Goal: Task Accomplishment & Management: Use online tool/utility

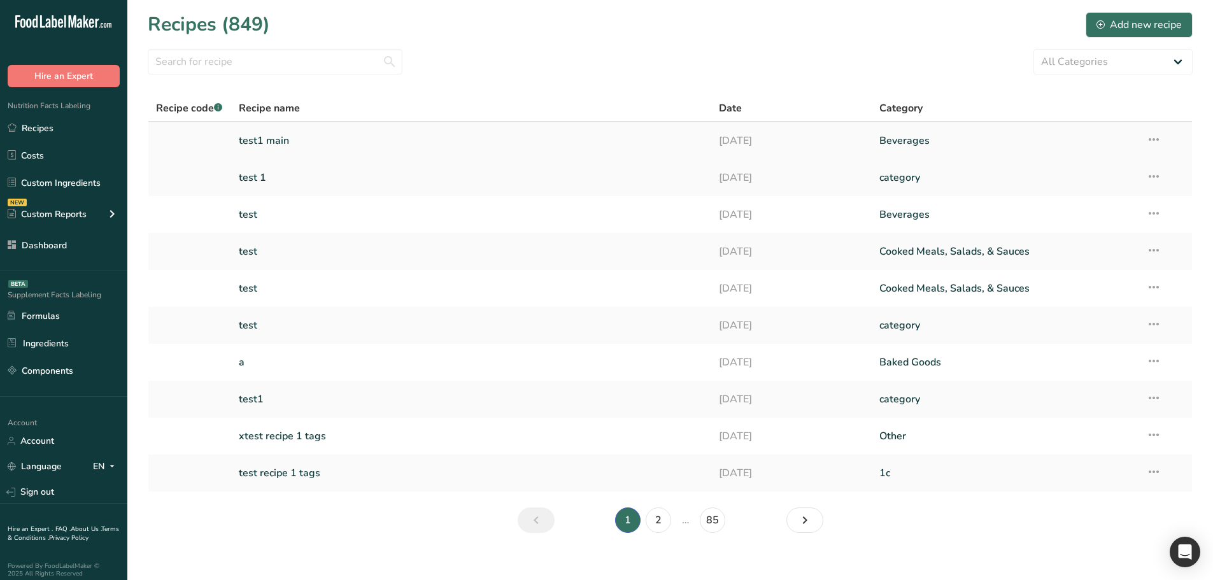
click at [297, 144] on link "test1 main" at bounding box center [471, 140] width 465 height 27
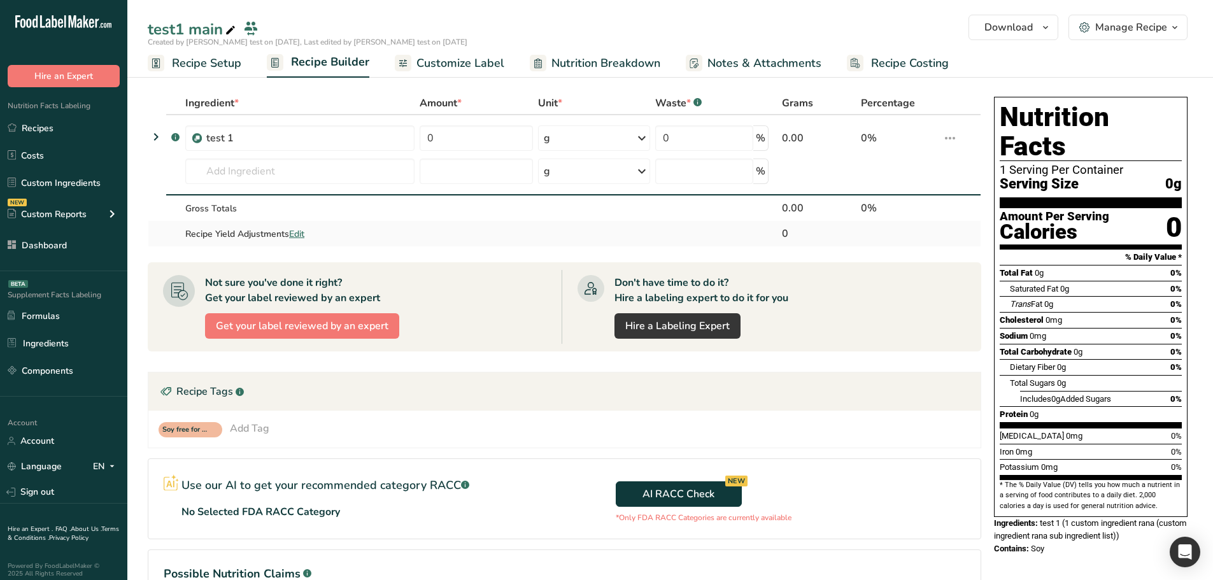
click at [432, 229] on td at bounding box center [476, 233] width 118 height 25
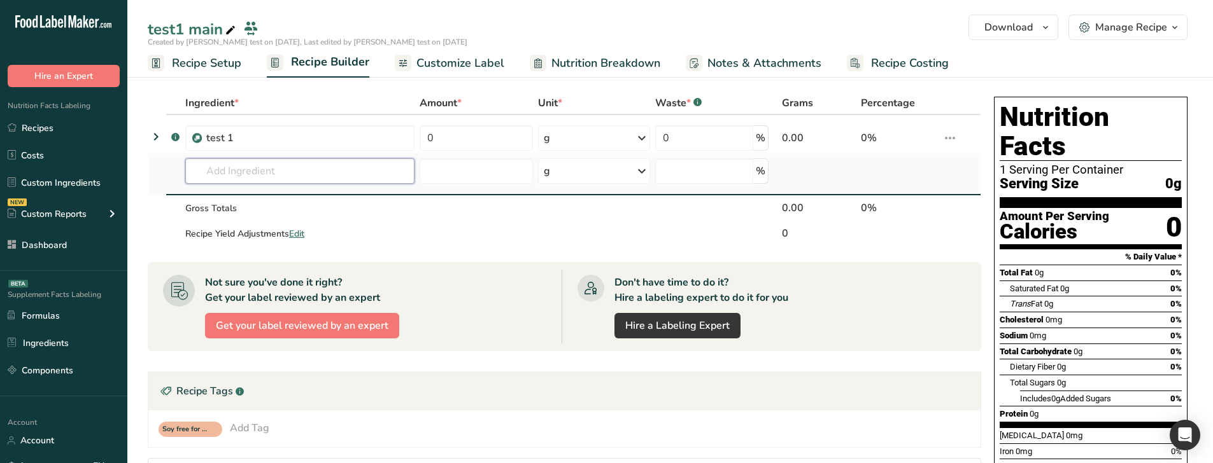
click at [302, 171] on input "text" at bounding box center [299, 171] width 229 height 25
paste input "FD SHD sweet"
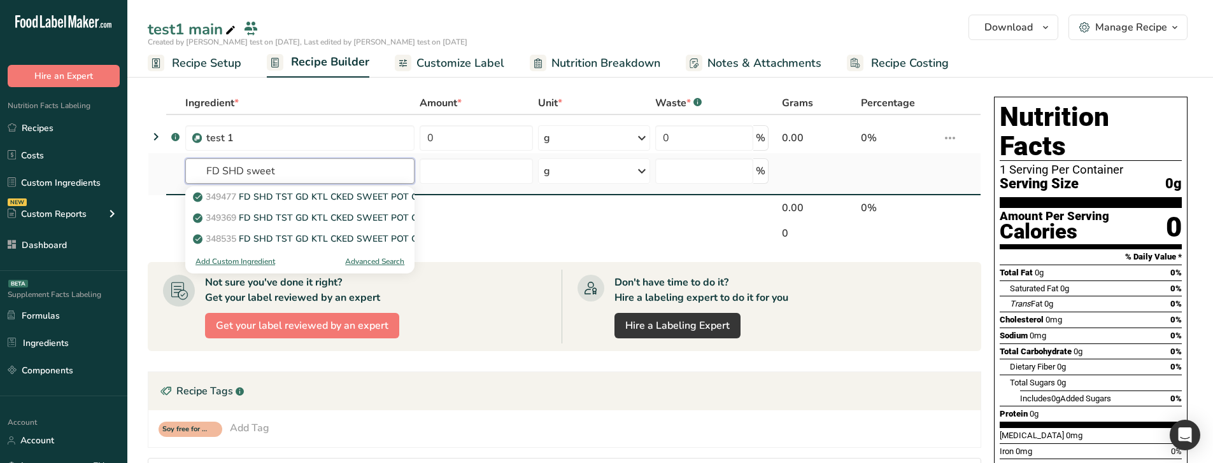
type input "FD SHD sweet"
click at [388, 264] on div "Advanced Search" at bounding box center [374, 261] width 59 height 11
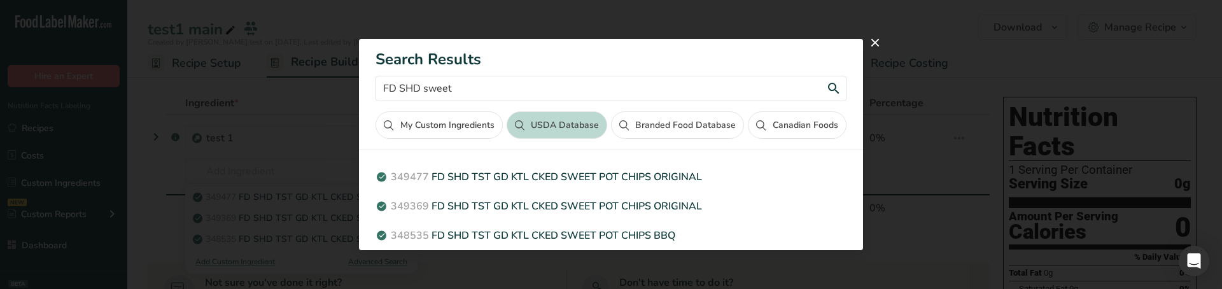
click at [502, 89] on input "FD SHD sweet" at bounding box center [611, 88] width 470 height 25
type input "FD SHD sweet"
click at [392, 93] on input "FD SHD sweet" at bounding box center [611, 88] width 470 height 25
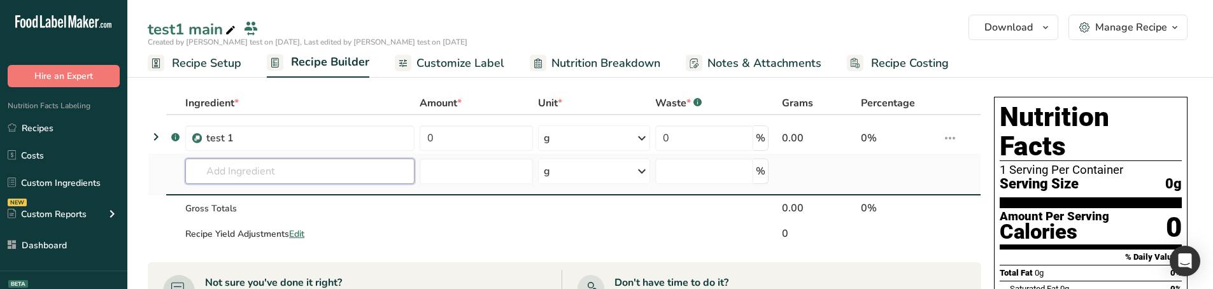
click at [241, 166] on input "text" at bounding box center [299, 171] width 229 height 25
paste input "FD SHD sweet"
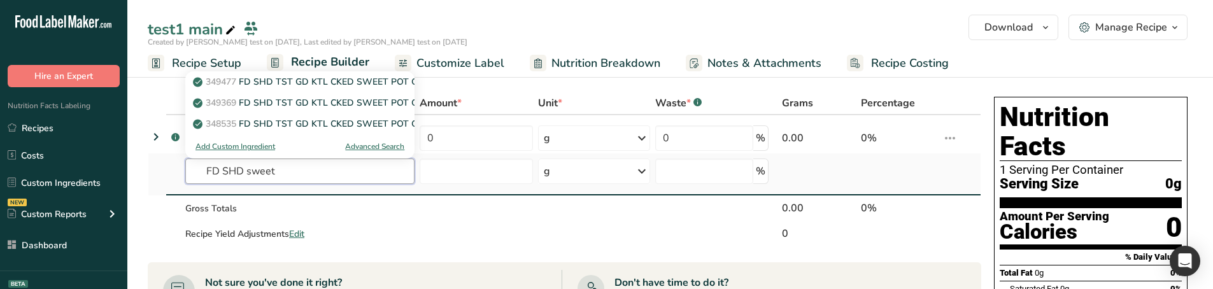
type input "FD SHD sweet"
click at [399, 144] on div "Advanced Search" at bounding box center [374, 146] width 59 height 11
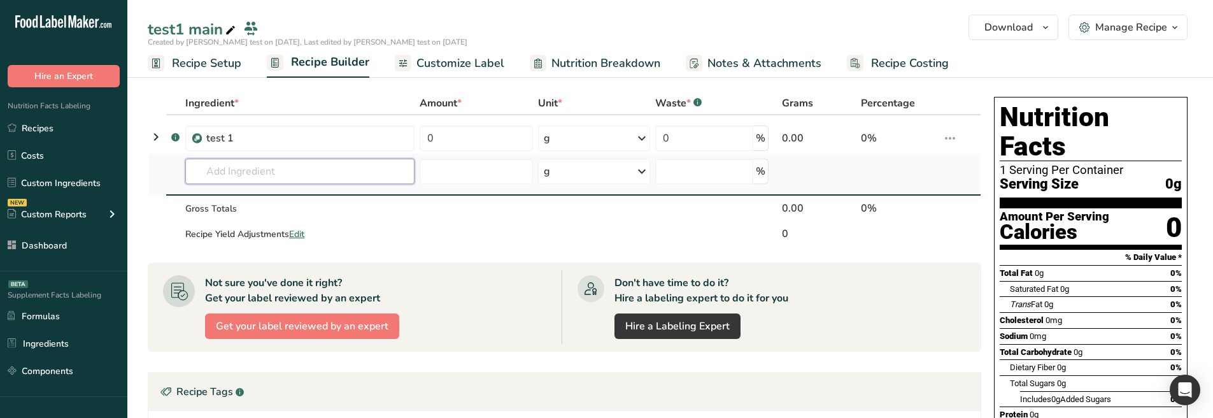
click at [308, 167] on input "text" at bounding box center [299, 171] width 229 height 25
paste input "FD SHD sweet"
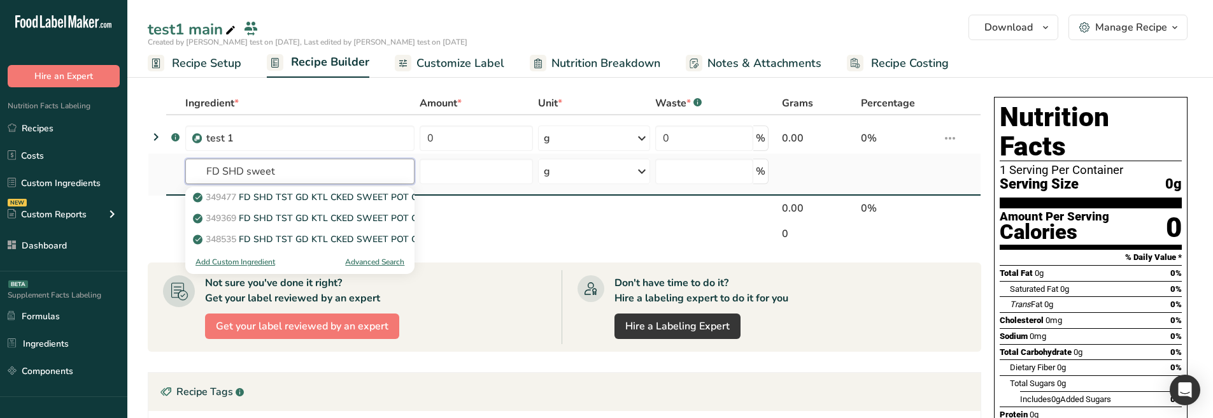
type input "FD SHD sweet"
click at [376, 260] on div "Advanced Search" at bounding box center [374, 261] width 59 height 11
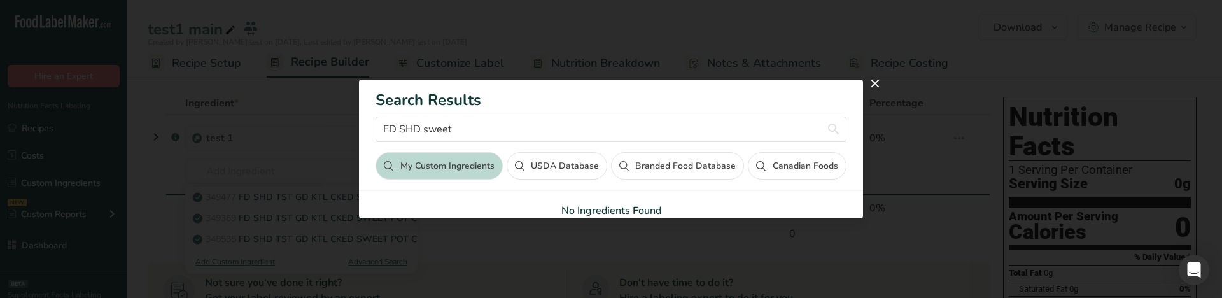
click at [558, 167] on button "USDA Database" at bounding box center [557, 165] width 101 height 27
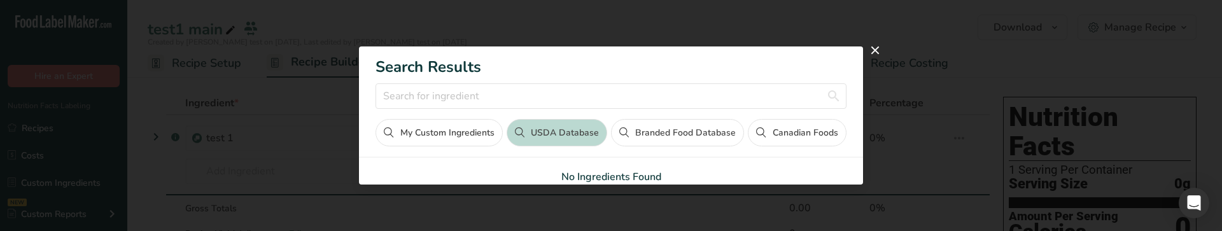
click at [239, 139] on div "Search results modal" at bounding box center [611, 115] width 1222 height 231
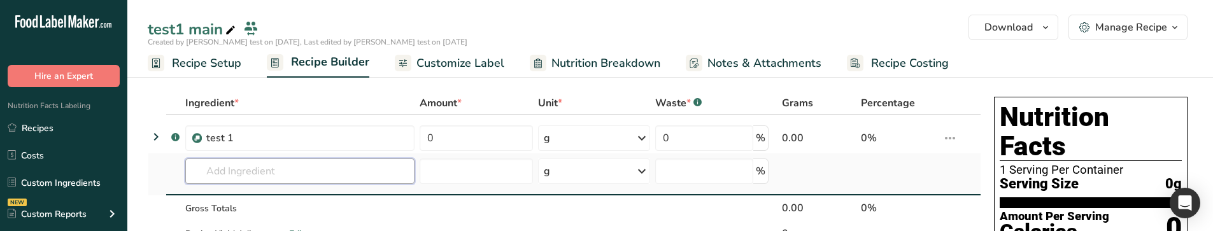
click at [246, 167] on input "text" at bounding box center [299, 171] width 229 height 25
paste input "usda_branded_foods"
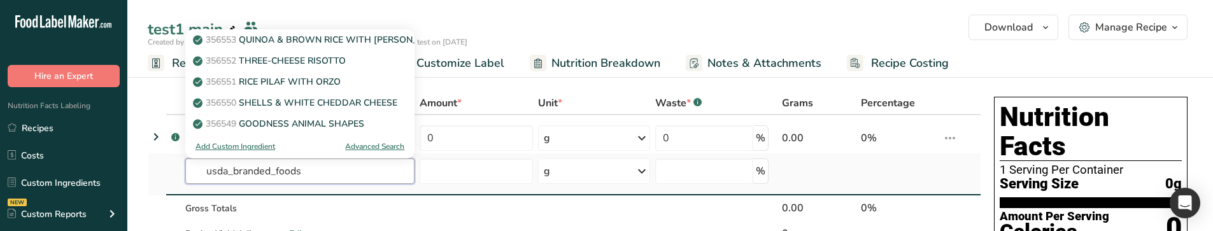
click at [339, 174] on input "usda_branded_foods" at bounding box center [299, 171] width 229 height 25
paste input "FD SHD sweet"
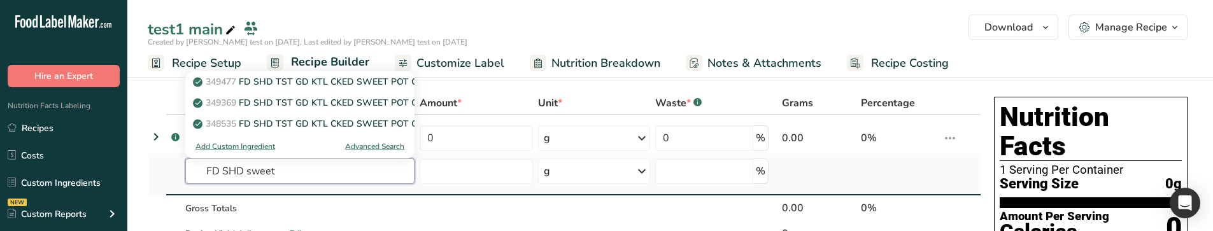
type input "FD SHD sweet"
click at [363, 144] on div "Advanced Search" at bounding box center [374, 146] width 59 height 11
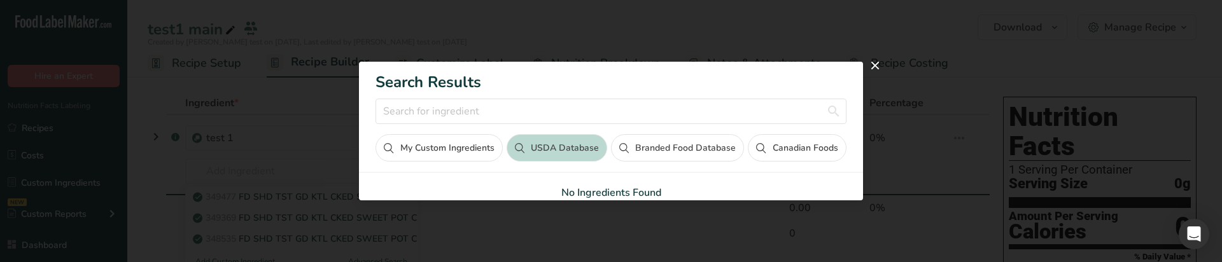
click at [141, 178] on div "Search results modal" at bounding box center [611, 131] width 1222 height 262
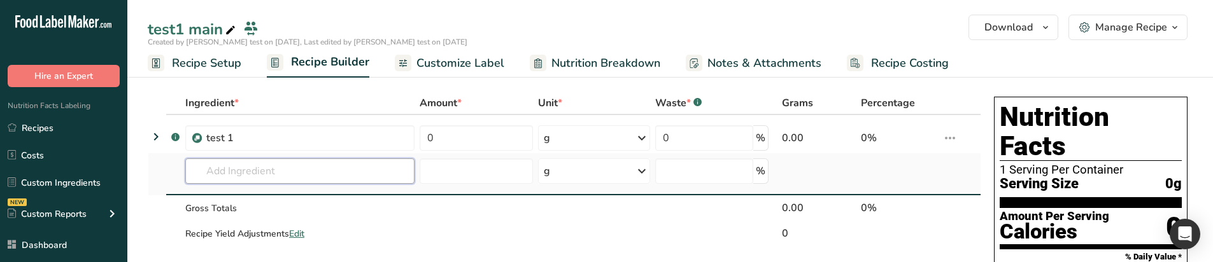
click at [246, 176] on input "text" at bounding box center [299, 171] width 229 height 25
paste input "FD SHD sweet"
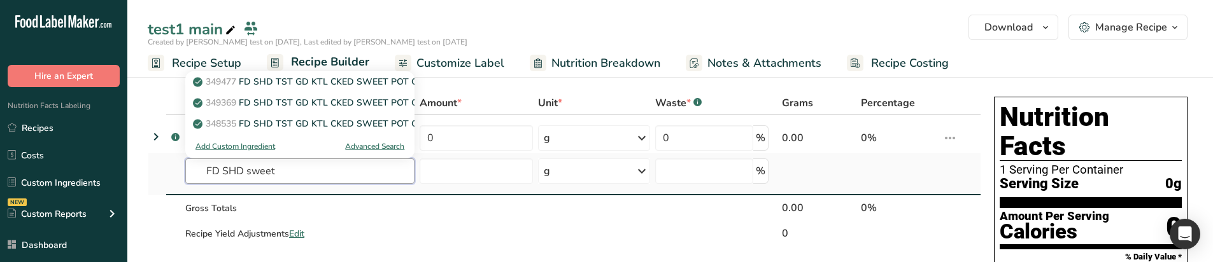
type input "FD SHD sweet"
click at [362, 142] on div "Advanced Search" at bounding box center [374, 146] width 59 height 11
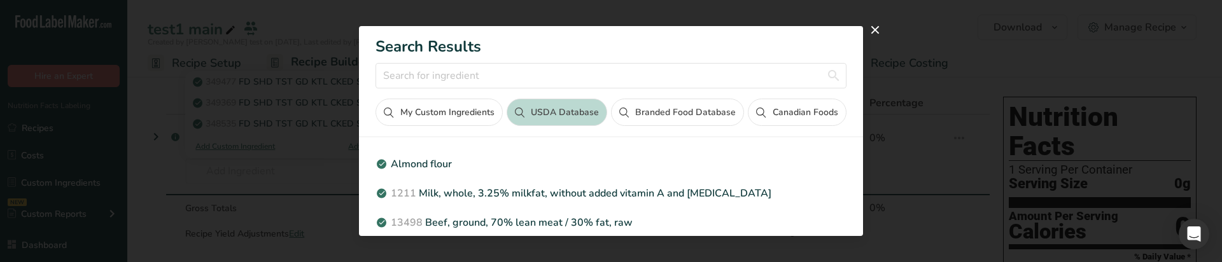
click at [304, 194] on div "Search results modal" at bounding box center [611, 131] width 1222 height 262
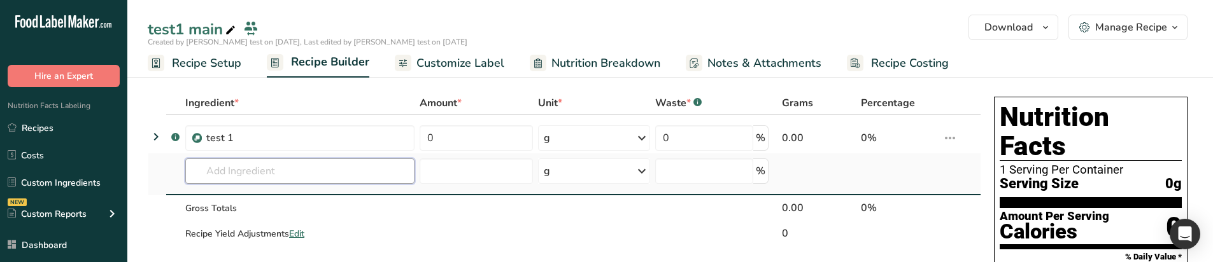
click at [288, 172] on input "text" at bounding box center [299, 171] width 229 height 25
paste input "FD SHD sweet"
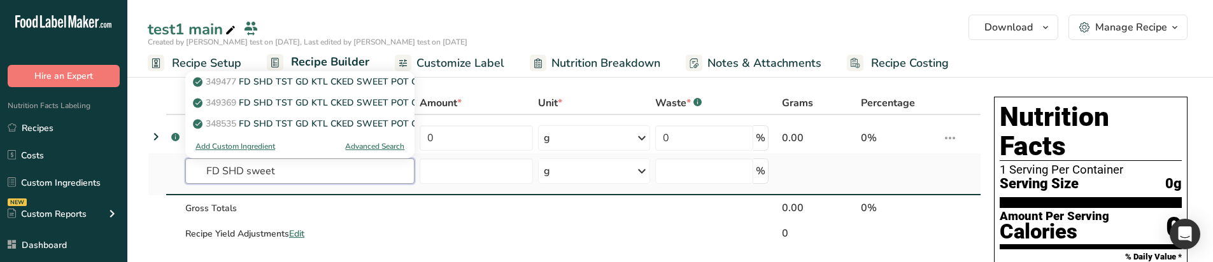
type input "FD SHD sweet"
click at [379, 150] on div "Advanced Search" at bounding box center [374, 146] width 59 height 11
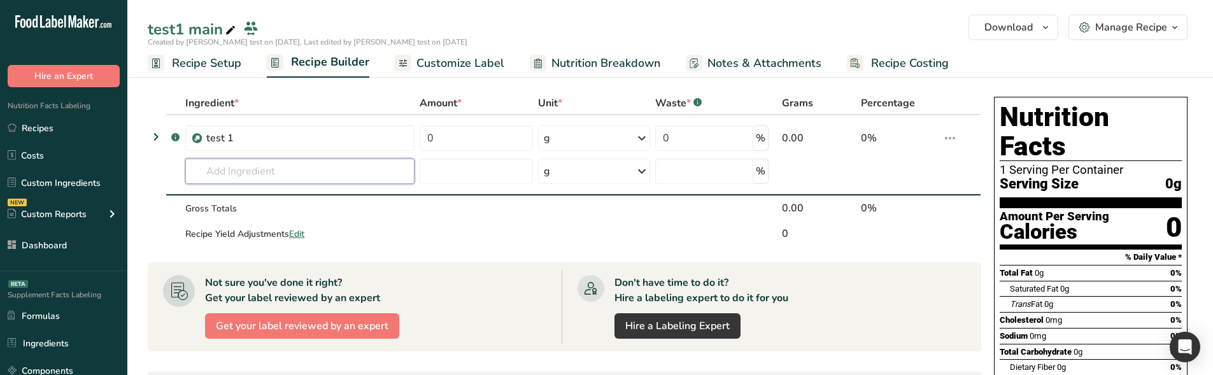
click at [348, 169] on input "text" at bounding box center [299, 171] width 229 height 25
paste input "FD SHD sweet"
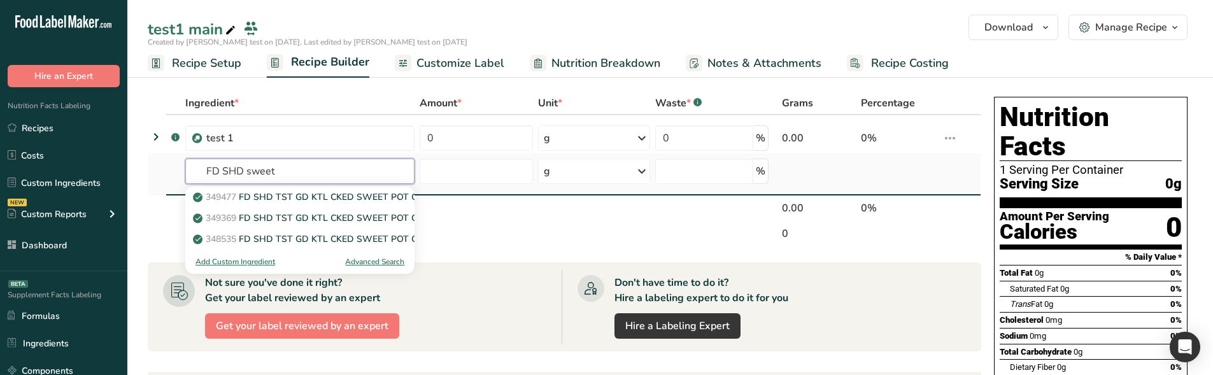
type input "FD SHD sweet"
click at [368, 265] on div "Advanced Search" at bounding box center [374, 261] width 59 height 11
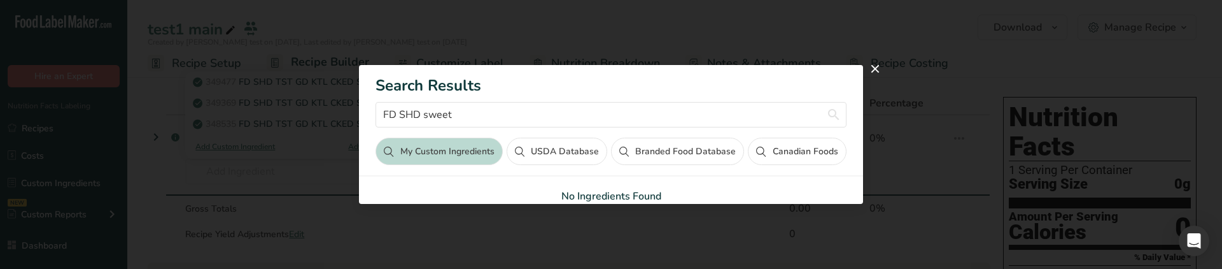
click at [583, 144] on button "USDA Database" at bounding box center [557, 151] width 101 height 27
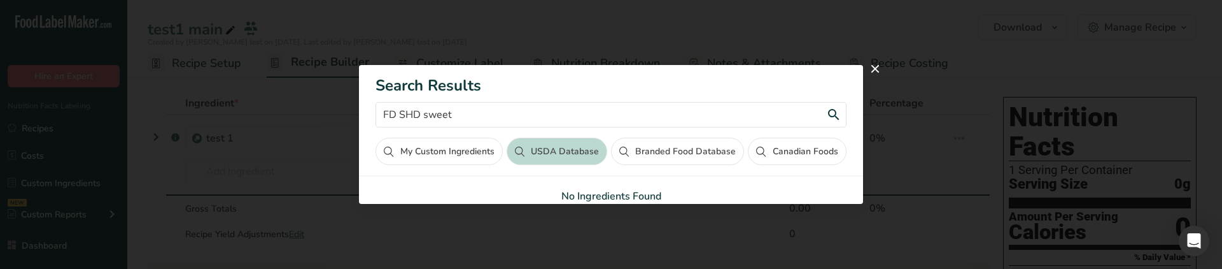
click at [498, 115] on input "FD SHD sweet" at bounding box center [611, 114] width 470 height 25
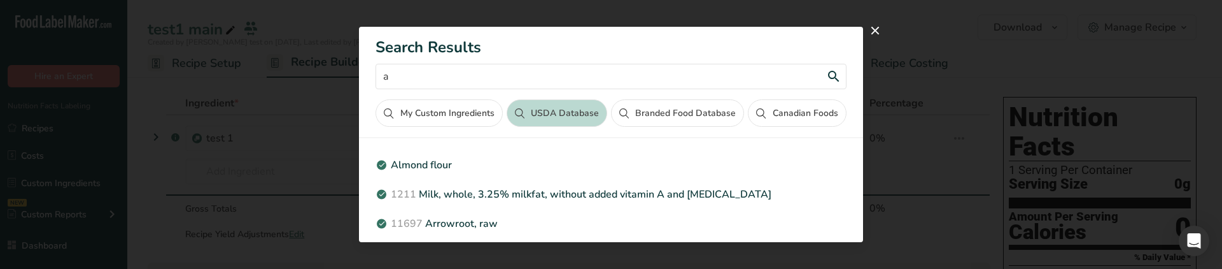
click at [411, 78] on input "a" at bounding box center [611, 76] width 470 height 25
paste input "FD SHD sweet"
type input "FD SHD sweet"
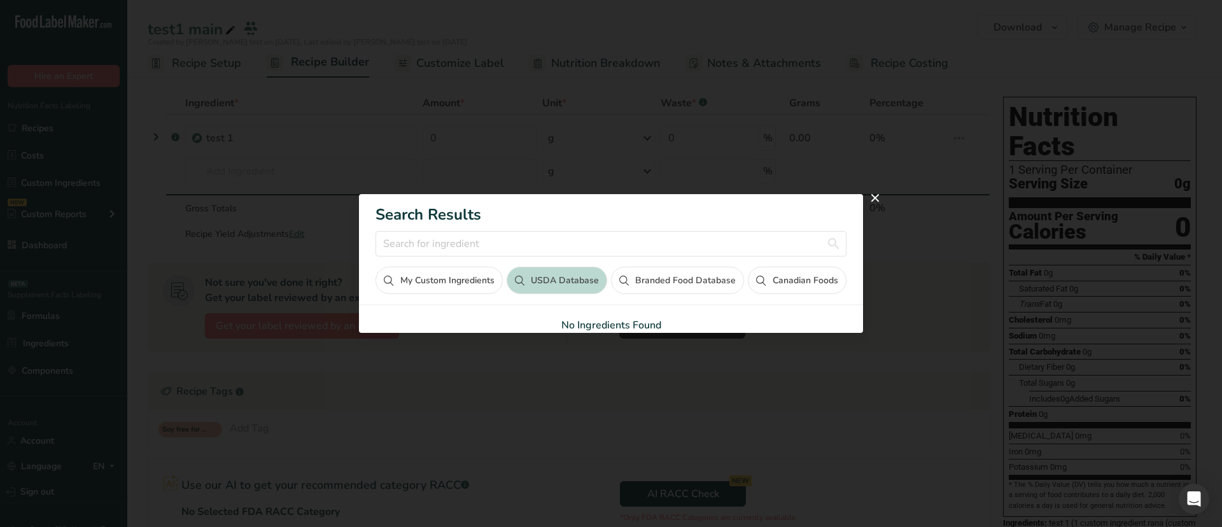
click at [255, 148] on div "Search results modal" at bounding box center [611, 263] width 1222 height 527
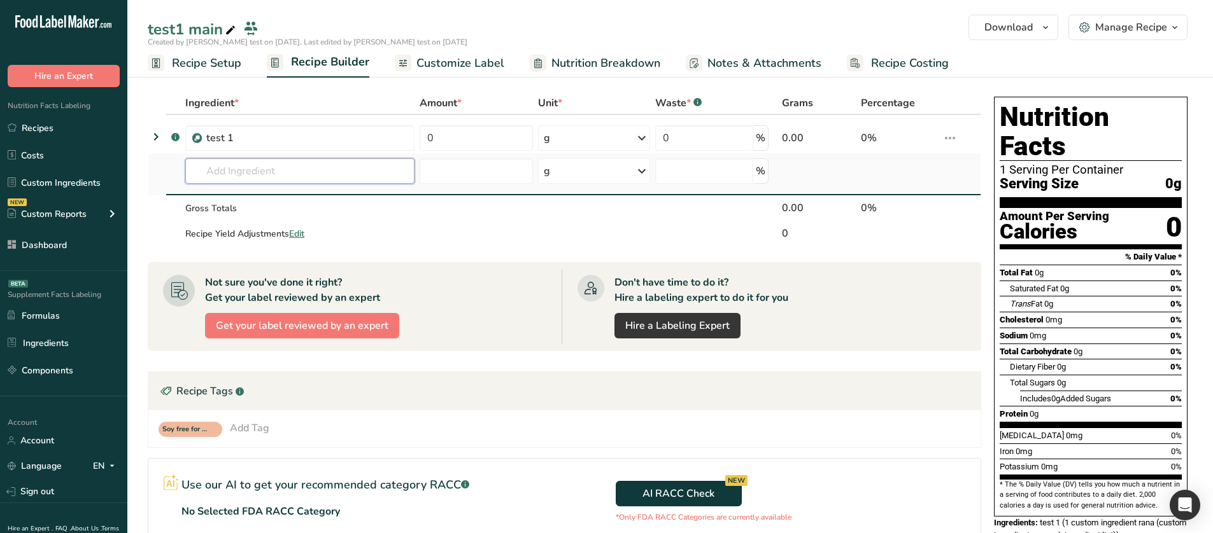
click at [292, 166] on input "text" at bounding box center [299, 171] width 229 height 25
paste input "Hot chocolate, cocoa, homemade, prepared with whole milk"
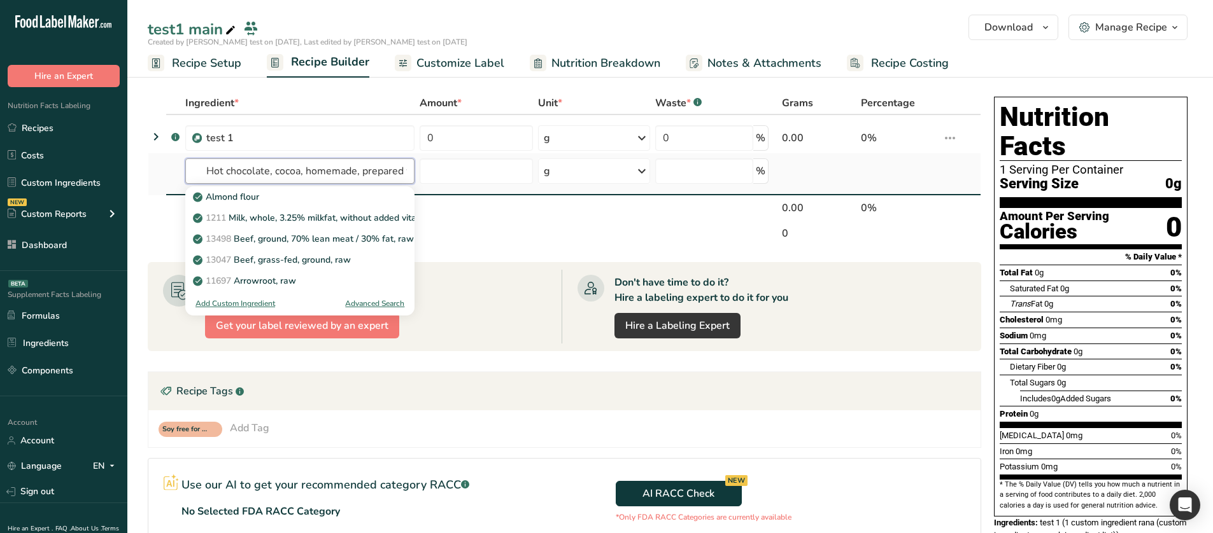
scroll to position [0, 73]
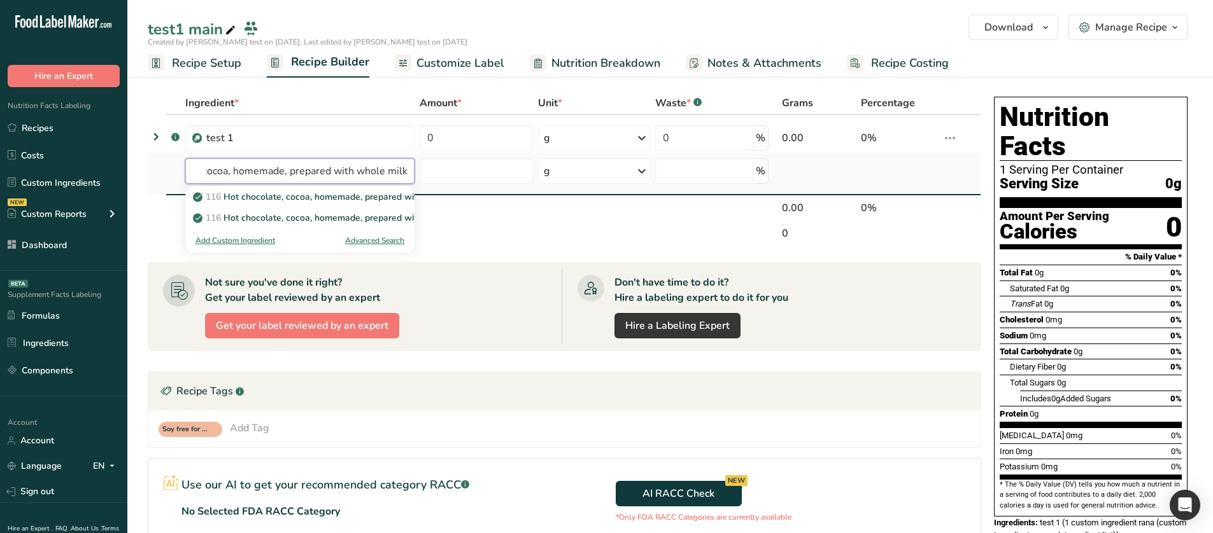
type input "Hot chocolate, cocoa, homemade, prepared with whole milk"
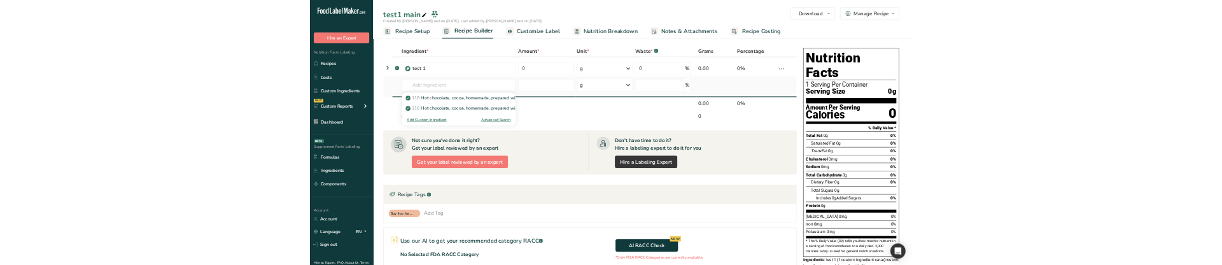
scroll to position [0, 0]
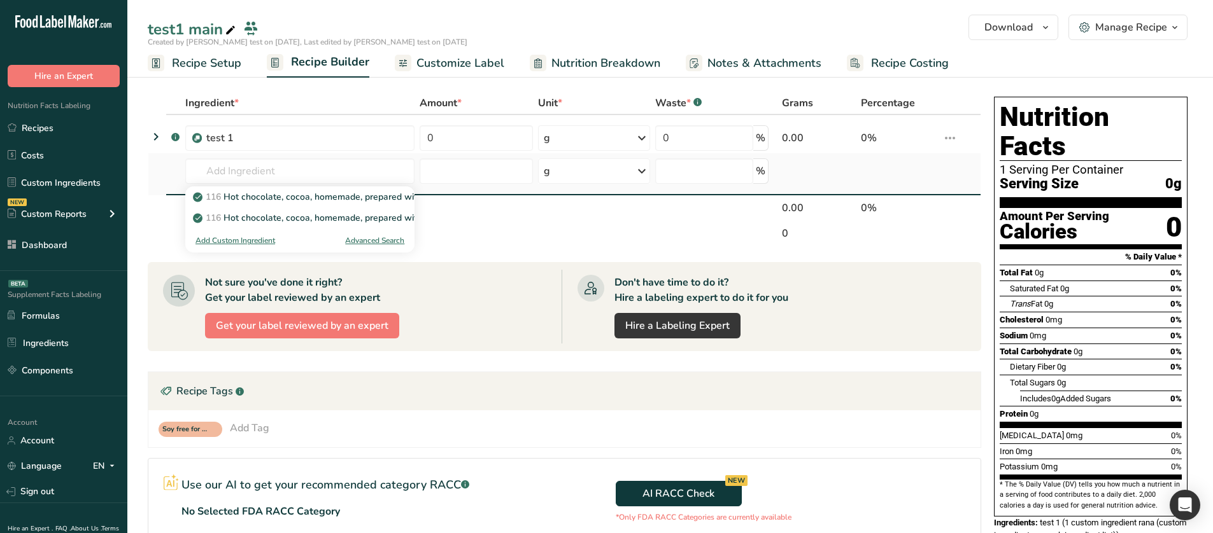
click at [368, 240] on div "Advanced Search" at bounding box center [374, 240] width 59 height 11
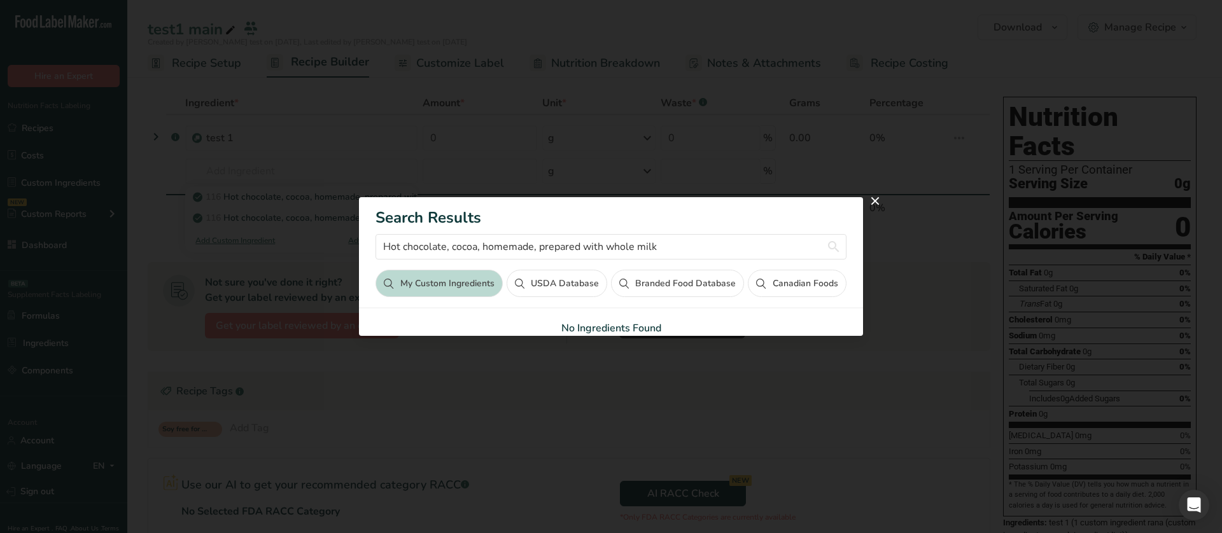
click at [537, 283] on button "USDA Database" at bounding box center [557, 283] width 101 height 27
click at [664, 290] on button "Branded Food Database" at bounding box center [677, 283] width 133 height 27
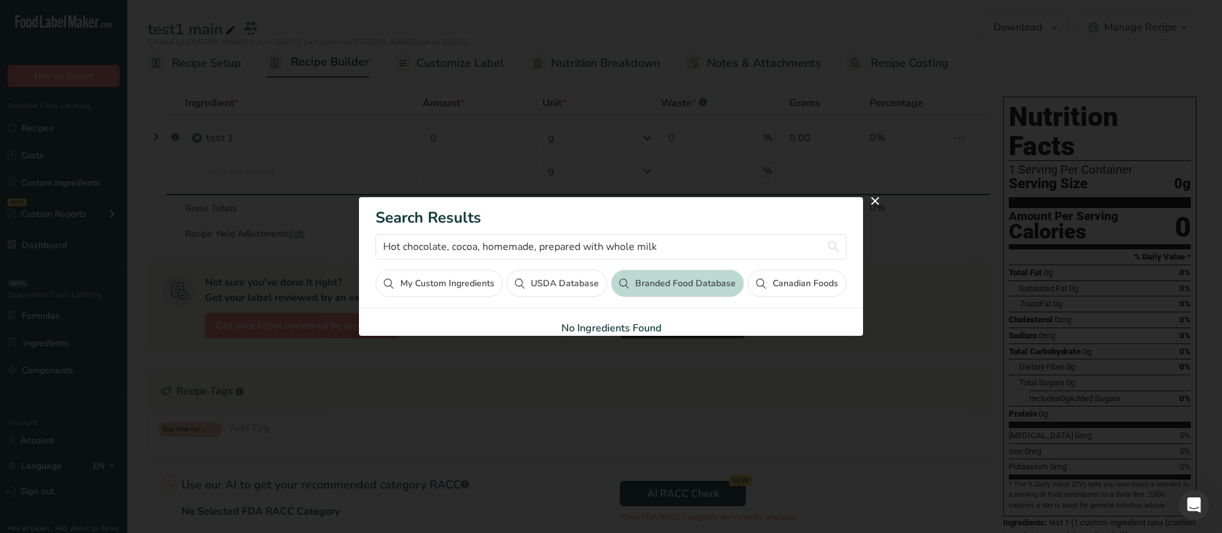
click at [791, 290] on button "Canadian Foods" at bounding box center [797, 283] width 98 height 27
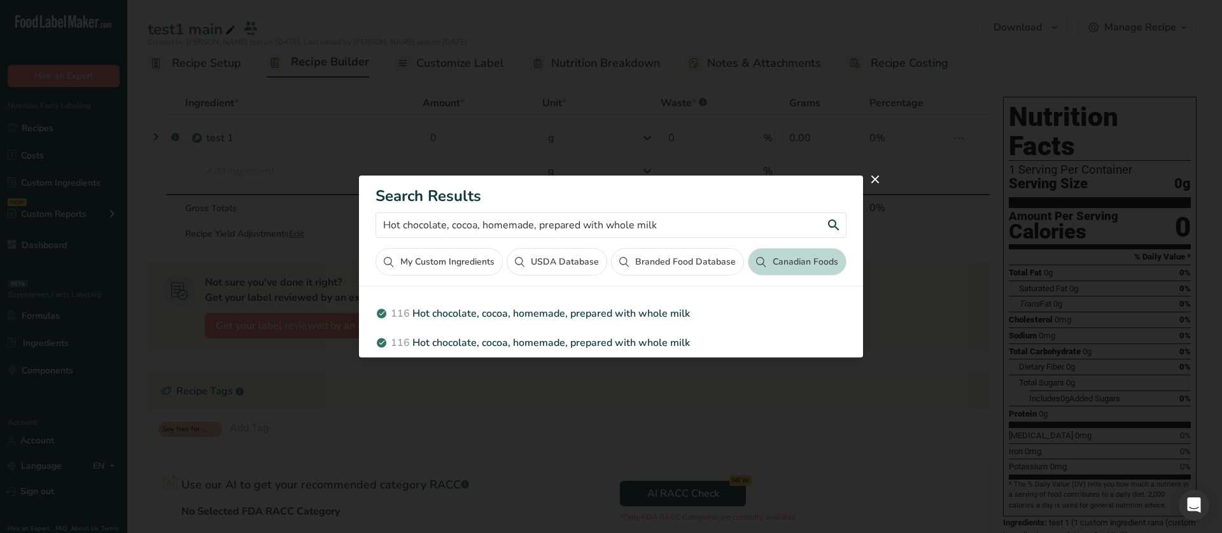
click at [460, 221] on input "Hot chocolate, cocoa, homemade, prepared with whole milk" at bounding box center [611, 225] width 470 height 25
paste input "FD SHD sweet"
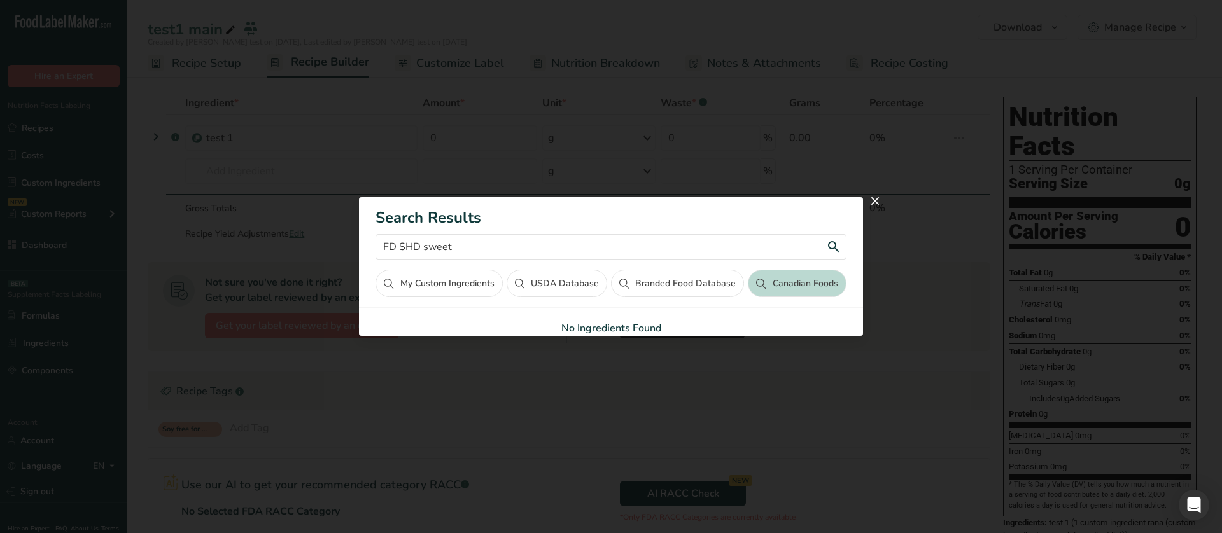
type input "FD SHD sweet"
click at [670, 279] on button "Branded Food Database" at bounding box center [677, 283] width 133 height 27
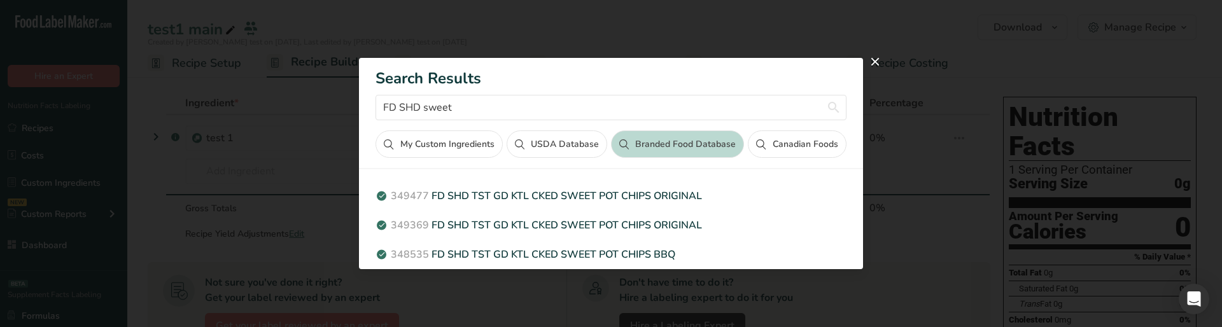
click at [537, 150] on button "USDA Database" at bounding box center [557, 144] width 101 height 27
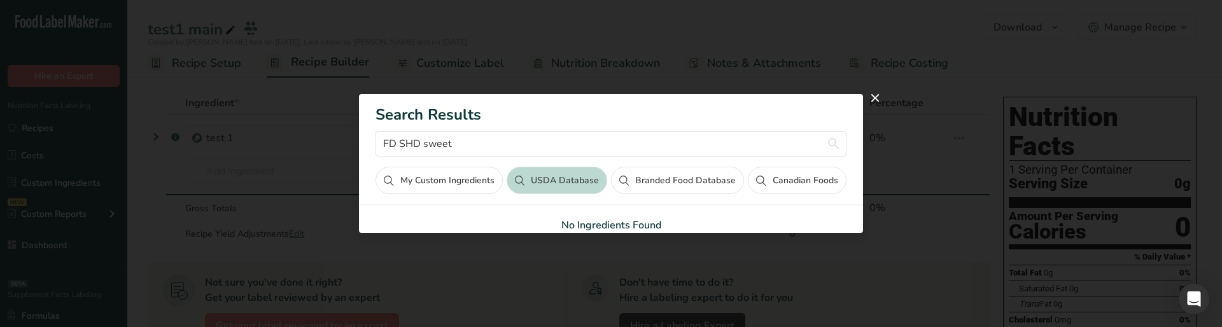
click at [480, 178] on button "My Custom Ingredients" at bounding box center [439, 180] width 127 height 27
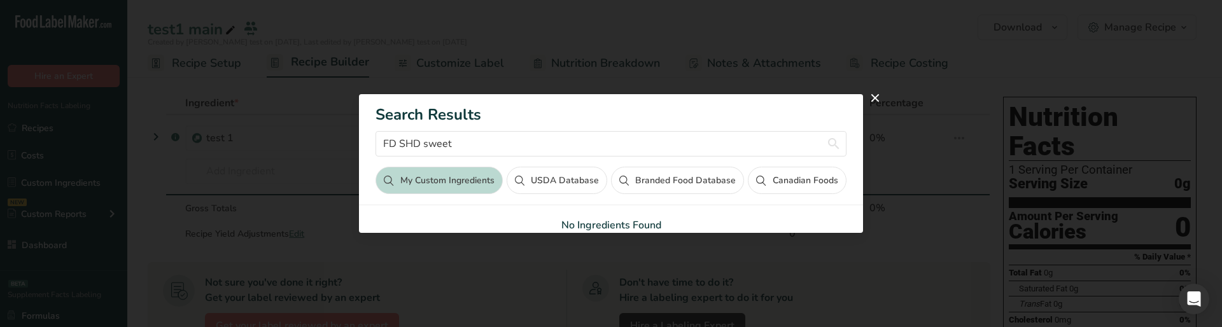
click at [660, 171] on button "Branded Food Database" at bounding box center [677, 180] width 133 height 27
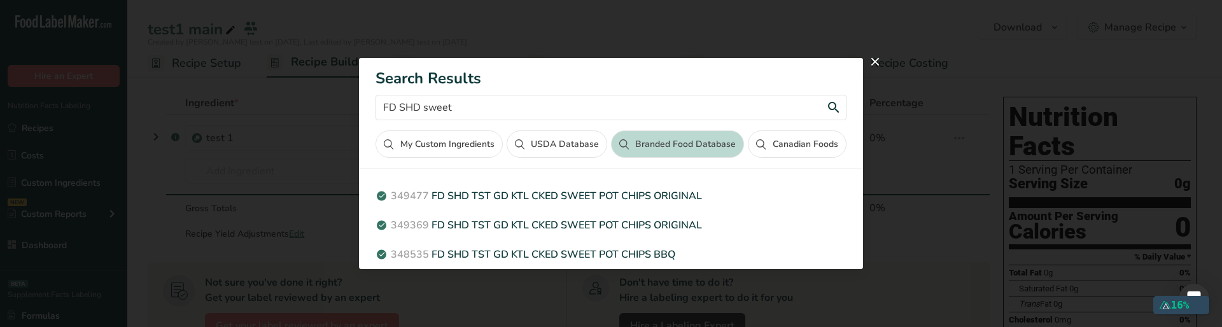
click at [472, 119] on input "FD SHD sweet" at bounding box center [611, 107] width 470 height 25
click at [466, 119] on input "FD SHD sweet" at bounding box center [611, 107] width 470 height 25
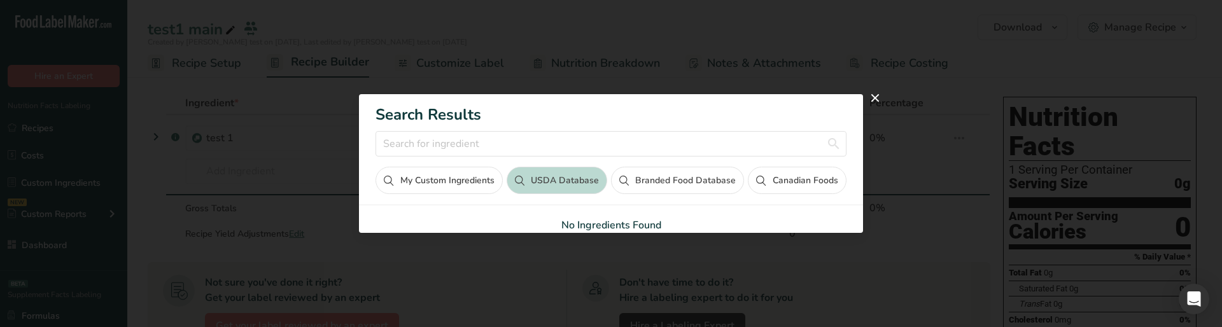
click at [278, 143] on div "Search results modal" at bounding box center [611, 163] width 1222 height 327
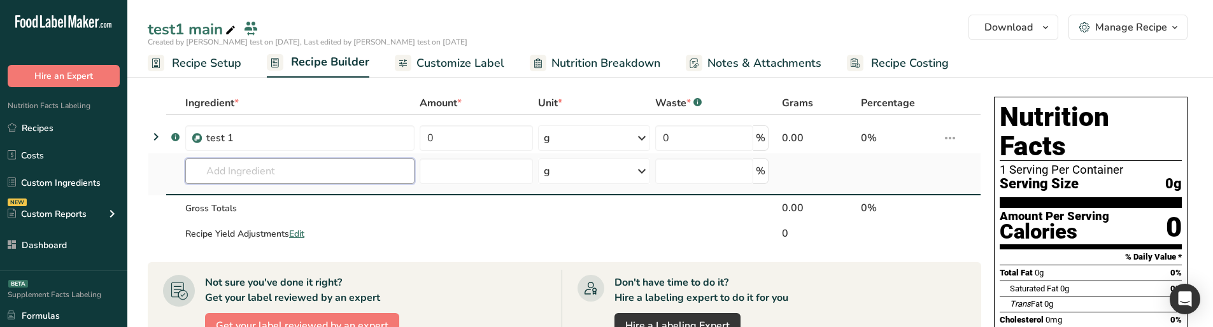
click at [229, 174] on input "text" at bounding box center [299, 171] width 229 height 25
paste input "FD SHD sweet"
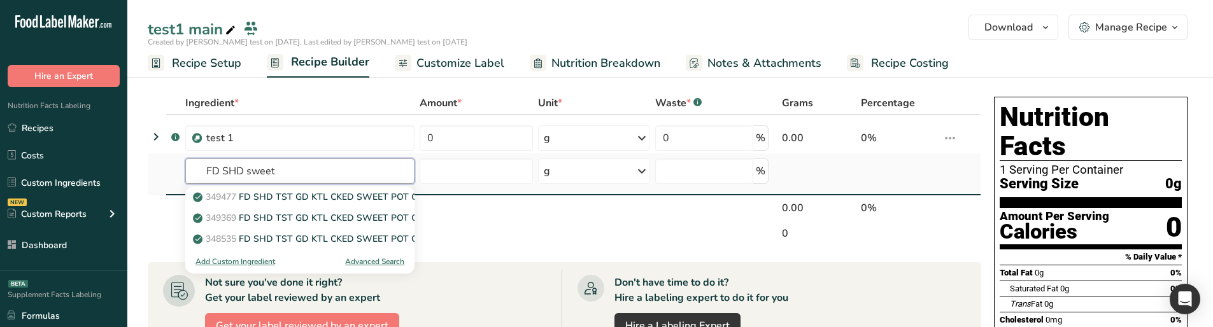
type input "FD SHD sweet"
click at [376, 259] on div "Advanced Search" at bounding box center [374, 261] width 59 height 11
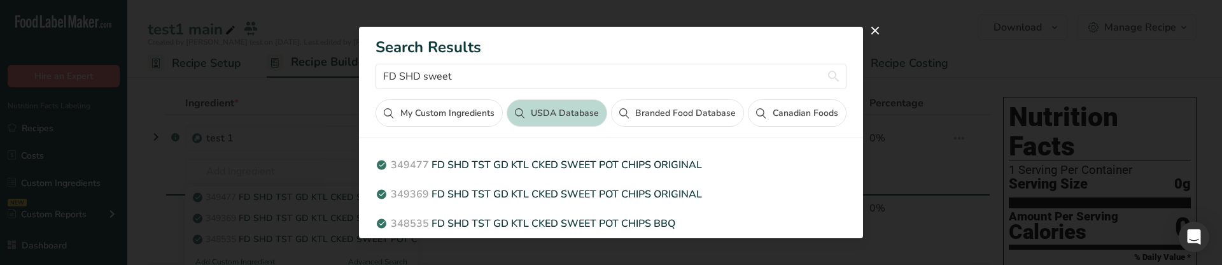
click at [695, 115] on button "Branded Food Database" at bounding box center [677, 112] width 133 height 27
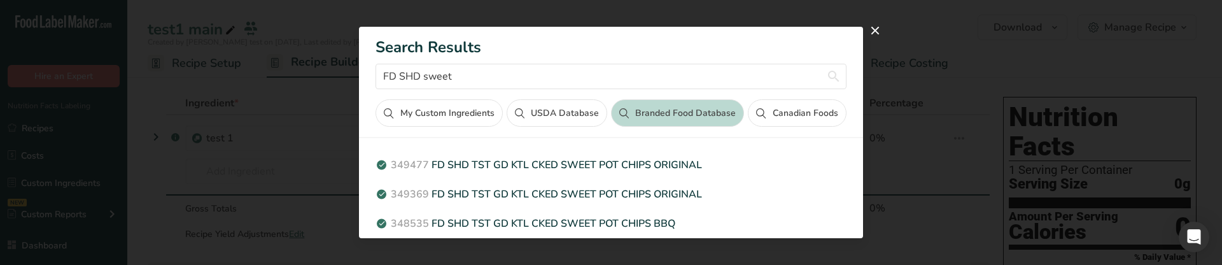
click at [771, 113] on button "Canadian Foods" at bounding box center [797, 112] width 98 height 27
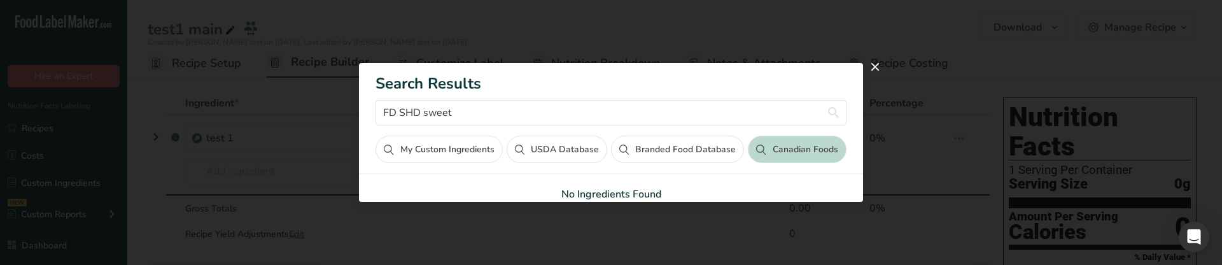
click at [710, 146] on button "Branded Food Database" at bounding box center [677, 149] width 133 height 27
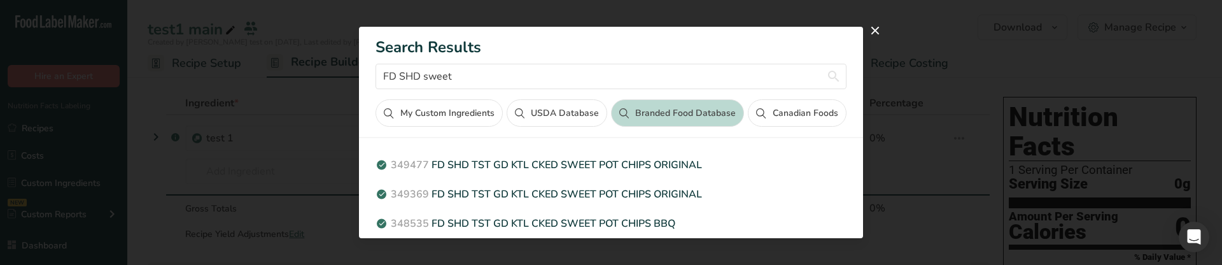
click at [277, 150] on div "Search results modal" at bounding box center [611, 132] width 1222 height 265
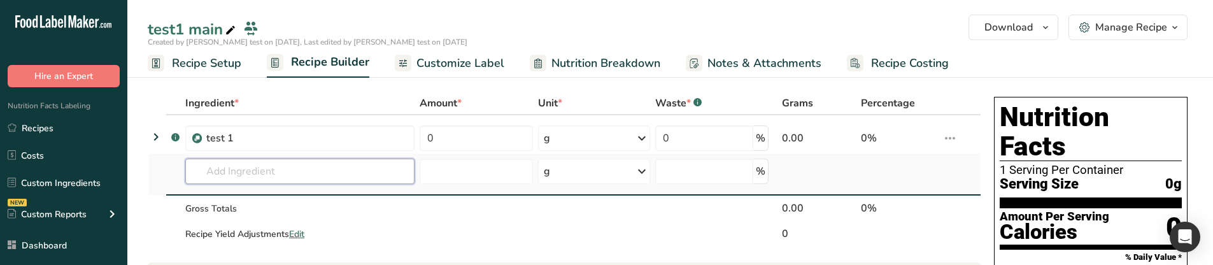
click at [277, 165] on input "text" at bounding box center [299, 171] width 229 height 25
paste input "FD SHD sweet"
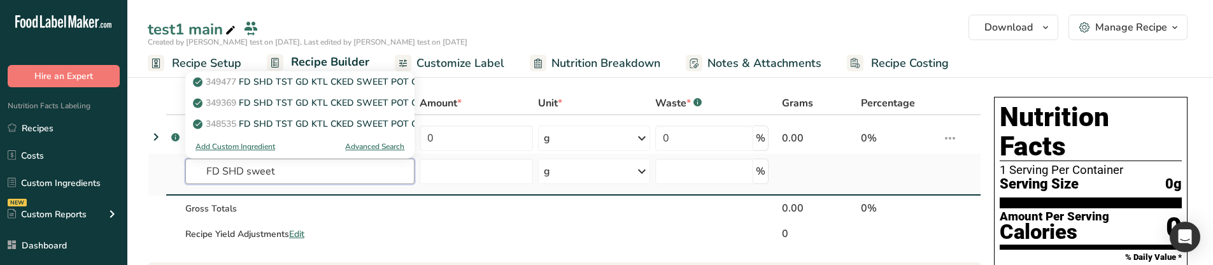
type input "FD SHD sweet"
click at [371, 150] on div "Advanced Search" at bounding box center [374, 146] width 59 height 11
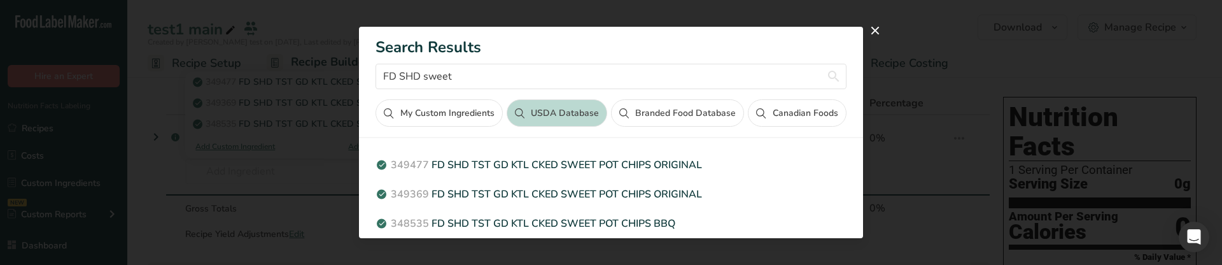
click at [687, 109] on button "Branded Food Database" at bounding box center [677, 112] width 133 height 27
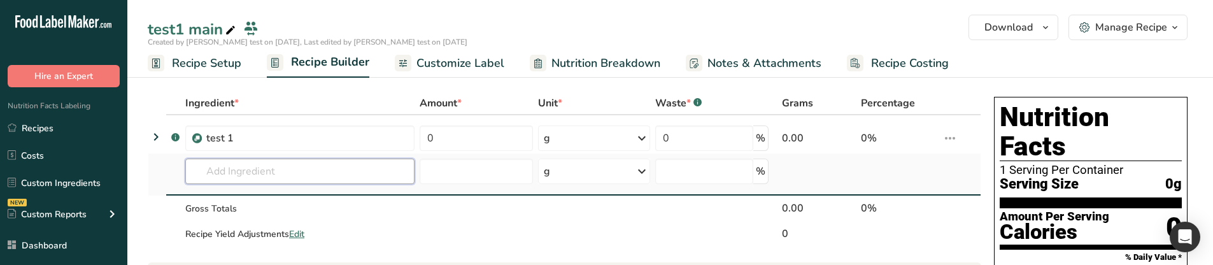
click at [258, 169] on input "text" at bounding box center [299, 171] width 229 height 25
paste input "FD SHD sweet"
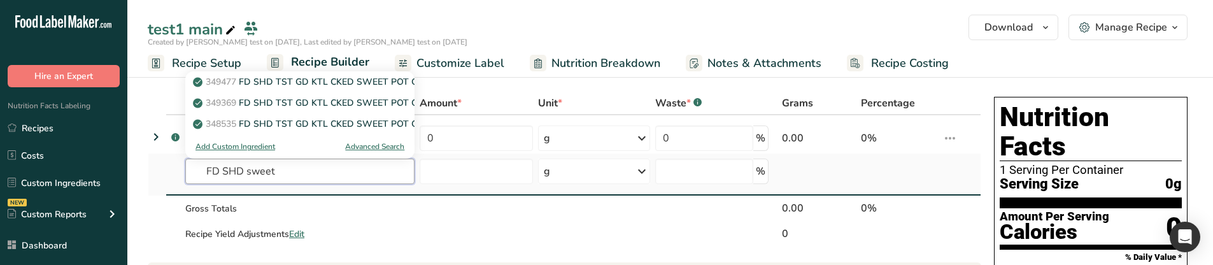
type input "FD SHD sweet"
click at [376, 149] on div "Advanced Search" at bounding box center [374, 146] width 59 height 11
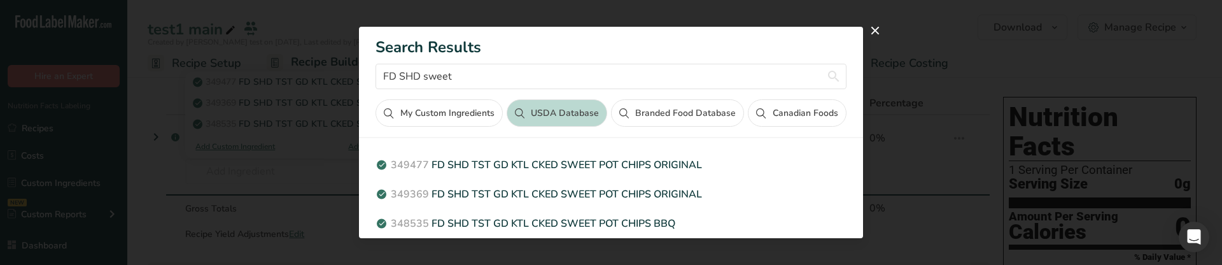
click at [658, 108] on button "Branded Food Database" at bounding box center [677, 112] width 133 height 27
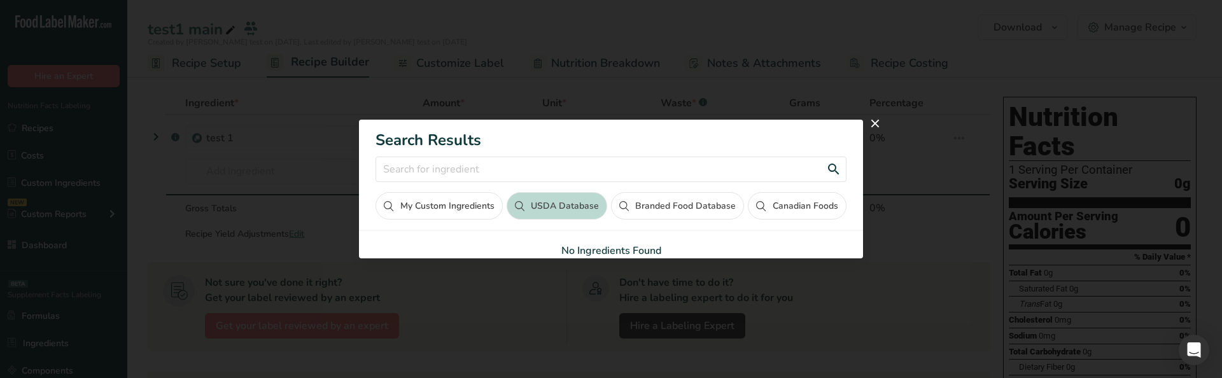
click at [579, 166] on input "Search results modal" at bounding box center [611, 169] width 470 height 25
click at [482, 207] on button "My Custom Ingredients" at bounding box center [439, 205] width 127 height 27
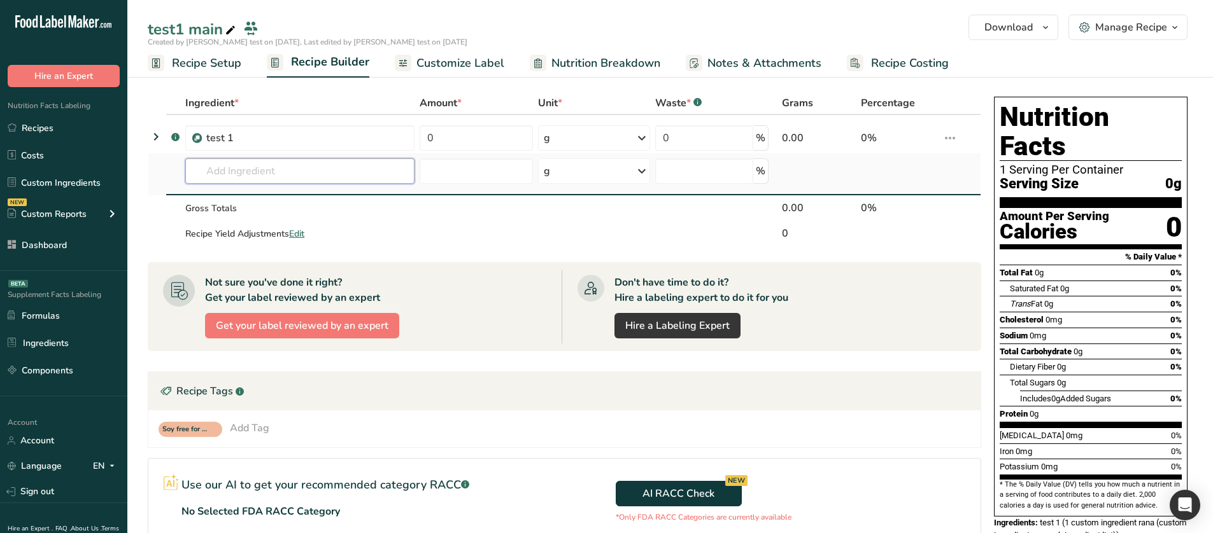
click at [329, 171] on input "text" at bounding box center [299, 171] width 229 height 25
paste input "FD SHD sweet"
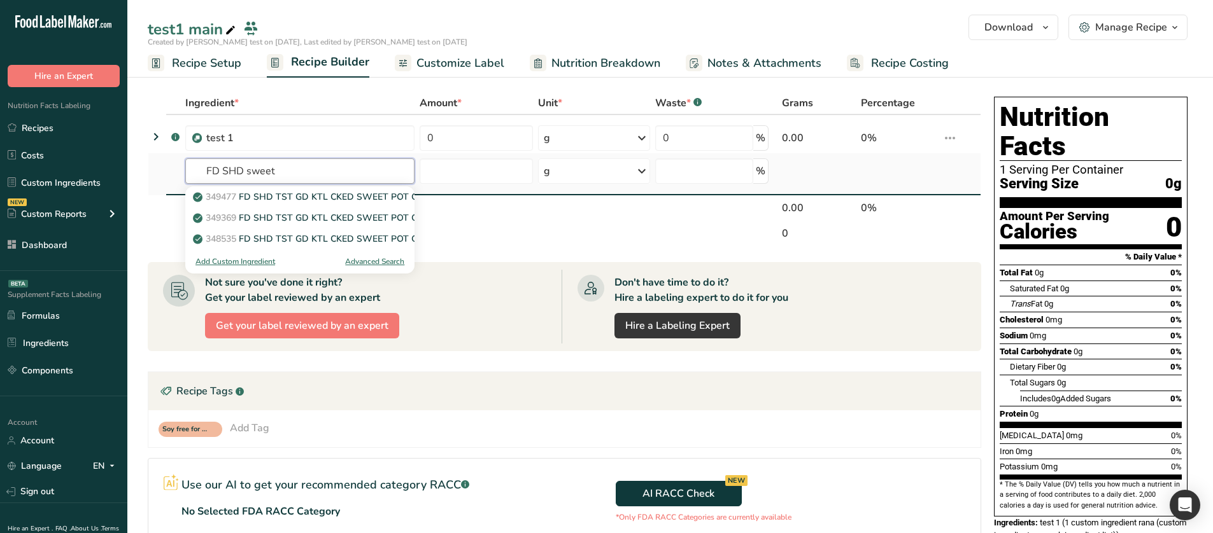
type input "FD SHD sweet"
click at [364, 261] on div "Advanced Search" at bounding box center [374, 261] width 59 height 11
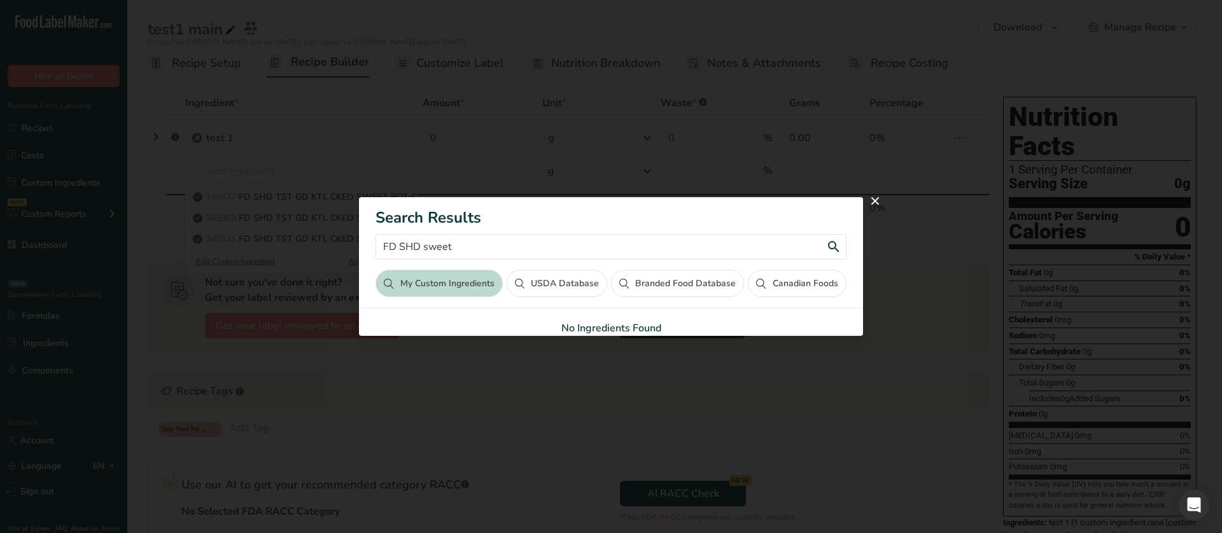
click at [521, 236] on input "FD SHD sweet" at bounding box center [611, 246] width 470 height 25
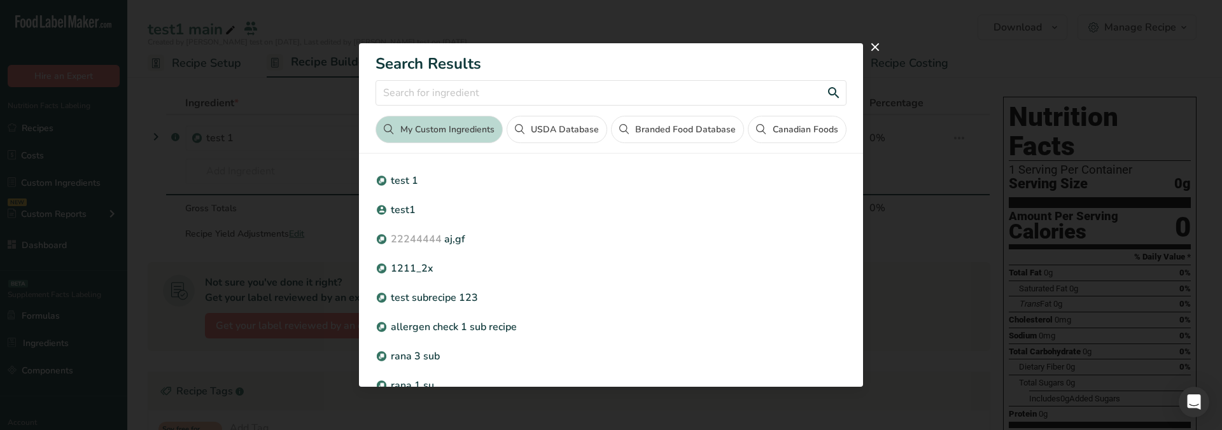
click at [427, 86] on input "Search results modal" at bounding box center [611, 92] width 470 height 25
paste input "FD SHD sweet"
type input "FD SHD sweet"
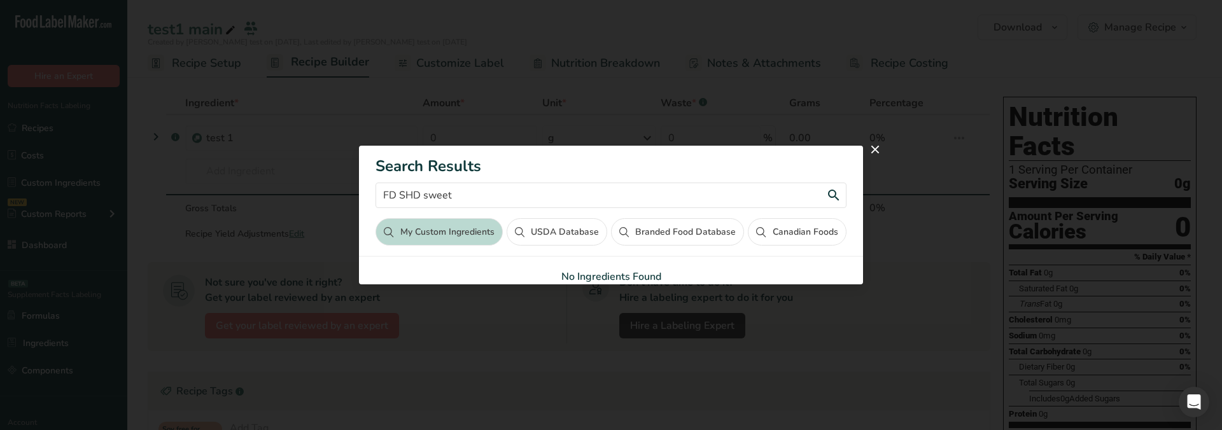
click at [444, 195] on input "FD SHD sweet" at bounding box center [611, 195] width 470 height 25
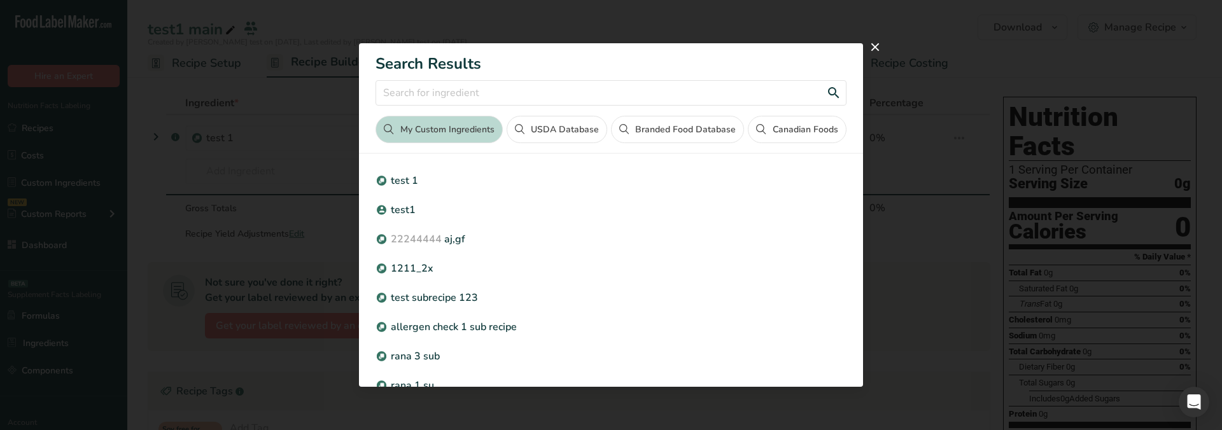
click at [492, 92] on input "Search results modal" at bounding box center [611, 92] width 470 height 25
paste input "search-results-wrapper"
type input "search-results-wrapper"
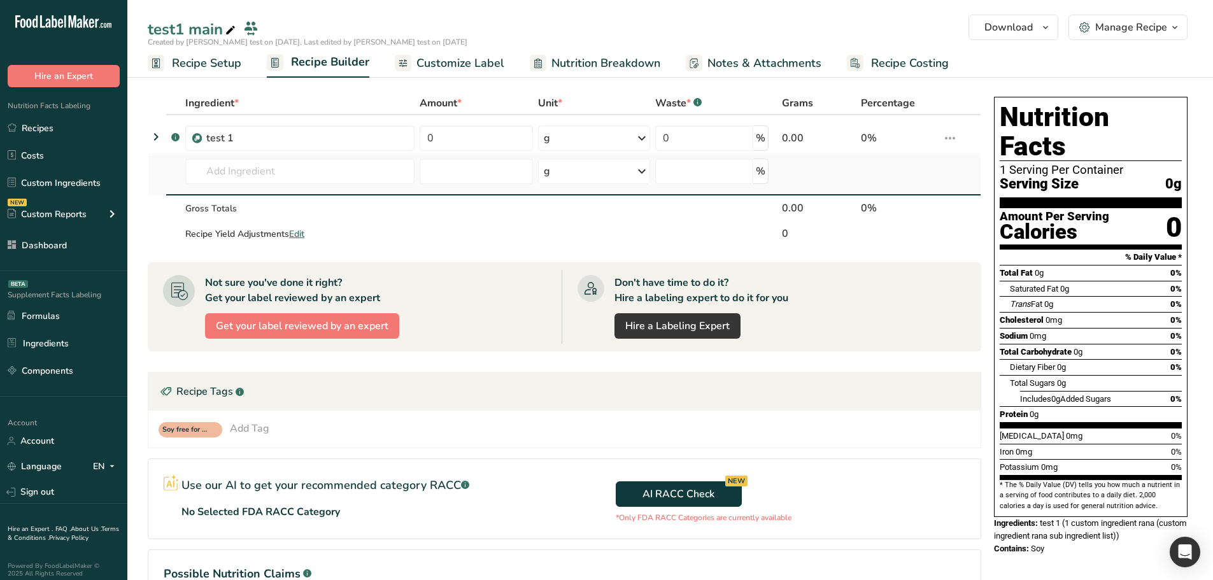
click at [344, 185] on td "Almond flour 1211 Milk, whole, 3.25% milkfat, without added vitamin A and [MEDI…" at bounding box center [300, 174] width 234 height 42
click at [336, 176] on input "text" at bounding box center [299, 171] width 229 height 25
paste input "search-results-wrapper"
type input "search-results-wrapper"
click at [356, 214] on div "Advanced Search" at bounding box center [374, 219] width 59 height 11
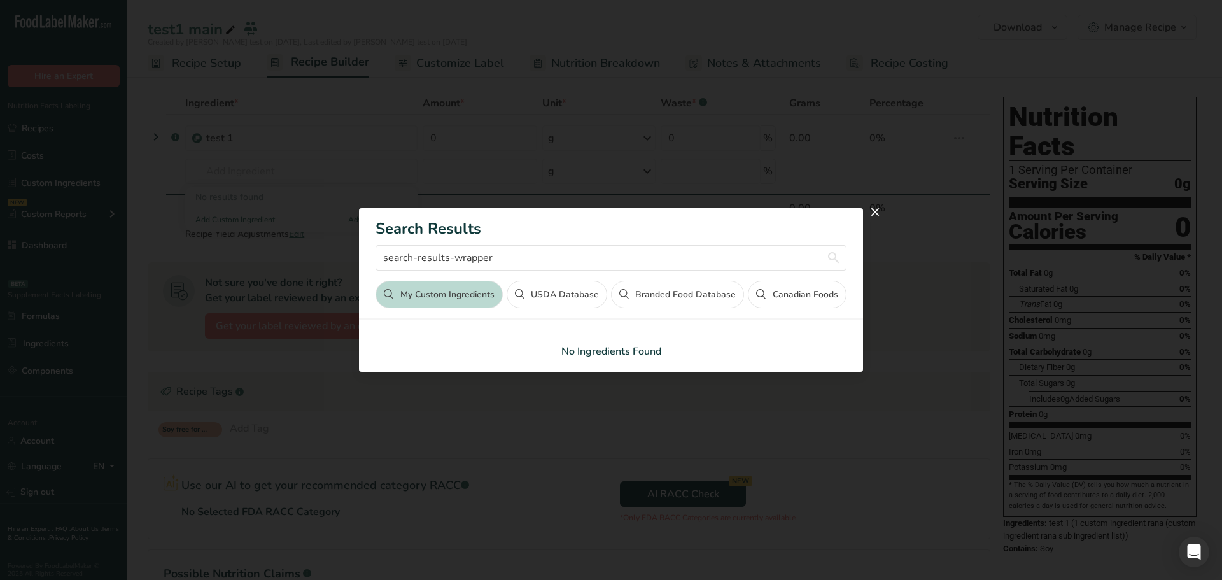
click at [555, 300] on button "USDA Database" at bounding box center [557, 294] width 101 height 27
click at [511, 246] on input "search-results-wrapper" at bounding box center [611, 257] width 470 height 25
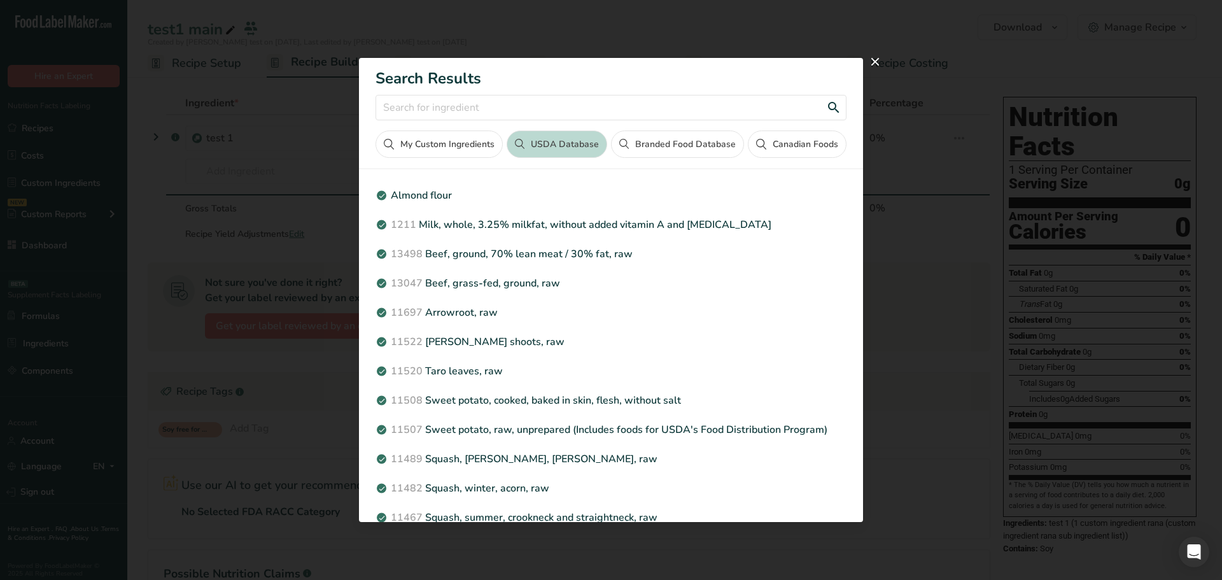
paste input "search-results-wrapper"
type input "search-results-wrapper"
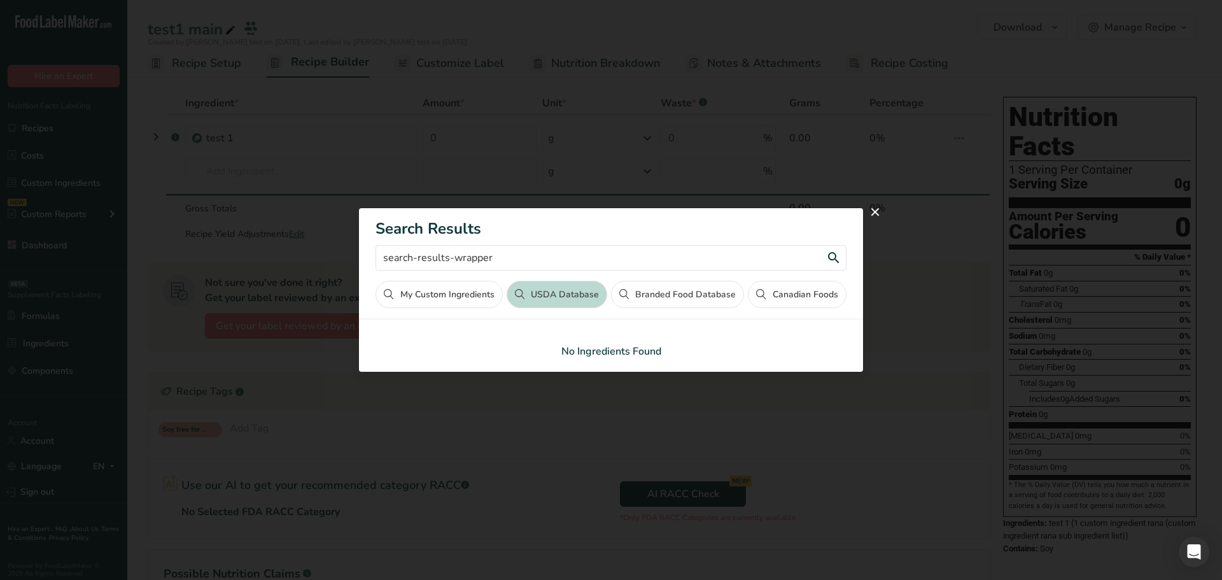
click at [495, 257] on input "search-results-wrapper" at bounding box center [611, 257] width 470 height 25
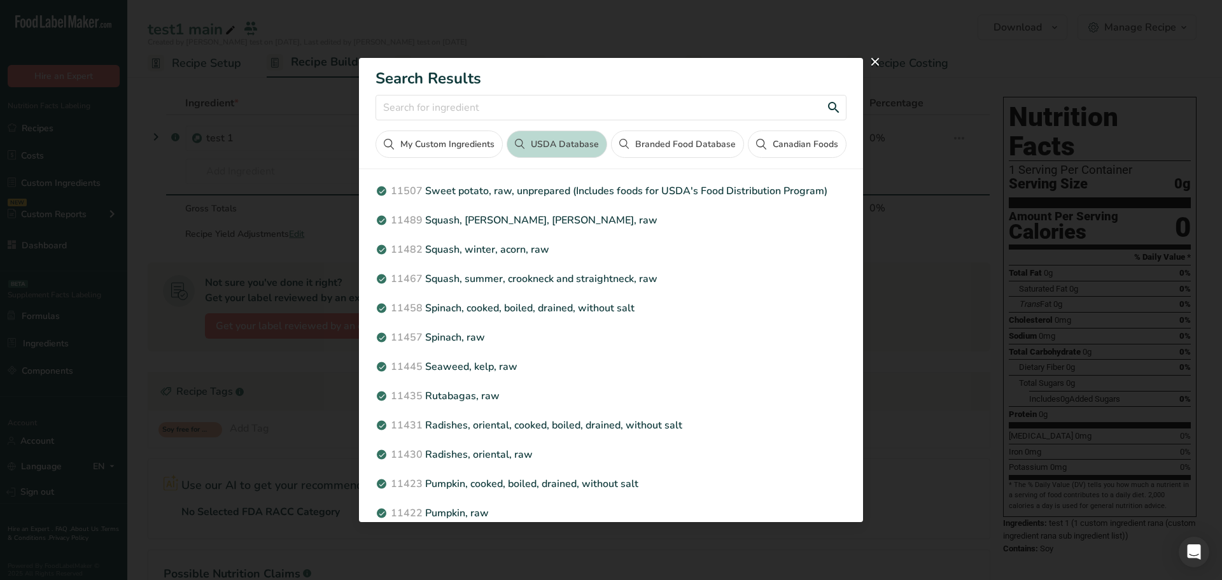
scroll to position [272, 0]
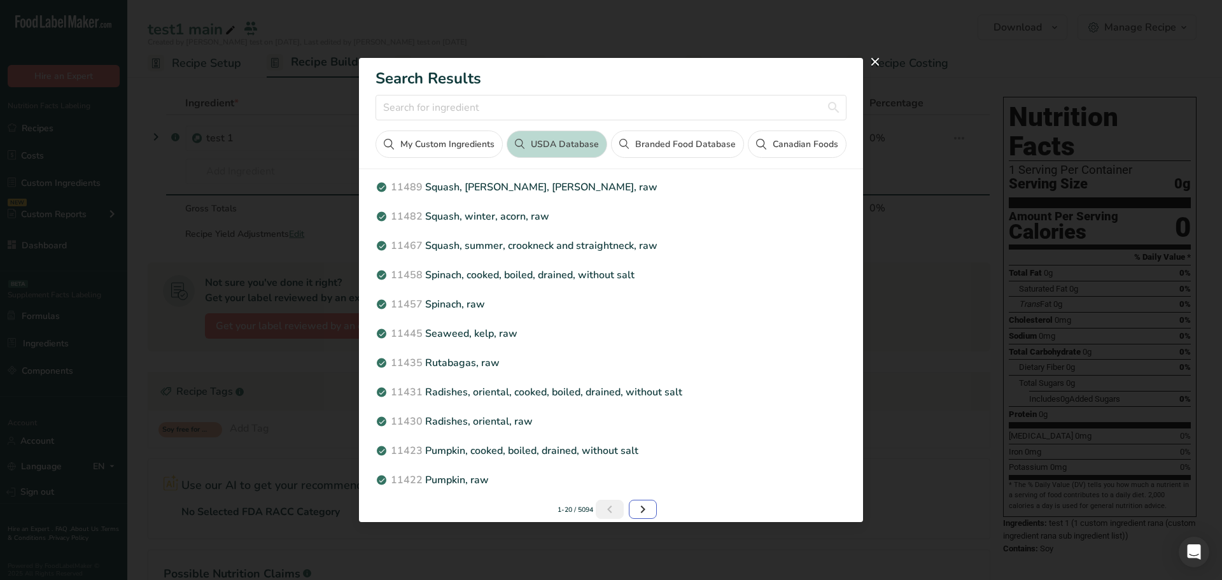
click at [635, 505] on icon "Next page" at bounding box center [642, 509] width 15 height 23
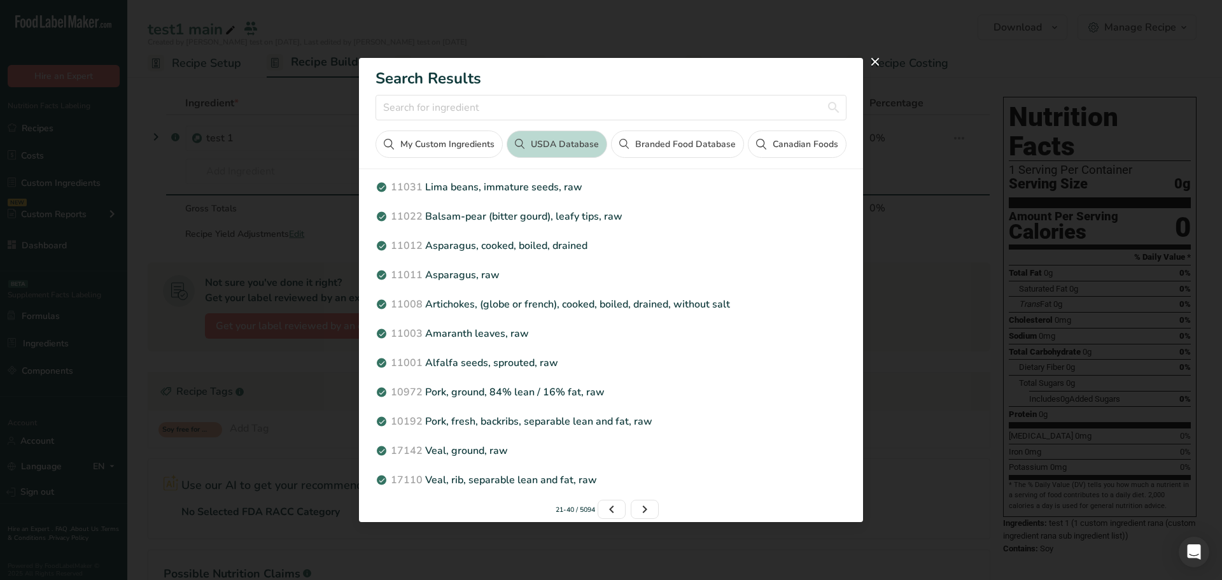
click at [697, 138] on button "Branded Food Database" at bounding box center [677, 144] width 133 height 27
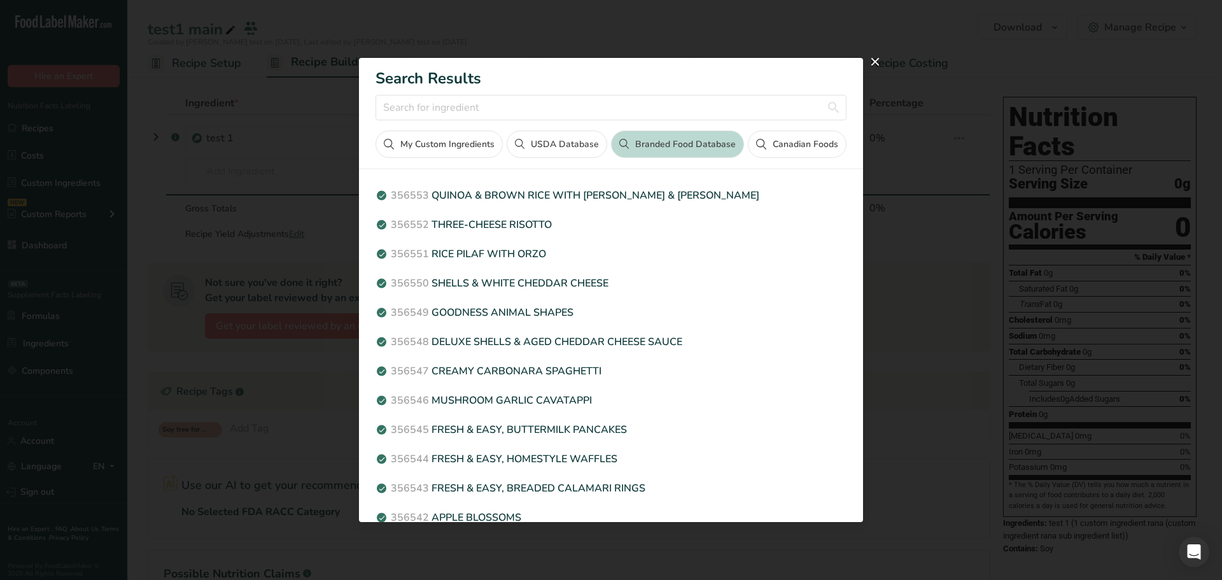
click at [770, 140] on button "Canadian Foods" at bounding box center [797, 144] width 98 height 27
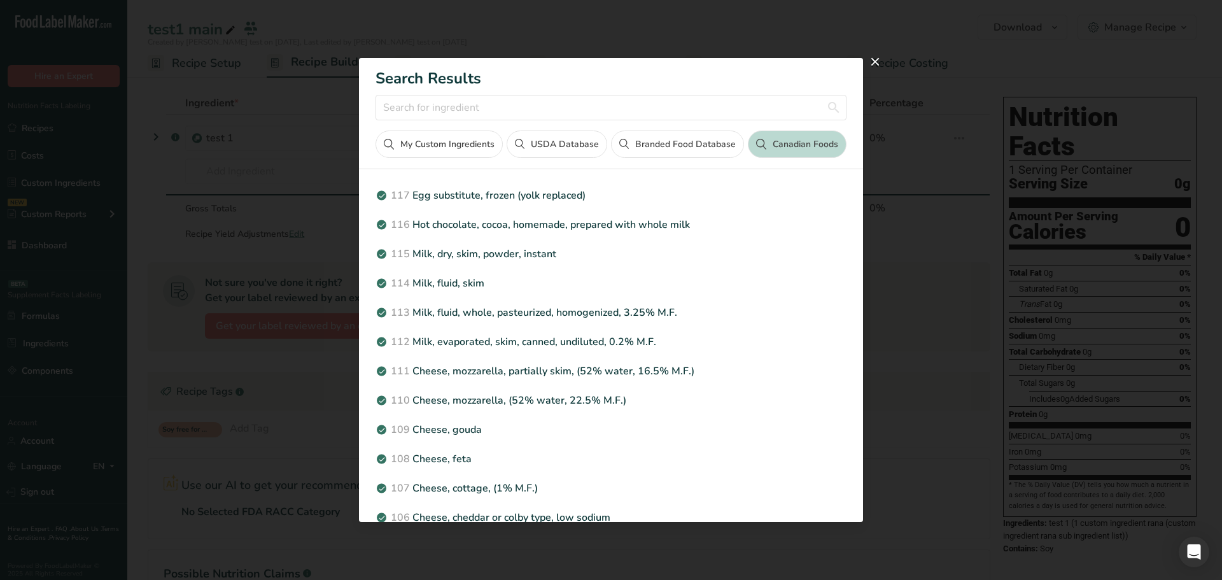
click at [705, 141] on button "Branded Food Database" at bounding box center [677, 144] width 133 height 27
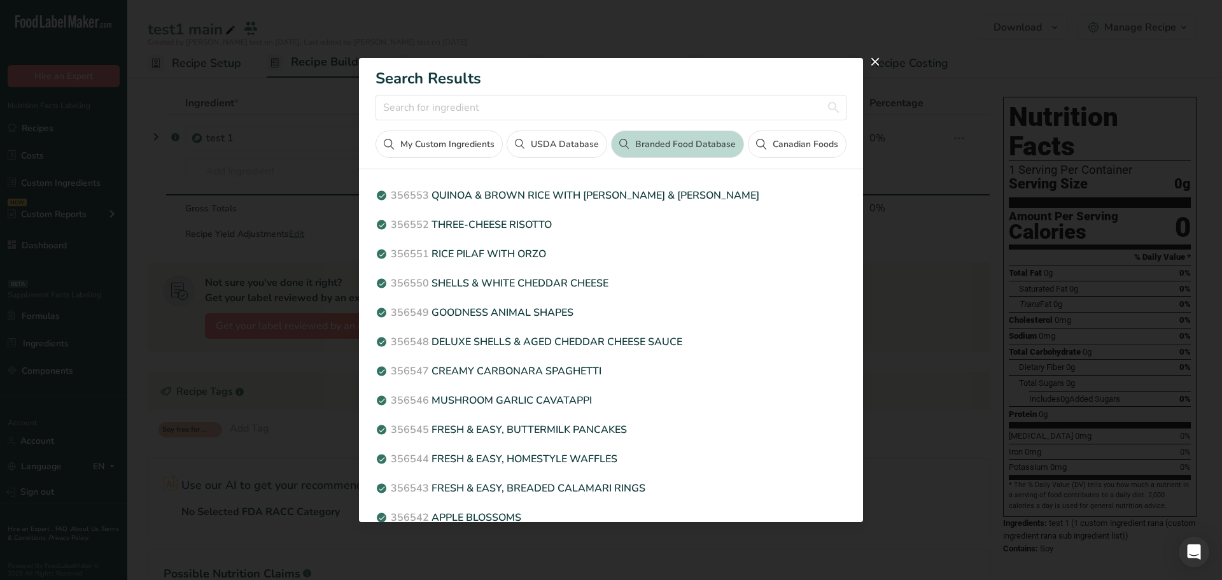
click at [761, 143] on icon "Search results modal" at bounding box center [761, 144] width 10 height 10
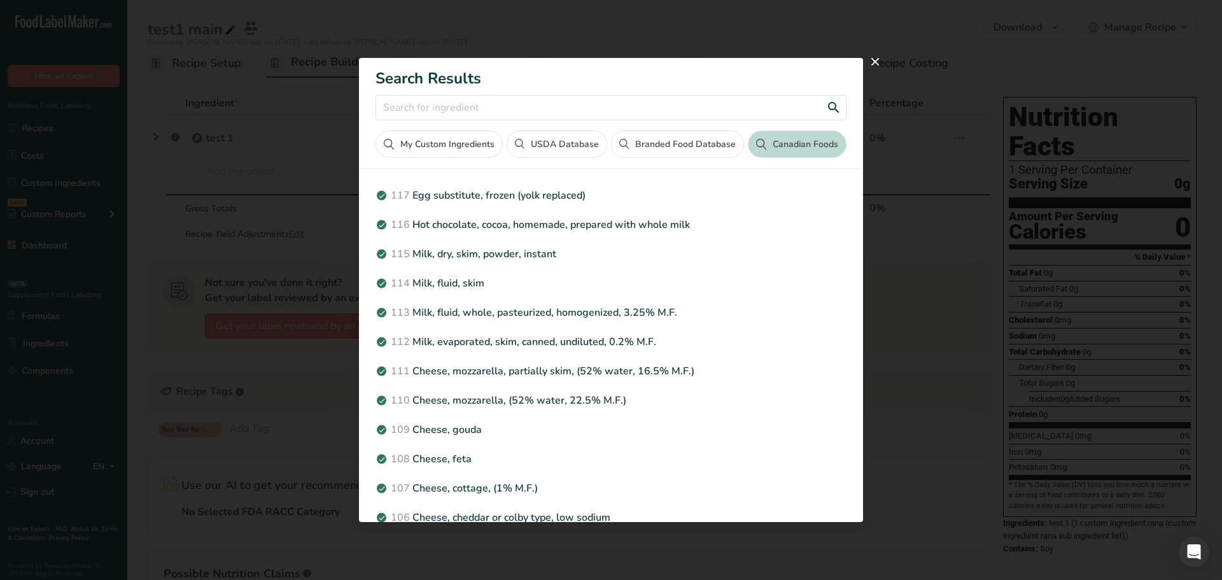
click at [456, 104] on input "Search results modal" at bounding box center [611, 107] width 470 height 25
paste input "padding-block: 20px;"
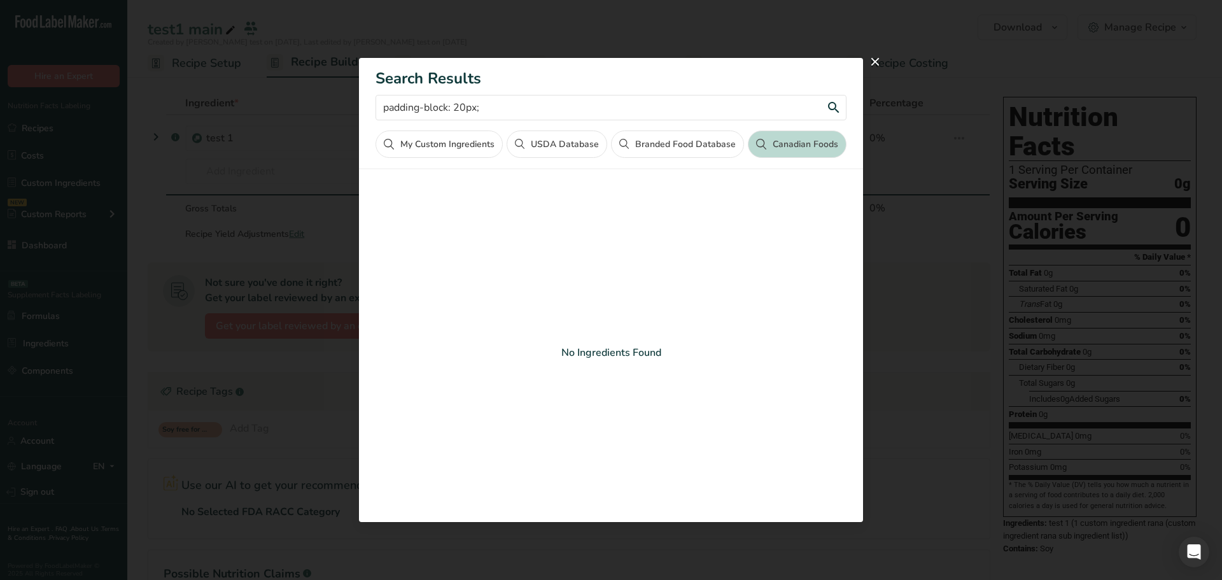
click at [509, 106] on input "padding-block: 20px;" at bounding box center [611, 107] width 470 height 25
paste input "max-"
type input "max-"
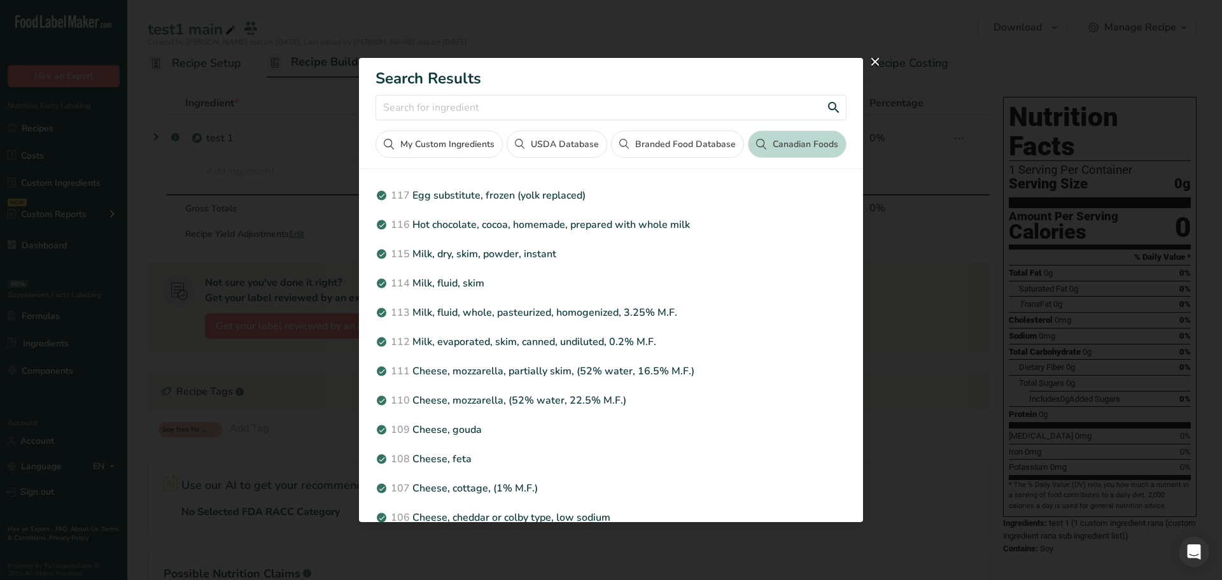
paste input "max-"
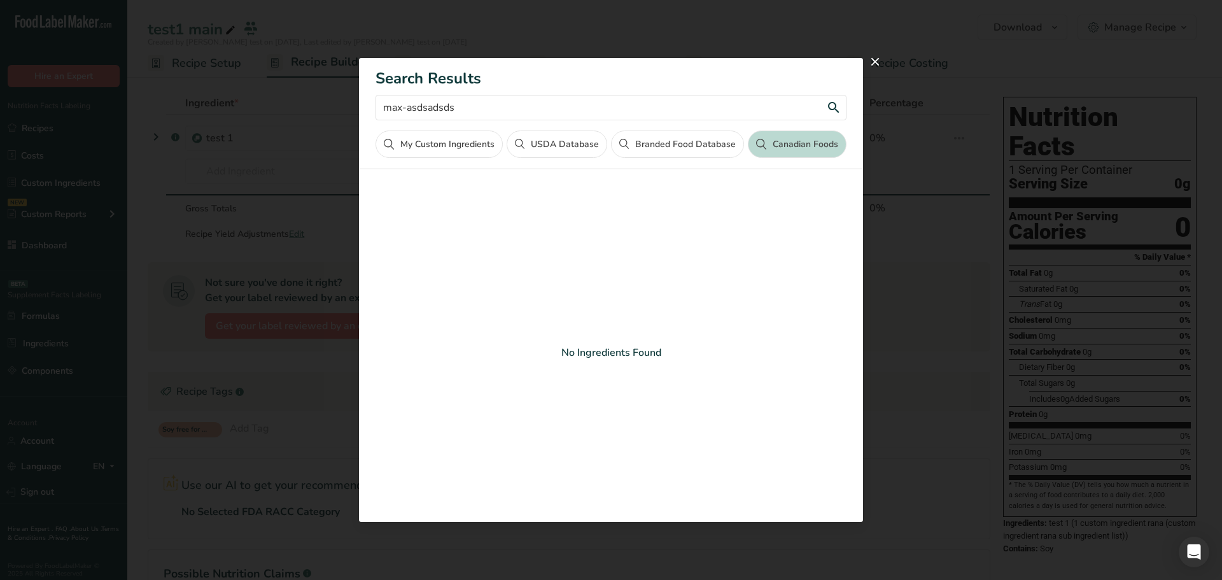
click at [506, 111] on input "max-asdsadsds" at bounding box center [611, 107] width 470 height 25
click at [572, 120] on input "max-asdsadsdsfff" at bounding box center [611, 107] width 470 height 25
type input "max-asdsadsdsfffggg"
click at [539, 113] on input "Search results modal" at bounding box center [611, 107] width 470 height 25
type input "cds"
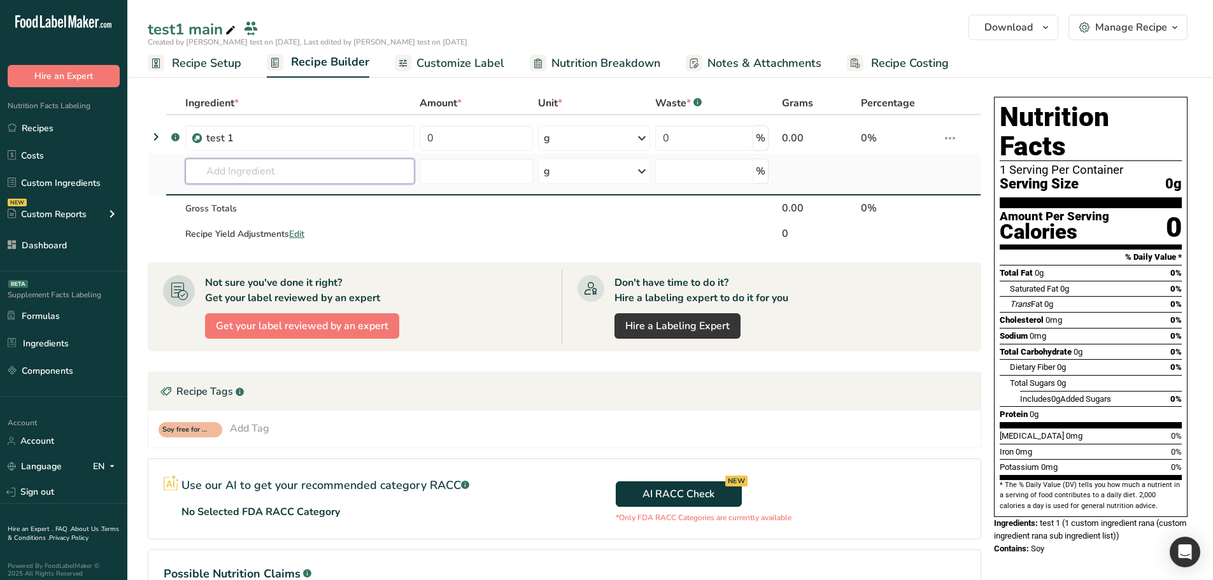
click at [301, 174] on input "text" at bounding box center [299, 171] width 229 height 25
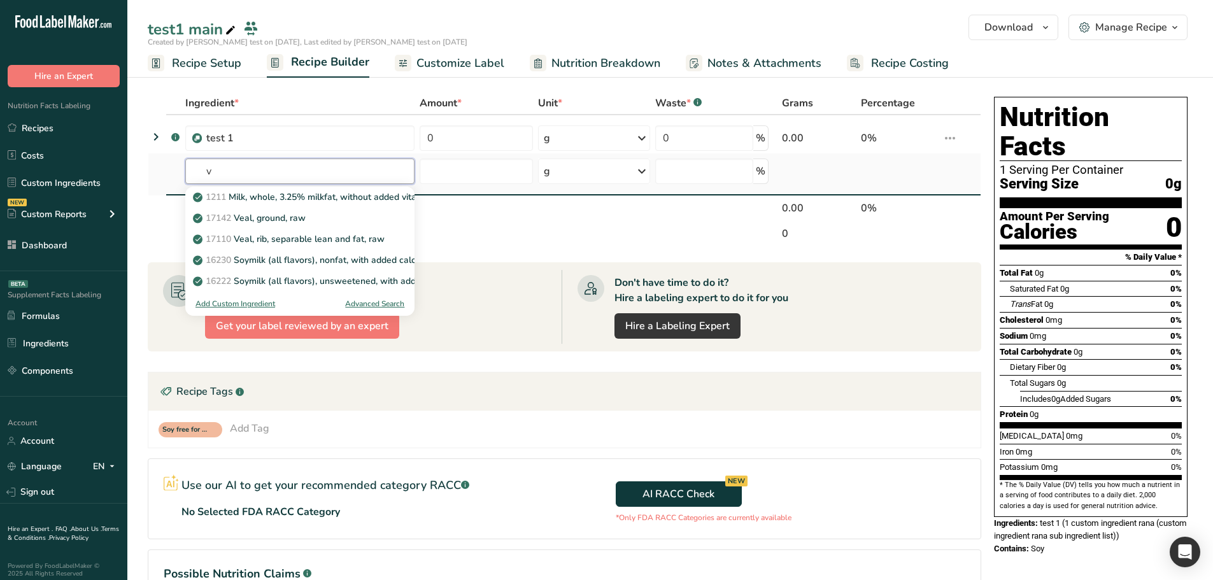
type input "v"
click at [378, 302] on div "Advanced Search" at bounding box center [374, 303] width 59 height 11
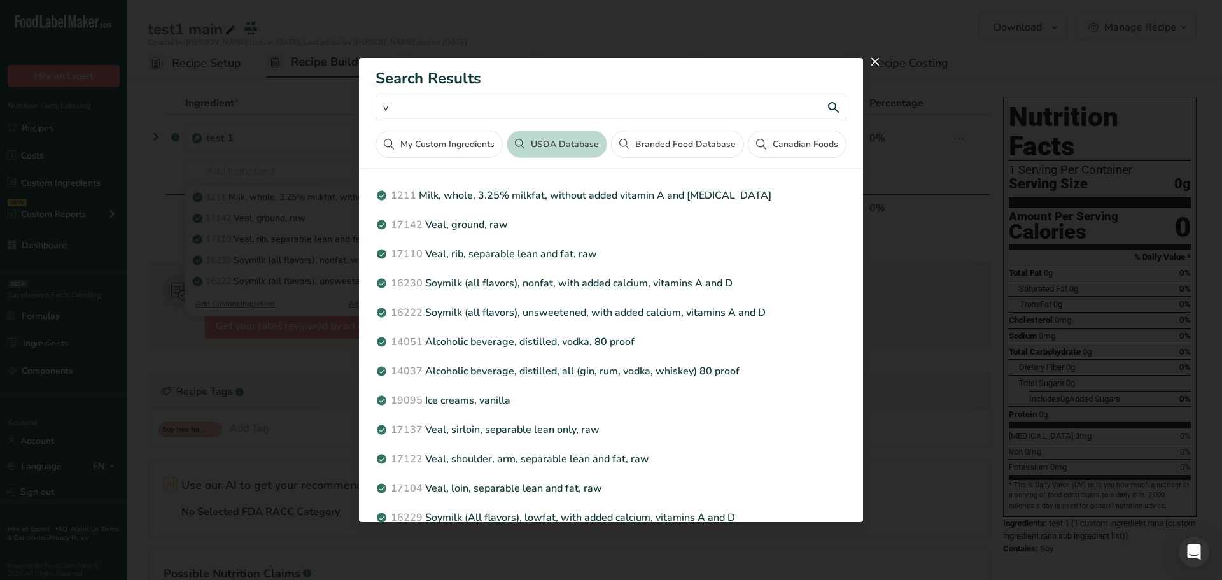
click at [528, 107] on input "v" at bounding box center [611, 107] width 470 height 25
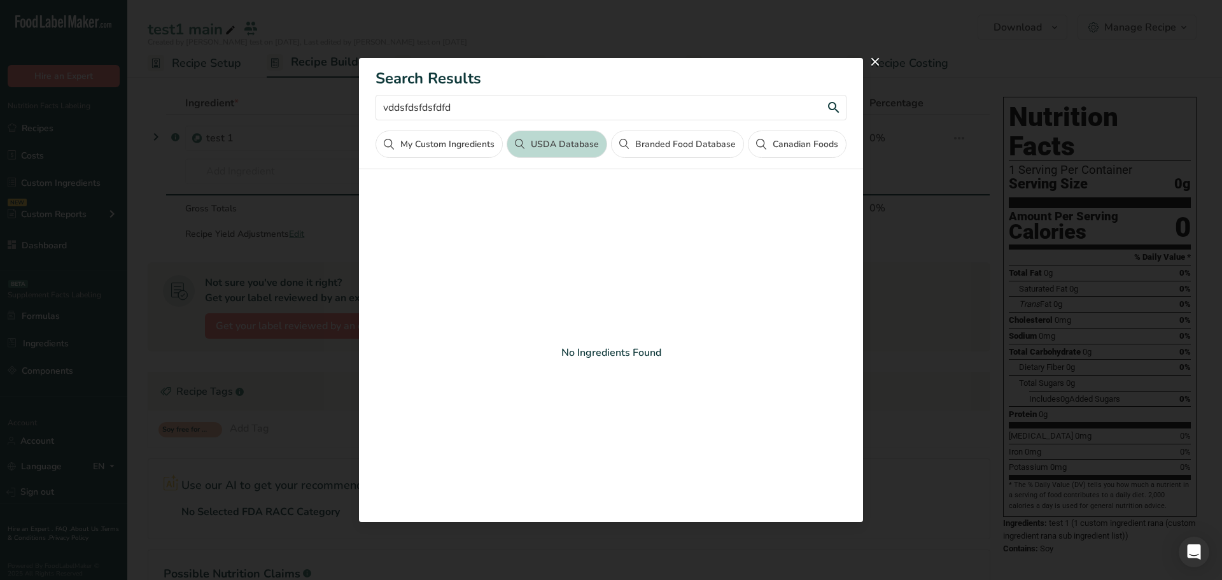
click at [514, 108] on input "vddsfdsfdsfdfd" at bounding box center [611, 107] width 470 height 25
type input "vddsfdsfdsfdfdfdssdfsdfew"
click at [318, 174] on div "Search results modal" at bounding box center [611, 290] width 1222 height 580
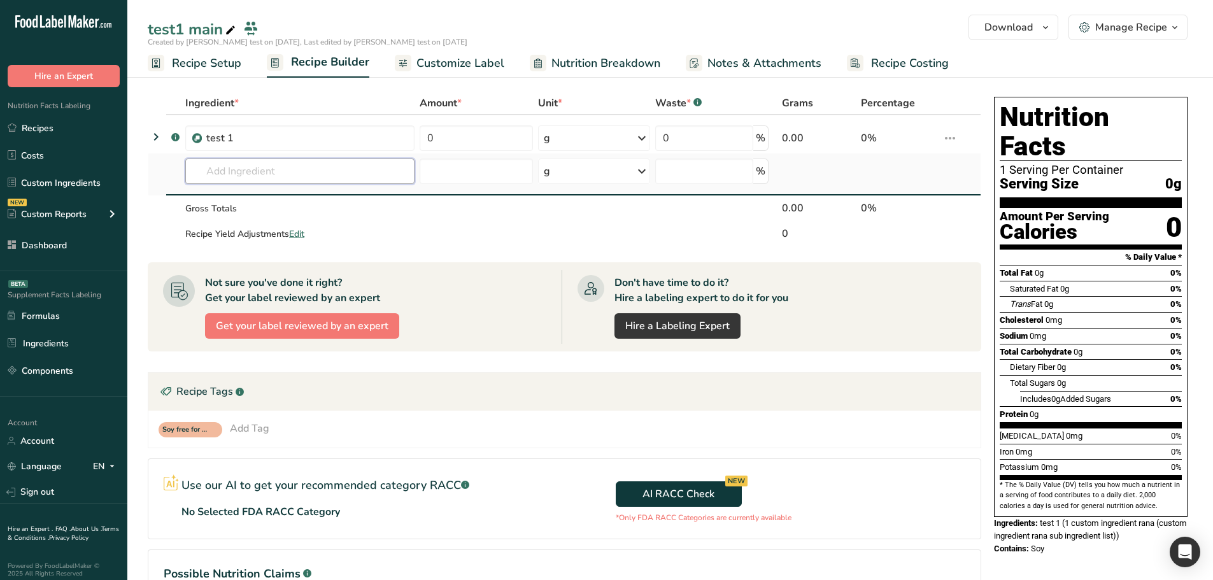
click at [213, 169] on input "text" at bounding box center [299, 171] width 229 height 25
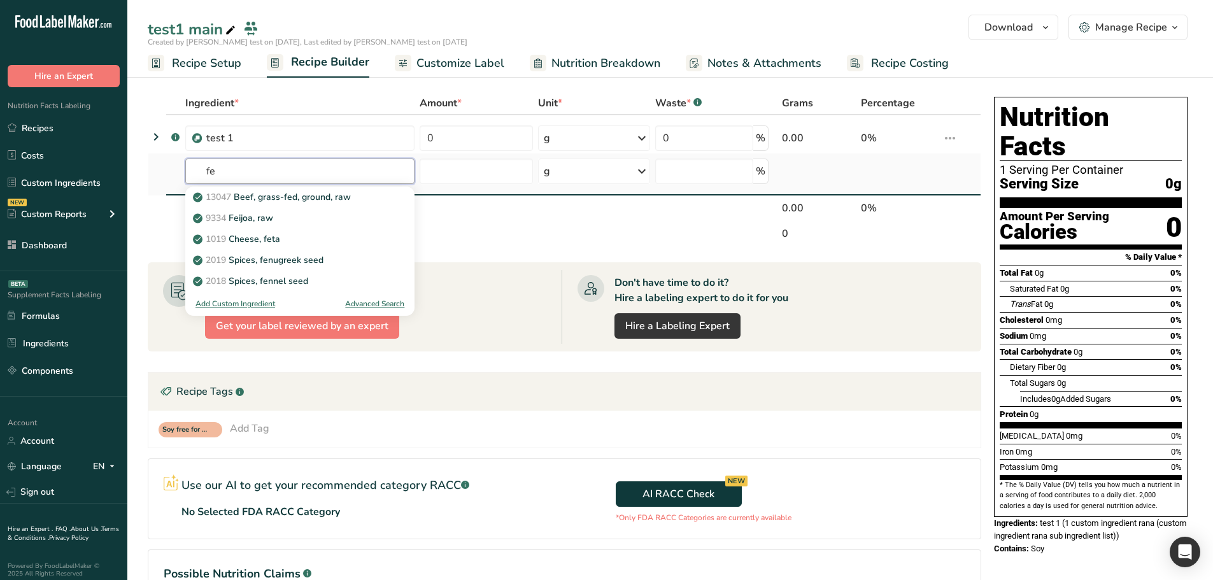
type input "fe"
click at [372, 299] on div "Advanced Search" at bounding box center [374, 303] width 59 height 11
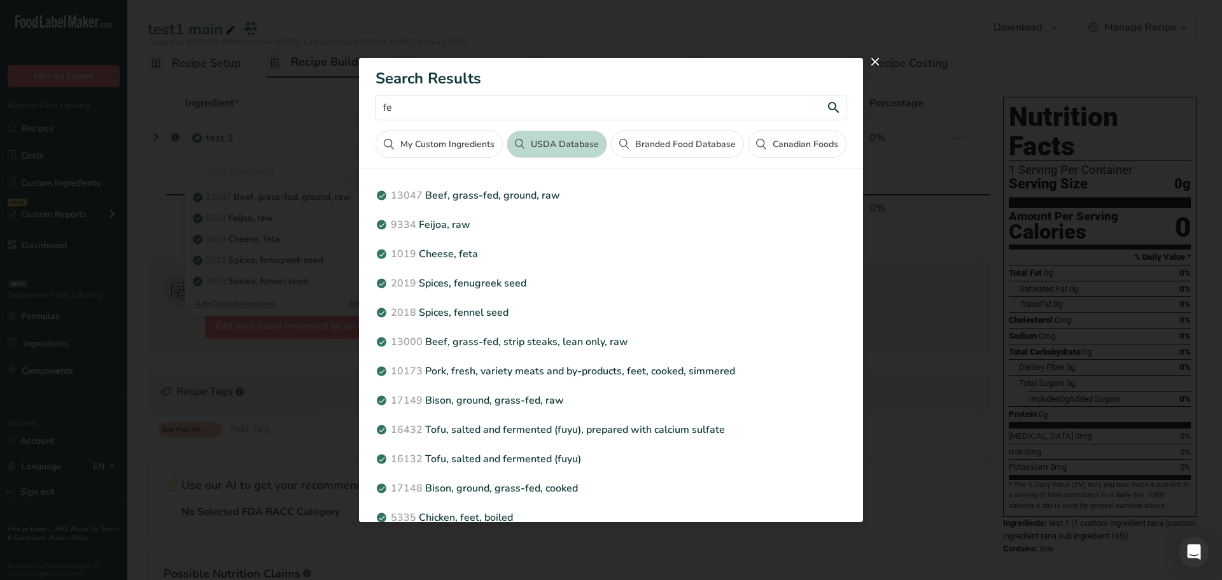
click at [512, 108] on input "fe" at bounding box center [611, 107] width 470 height 25
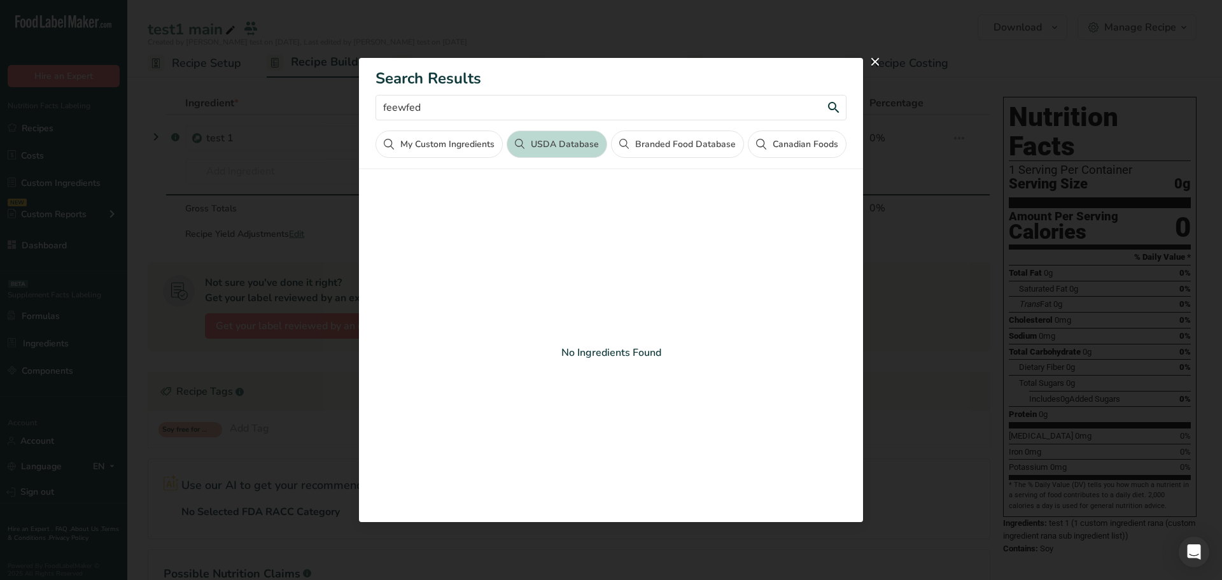
click at [495, 111] on input "feewfed" at bounding box center [611, 107] width 470 height 25
type input "feewfedas"
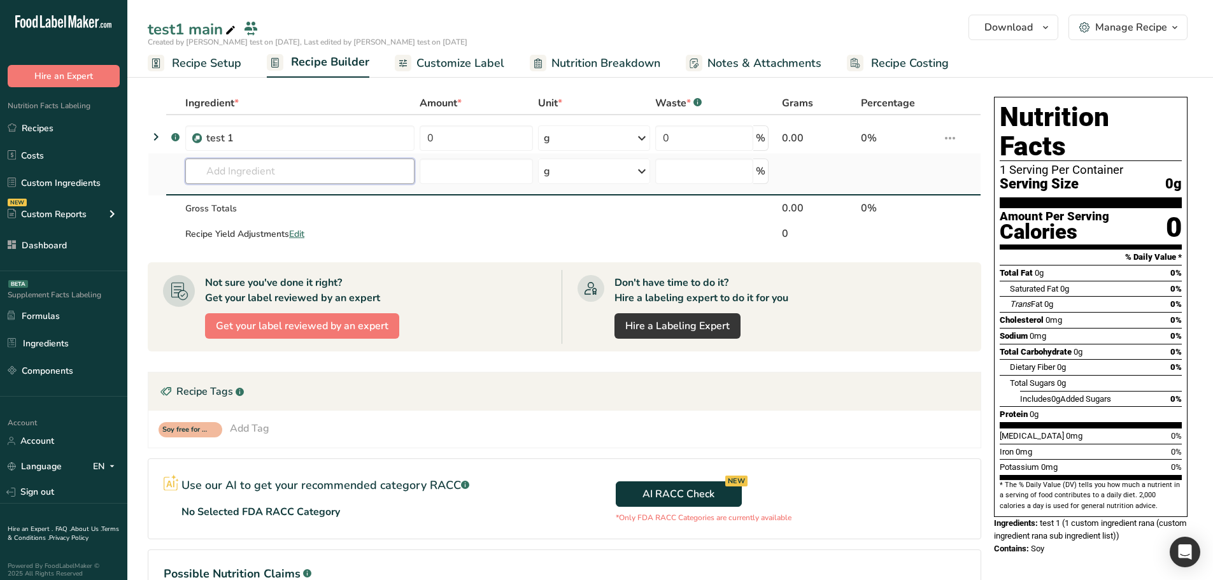
click at [288, 177] on input "text" at bounding box center [299, 171] width 229 height 25
type input "sd"
click at [371, 218] on div "Advanced Search" at bounding box center [374, 219] width 59 height 11
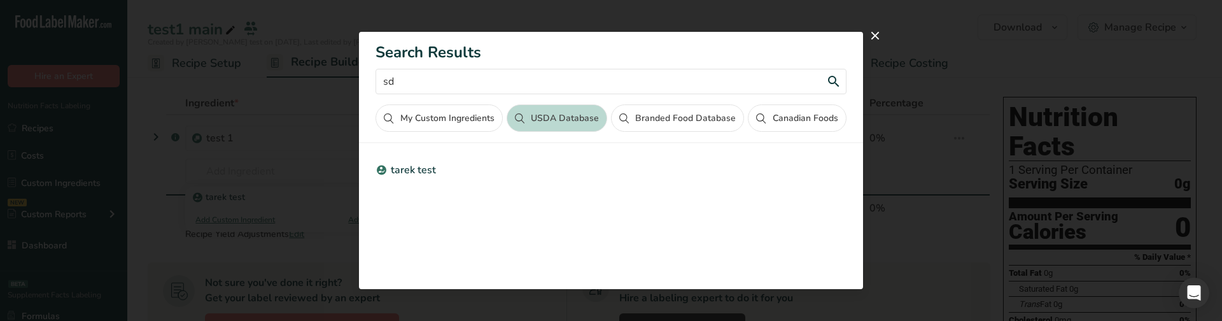
click at [458, 78] on input "sd" at bounding box center [611, 81] width 470 height 25
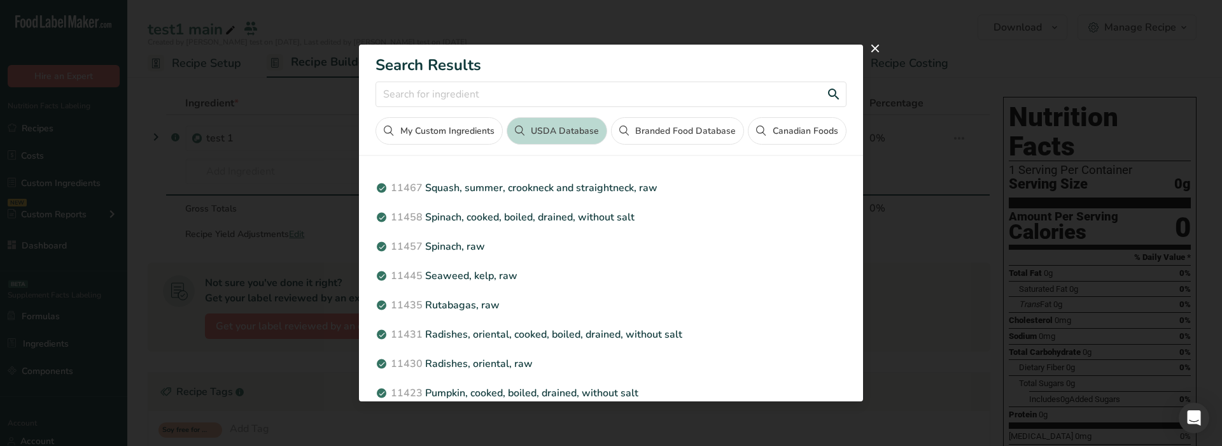
scroll to position [379, 0]
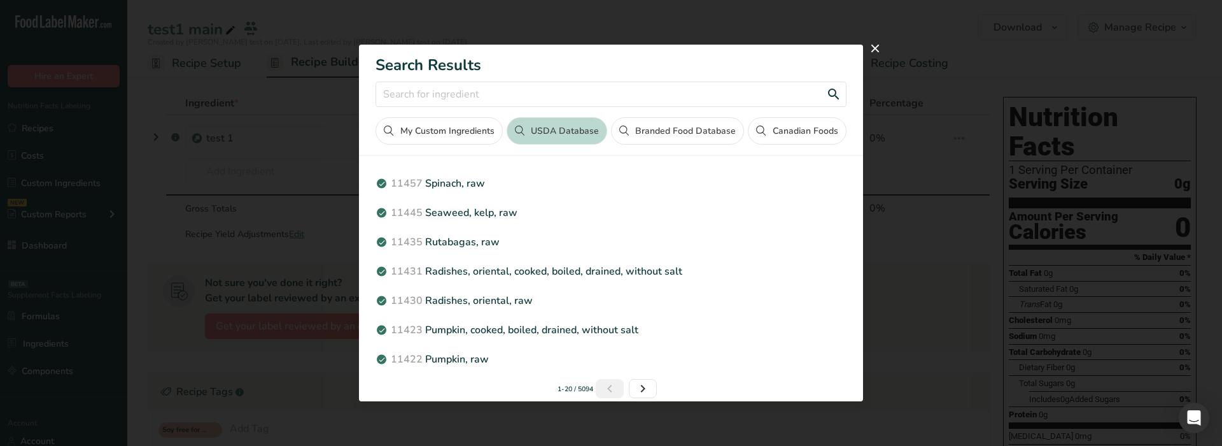
click at [492, 88] on input "Search results modal" at bounding box center [611, 93] width 470 height 25
type input "dsf"
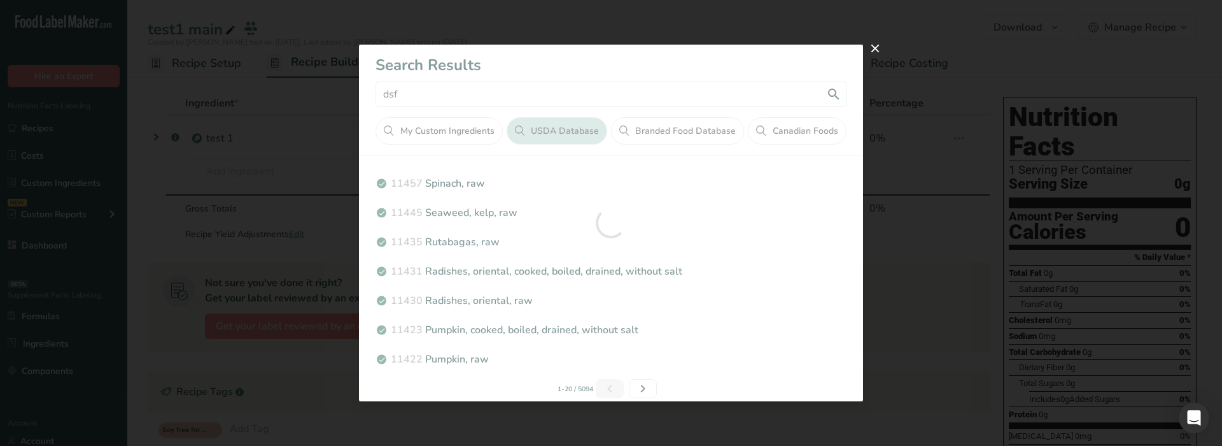
scroll to position [0, 0]
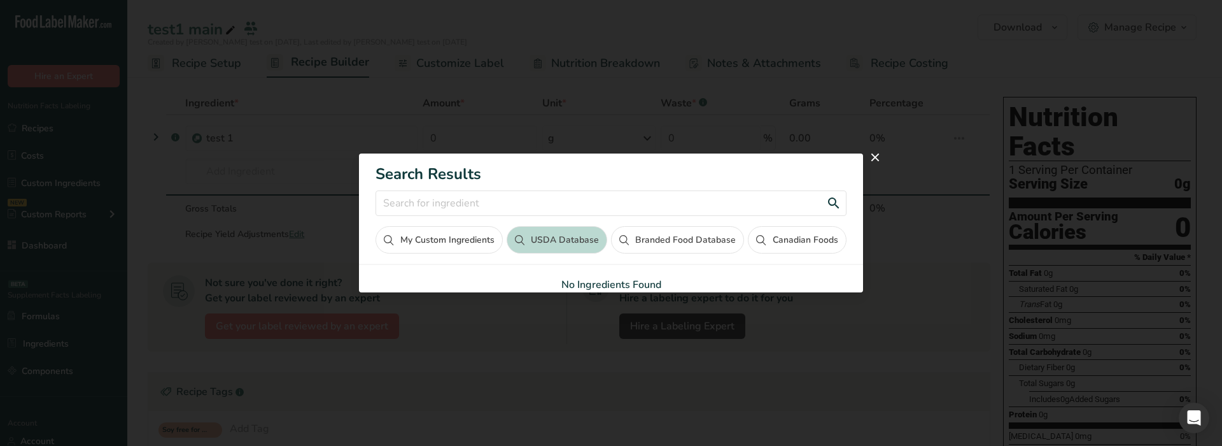
click at [547, 199] on input "Search results modal" at bounding box center [611, 202] width 470 height 25
type input "df"
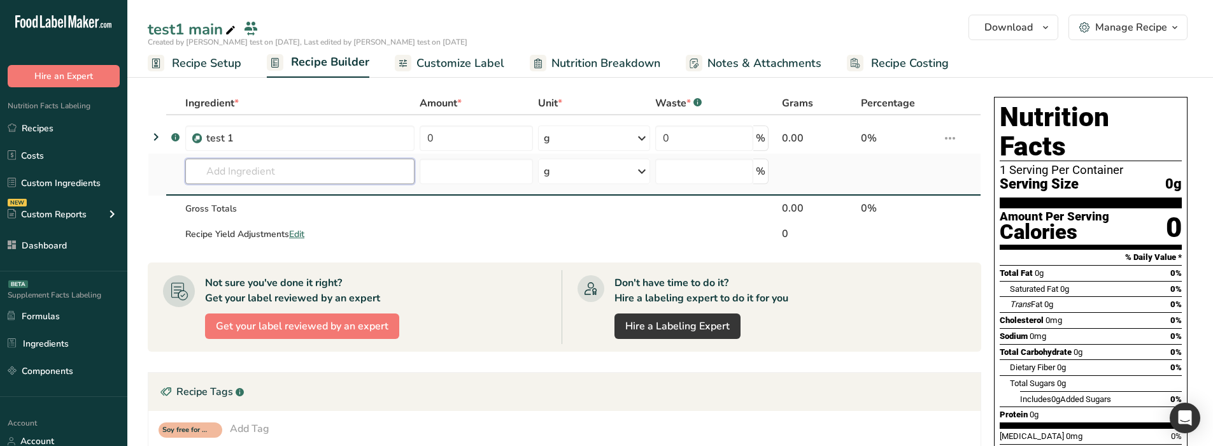
click at [334, 172] on input "text" at bounding box center [299, 171] width 229 height 25
type input "d"
click at [251, 168] on input "FDA" at bounding box center [299, 171] width 229 height 25
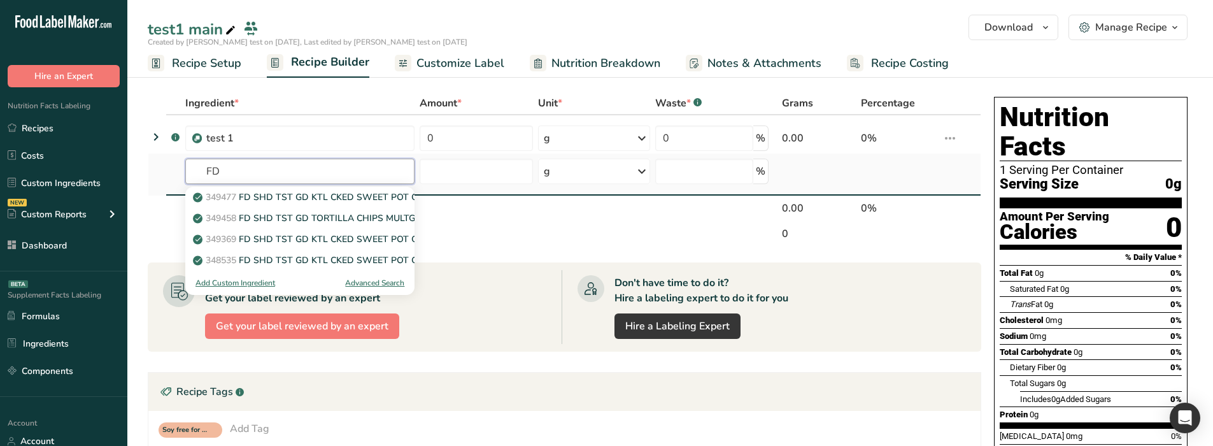
type input "FD"
click at [388, 282] on div "Advanced Search" at bounding box center [374, 282] width 59 height 11
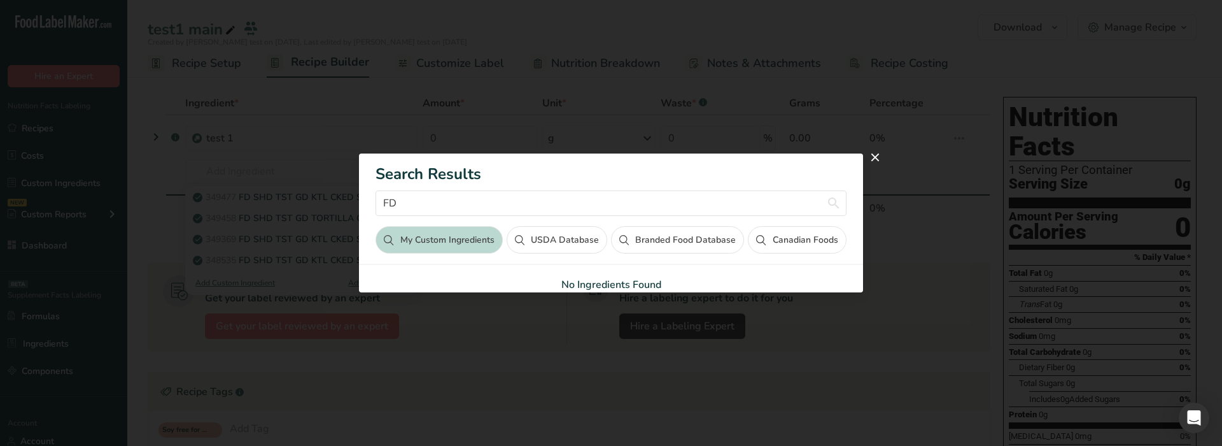
click at [572, 239] on button "USDA Database" at bounding box center [557, 239] width 101 height 27
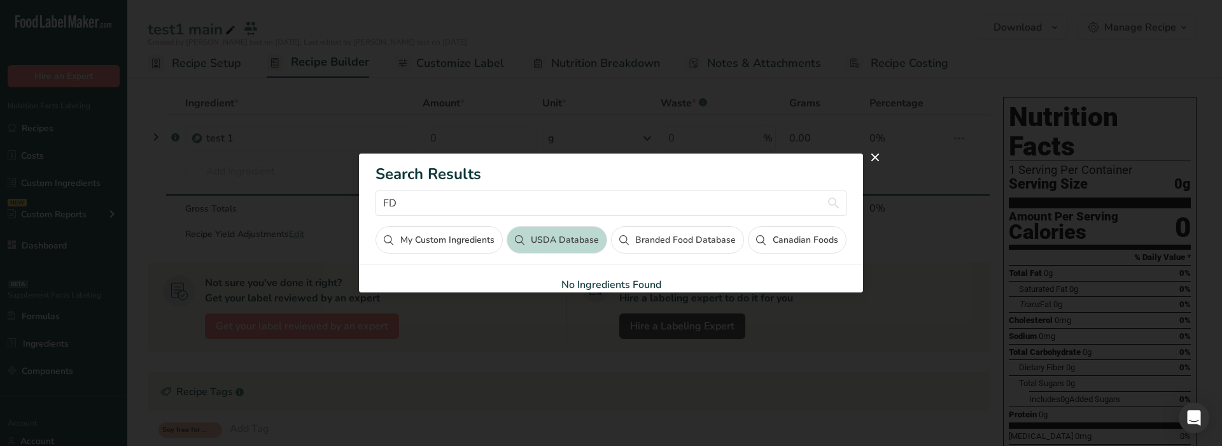
click at [668, 245] on button "Branded Food Database" at bounding box center [677, 239] width 133 height 27
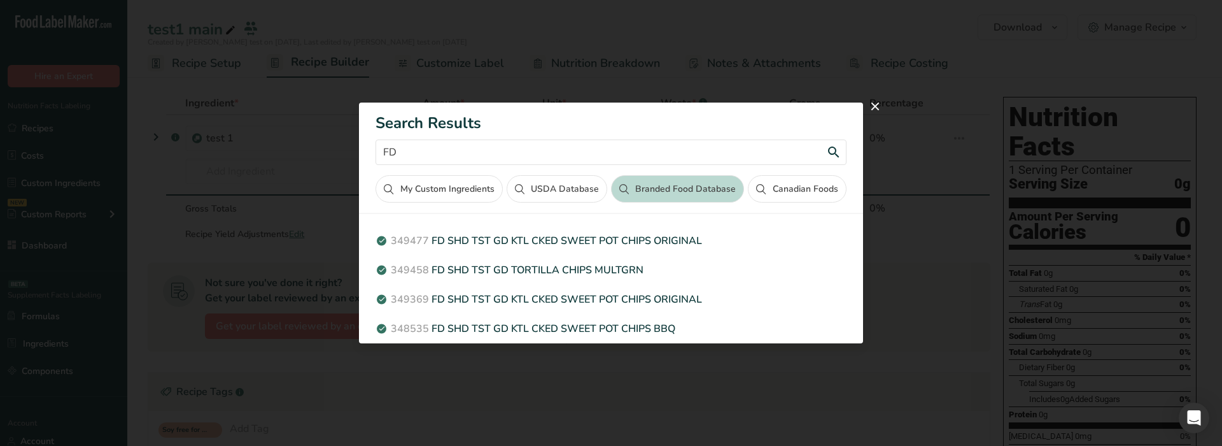
click at [477, 161] on input "FD" at bounding box center [611, 151] width 470 height 25
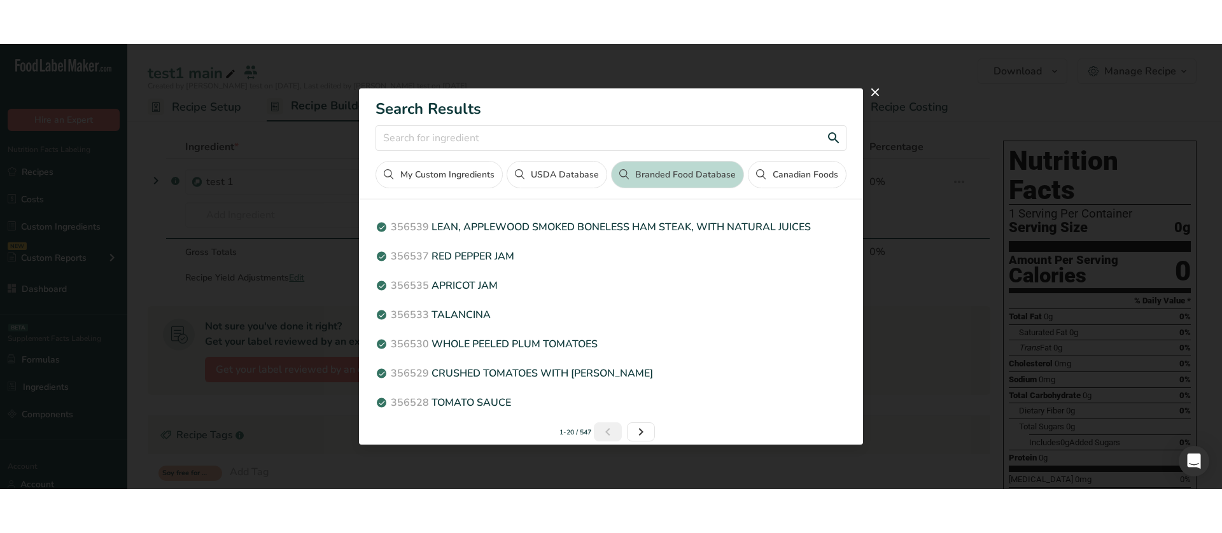
scroll to position [309, 0]
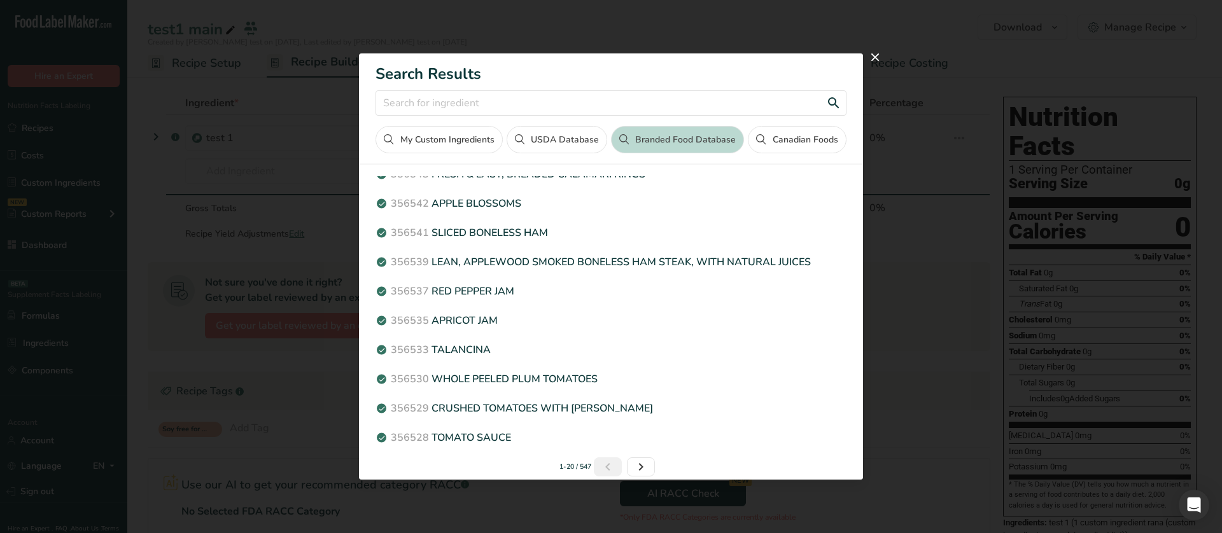
click at [561, 109] on input "Search results modal" at bounding box center [611, 102] width 470 height 25
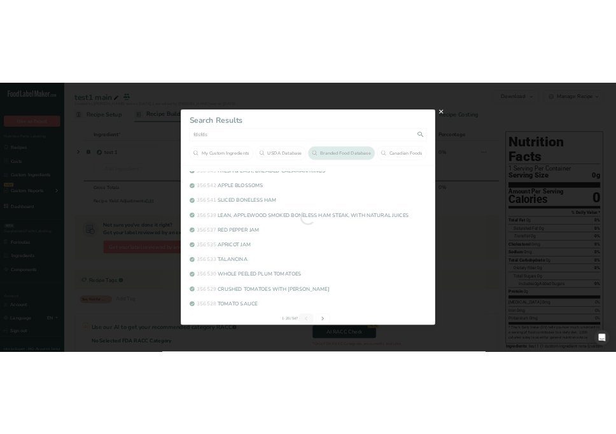
scroll to position [0, 0]
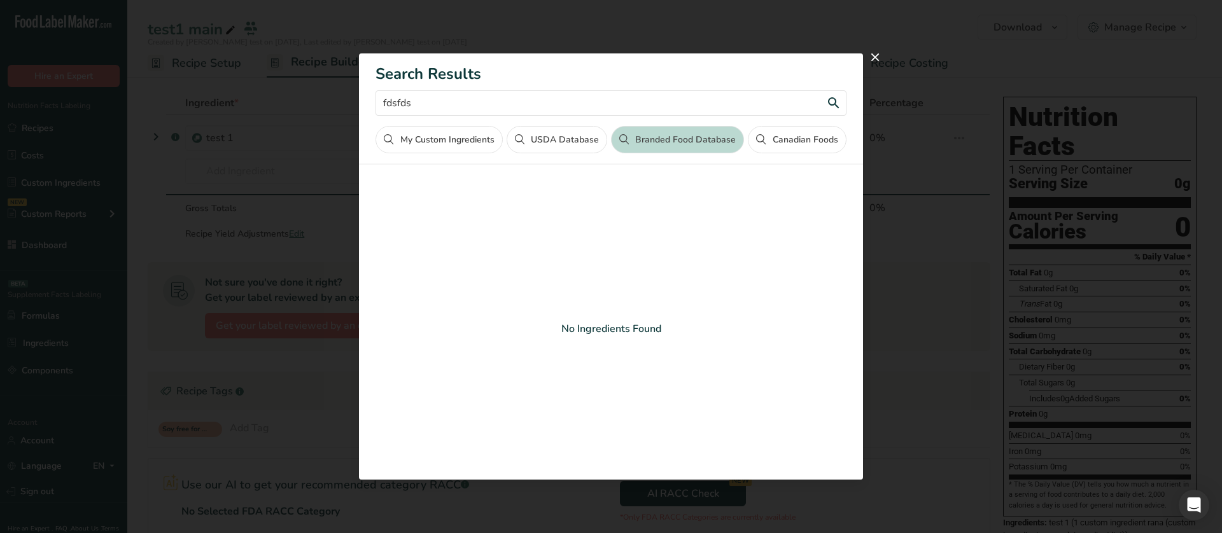
type input "fdsfds"
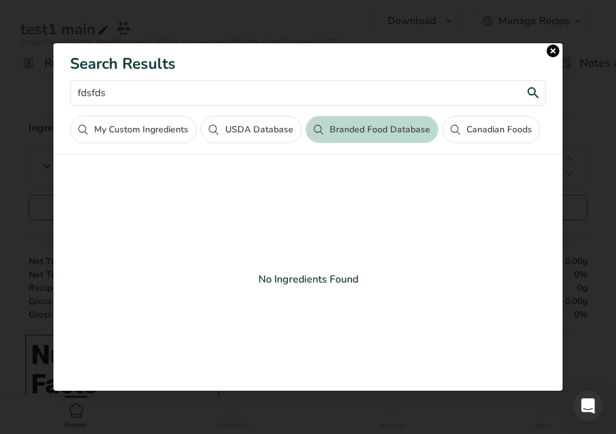
click at [174, 97] on input "fdsfds" at bounding box center [308, 92] width 476 height 25
click at [165, 91] on input "fdsfds" at bounding box center [308, 92] width 476 height 25
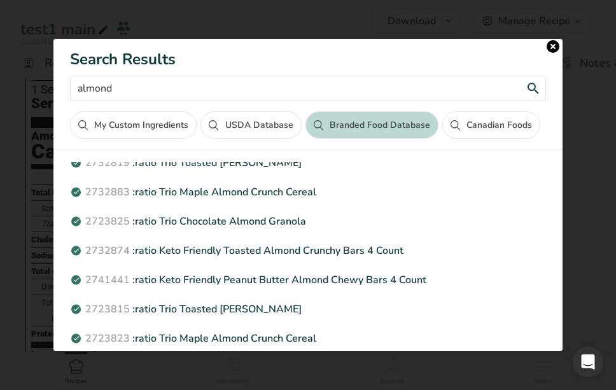
scroll to position [190, 0]
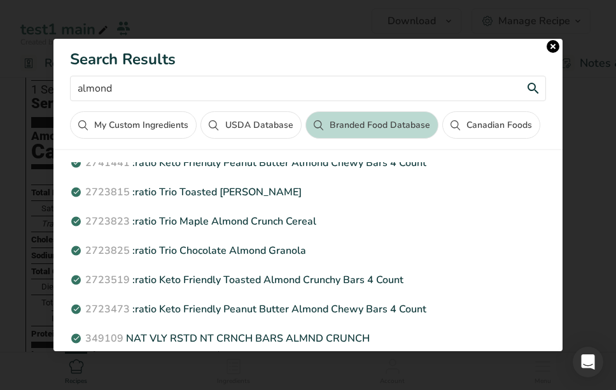
click at [140, 94] on input "almond" at bounding box center [308, 88] width 476 height 25
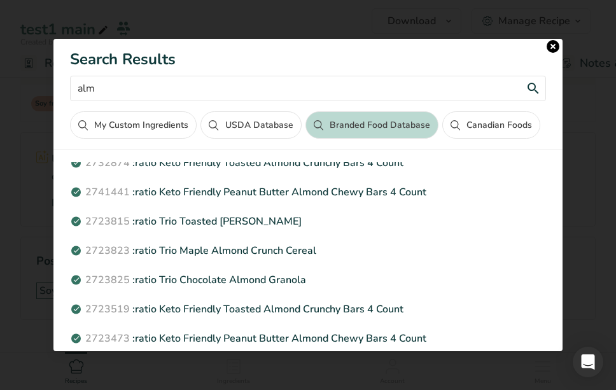
click at [142, 89] on input "alm" at bounding box center [308, 88] width 476 height 25
type input "alm"
click at [267, 127] on button "USDA Database" at bounding box center [251, 124] width 101 height 27
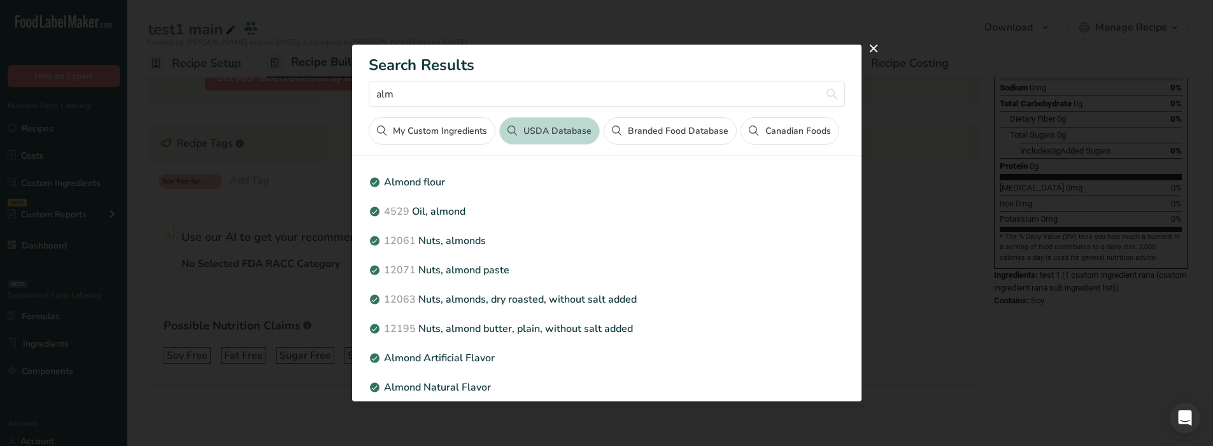
scroll to position [248, 0]
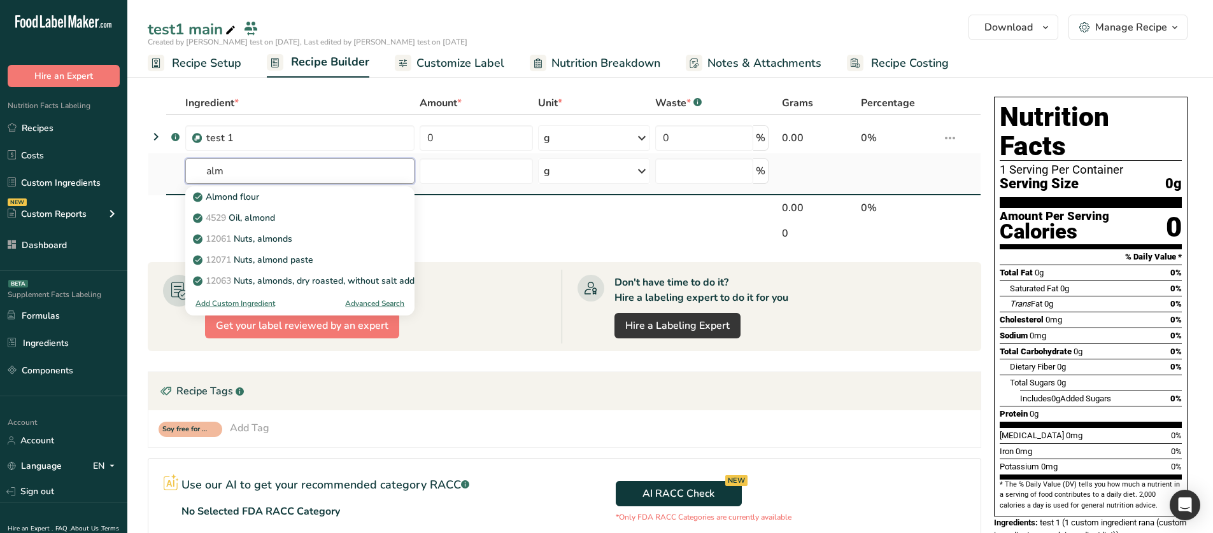
type input "alm"
click at [378, 307] on div "Advanced Search" at bounding box center [374, 303] width 59 height 11
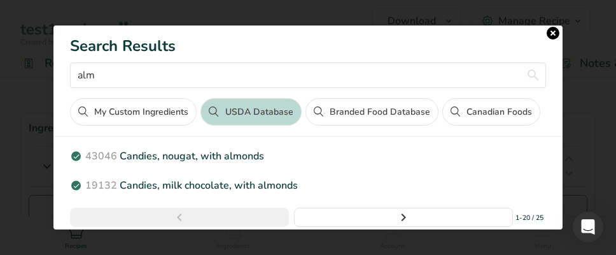
scroll to position [553, 0]
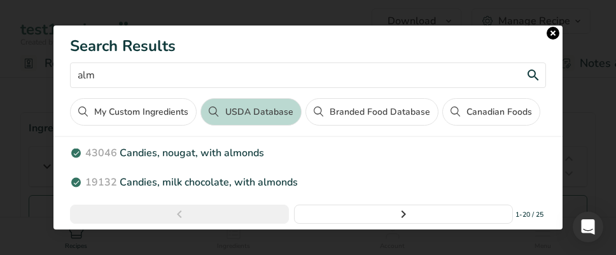
click at [229, 77] on input "alm" at bounding box center [308, 74] width 476 height 25
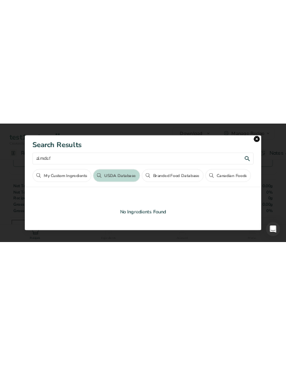
scroll to position [127, 0]
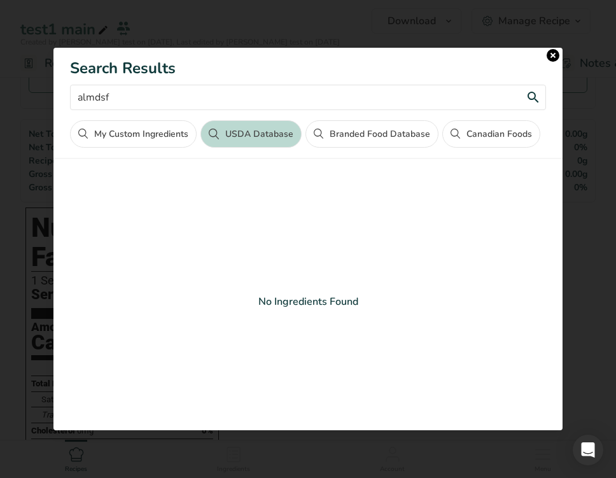
click at [269, 102] on input "almdsf" at bounding box center [308, 97] width 476 height 25
type input "almdsffds"
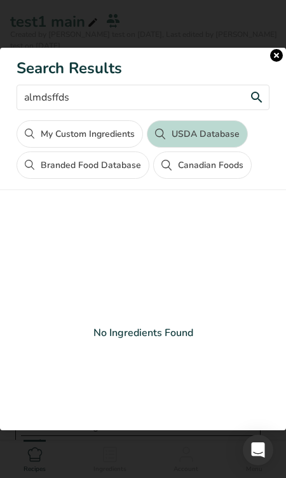
click at [78, 102] on input "almdsffds" at bounding box center [143, 97] width 253 height 25
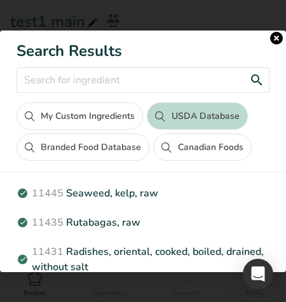
scroll to position [621, 0]
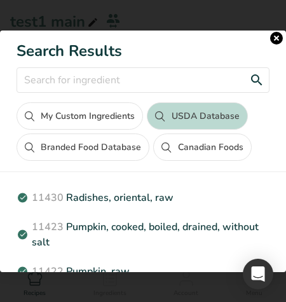
click at [70, 76] on input "Search results modal" at bounding box center [143, 79] width 253 height 25
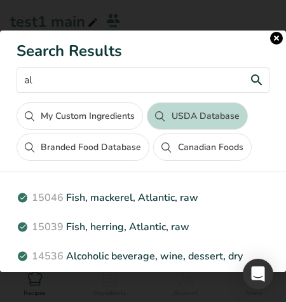
type input "alm"
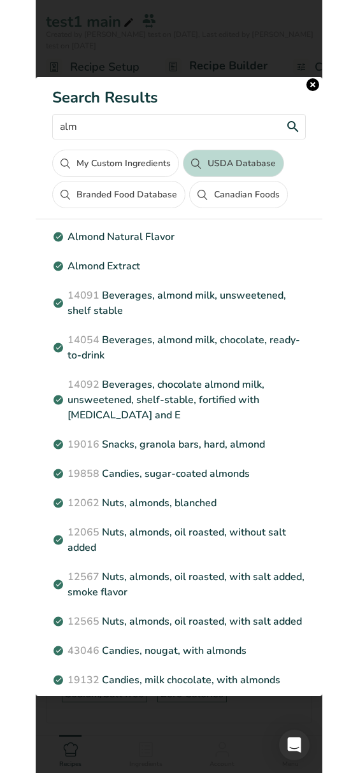
scroll to position [820, 0]
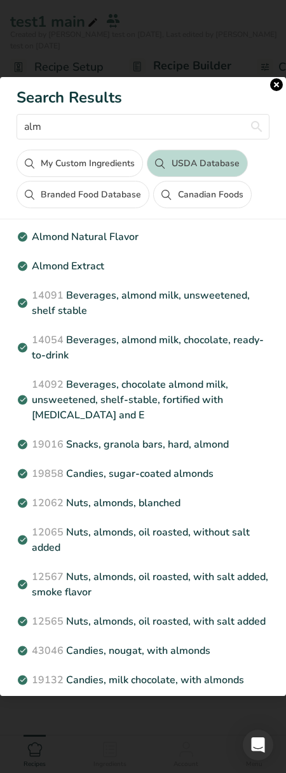
click at [281, 369] on div "Almond flour 4529 Oil, almond 12061 Nuts, almonds 12071 Nuts, almond paste 1206…" at bounding box center [143, 480] width 286 height 497
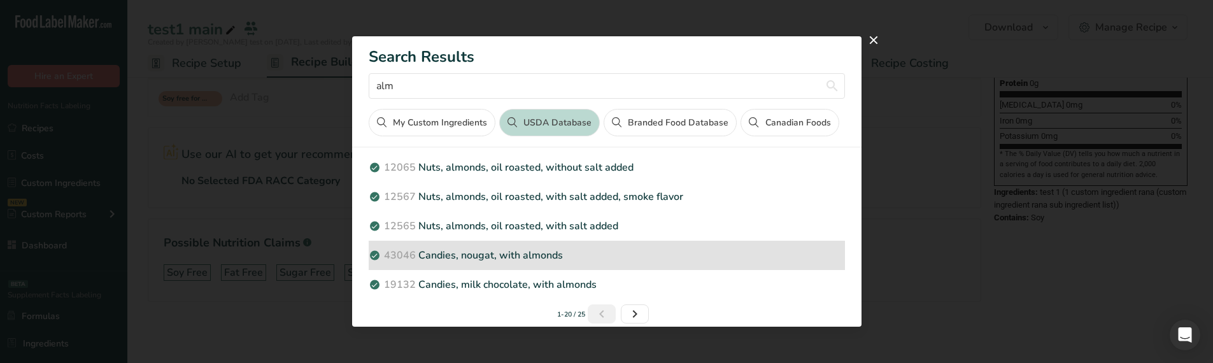
scroll to position [490, 0]
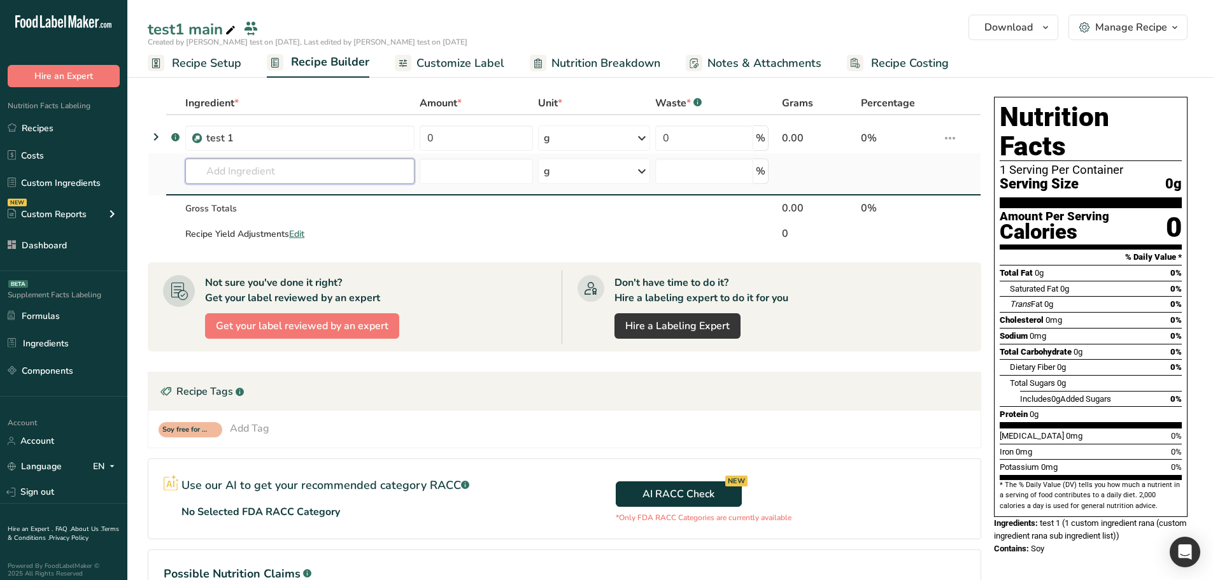
click at [380, 171] on input "text" at bounding box center [299, 171] width 229 height 25
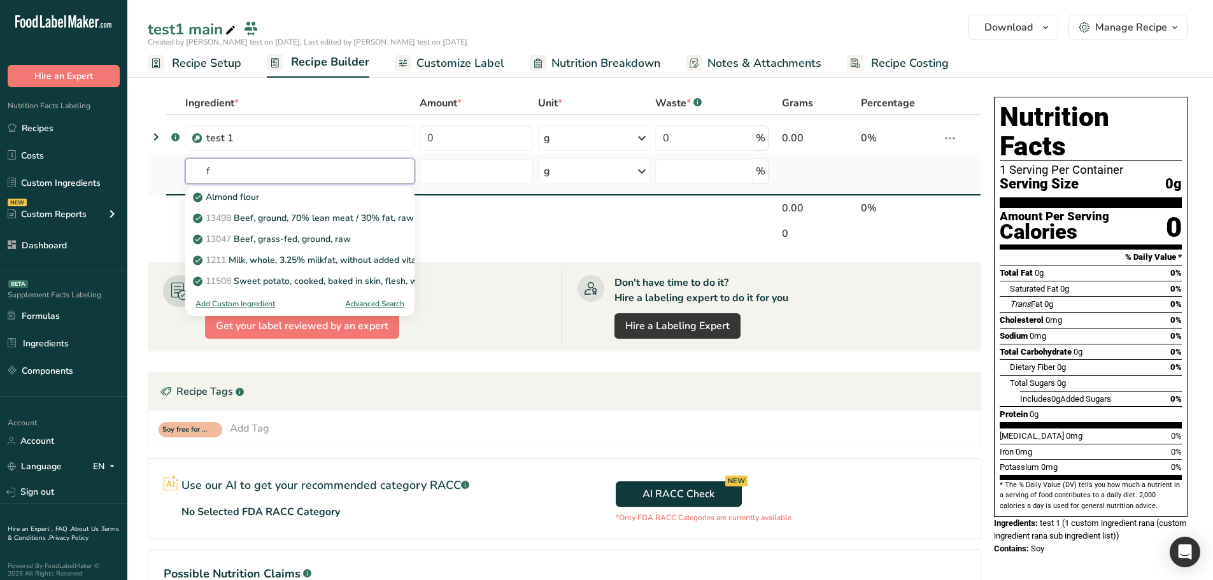
type input "f"
click at [365, 302] on div "Advanced Search" at bounding box center [374, 303] width 59 height 11
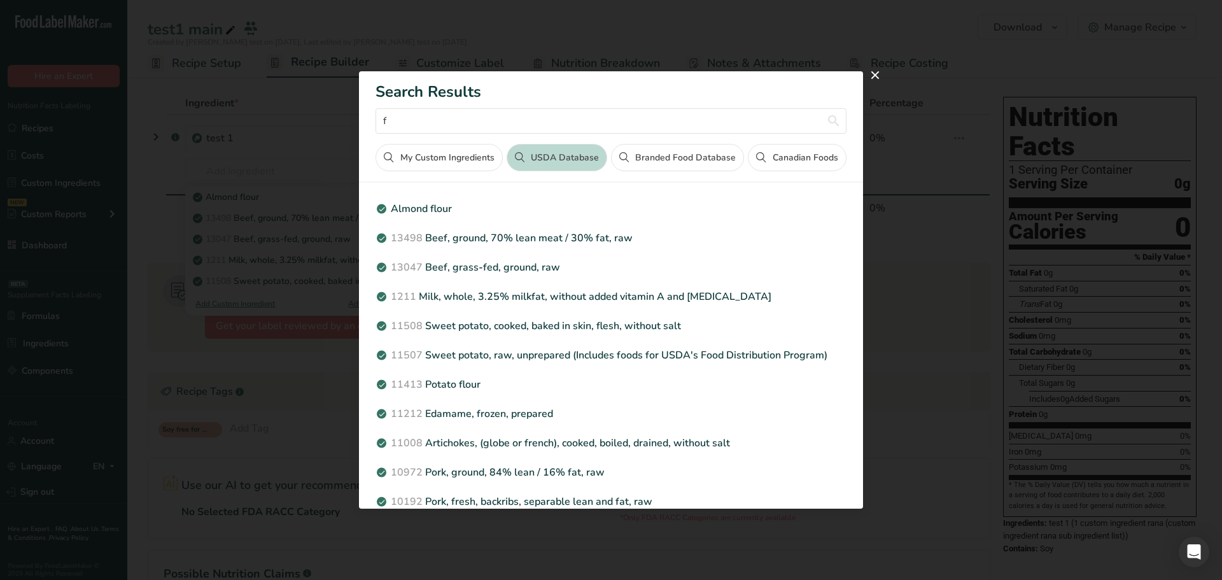
click at [462, 157] on button "My Custom Ingredients" at bounding box center [439, 157] width 127 height 27
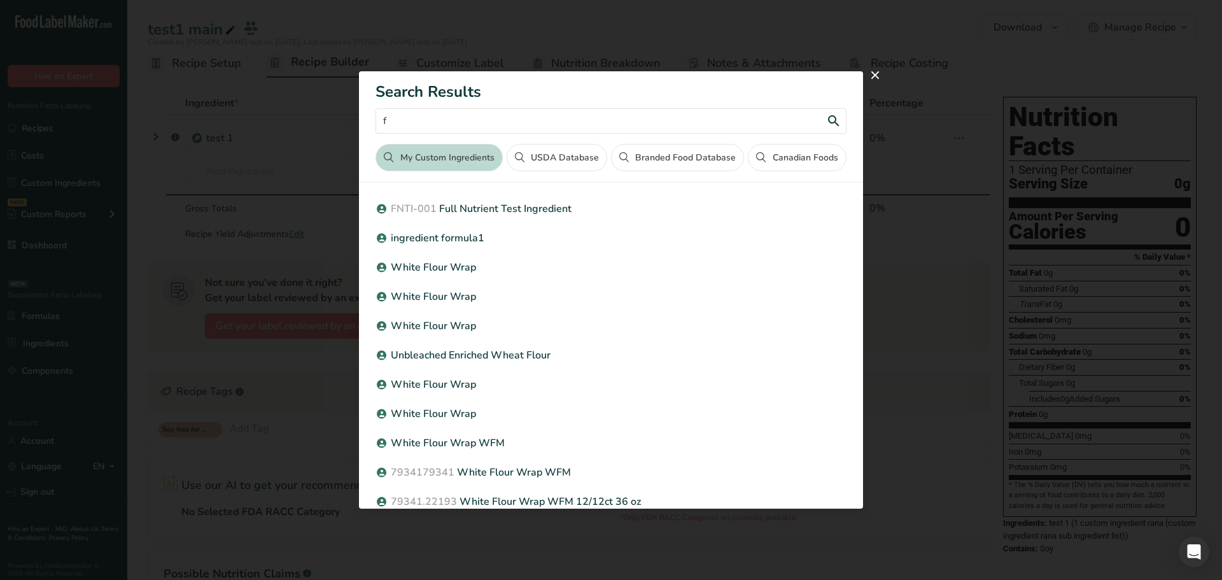
click at [465, 120] on input "f" at bounding box center [611, 120] width 470 height 25
type input "dsdasas"
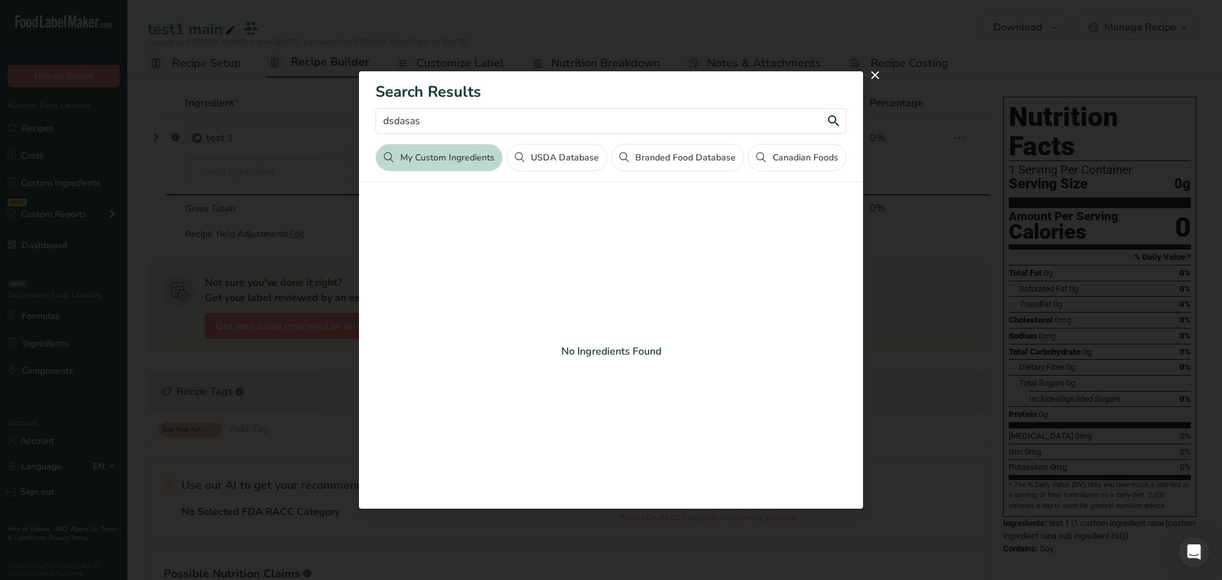
click at [549, 122] on input "dsdasas" at bounding box center [611, 120] width 470 height 25
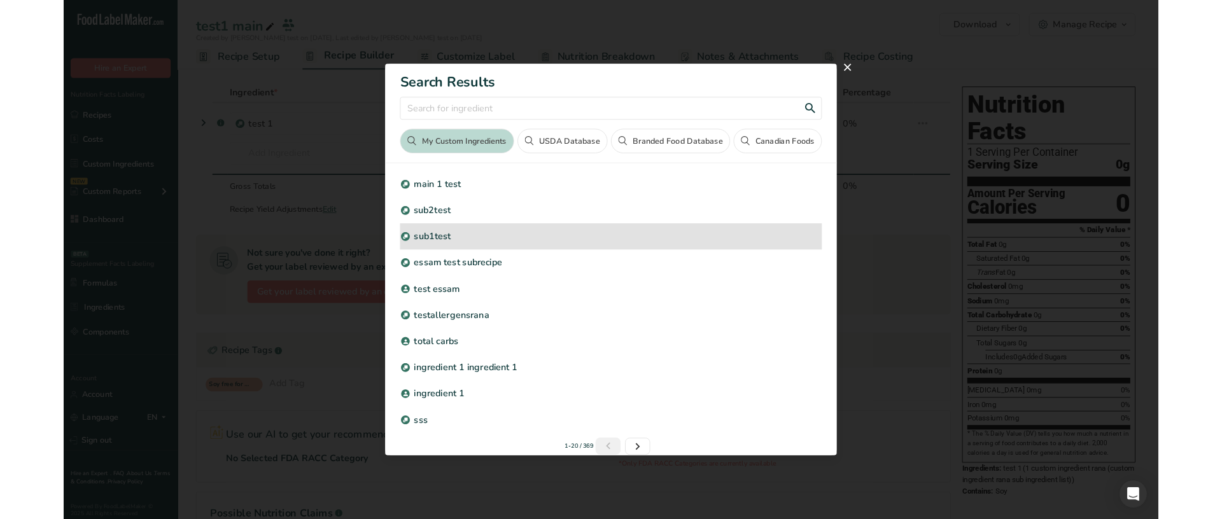
scroll to position [300, 0]
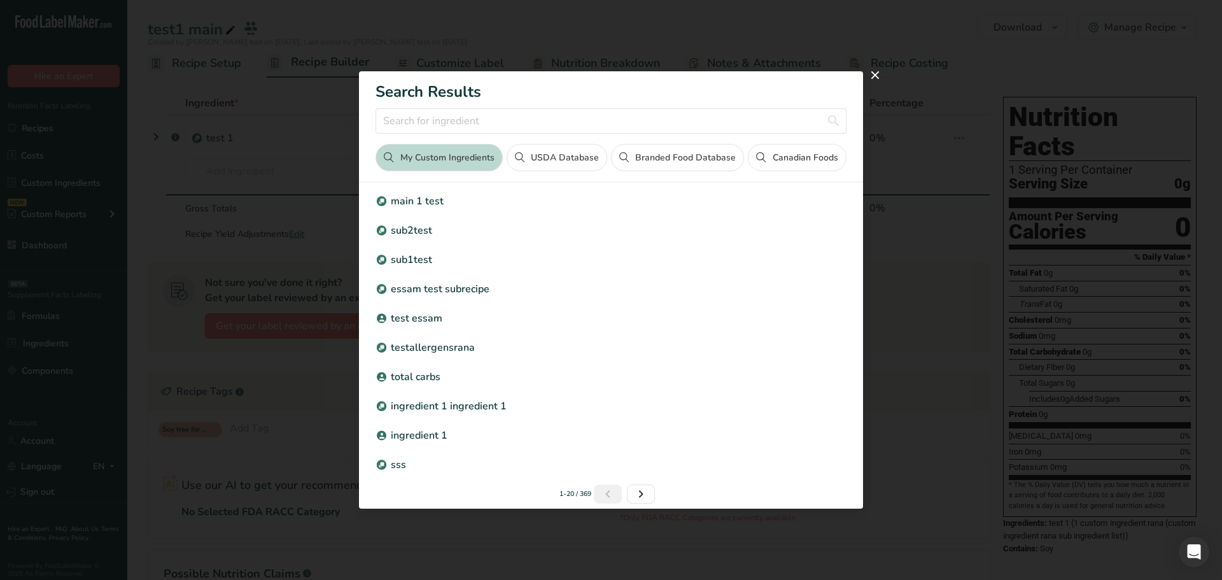
click at [576, 150] on button "USDA Database" at bounding box center [557, 157] width 101 height 27
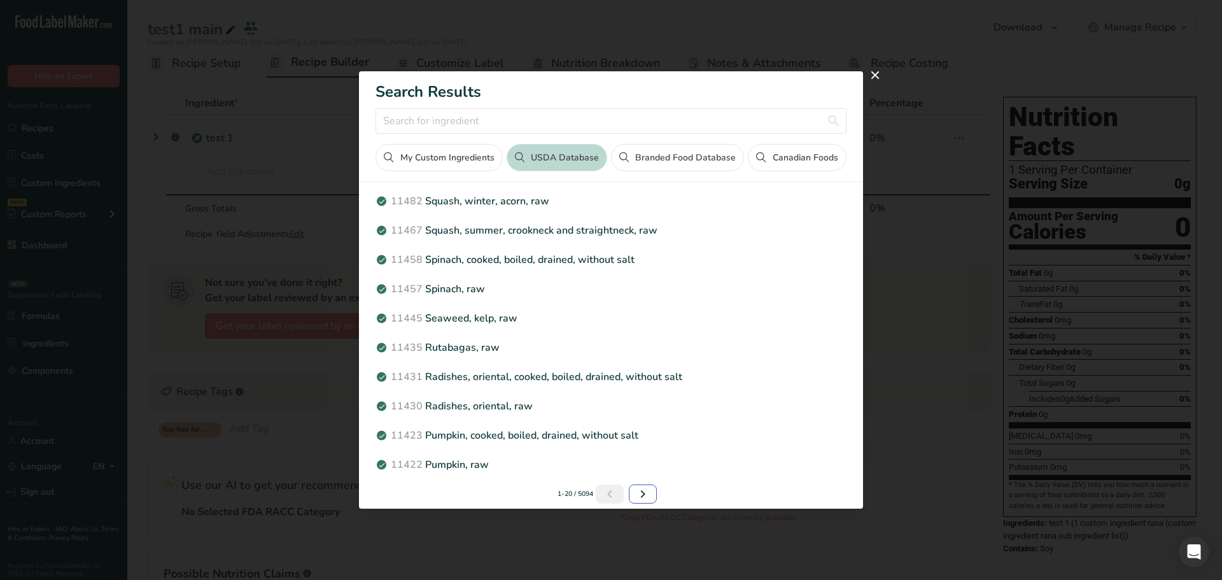
click at [650, 493] on link "Next page" at bounding box center [643, 493] width 28 height 19
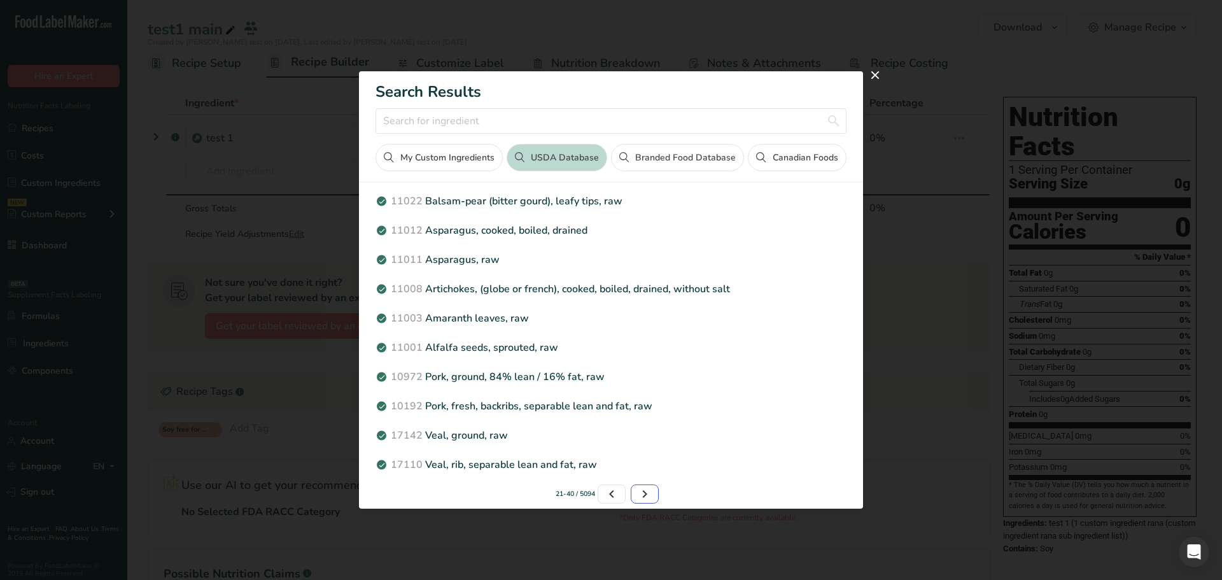
click at [651, 491] on link "Page 3." at bounding box center [645, 493] width 28 height 19
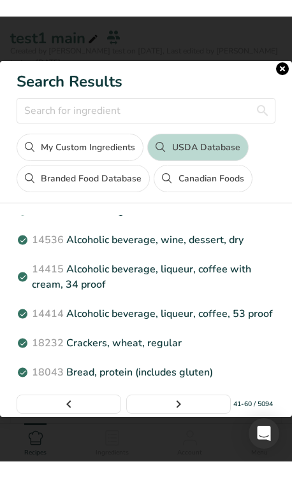
scroll to position [463, 0]
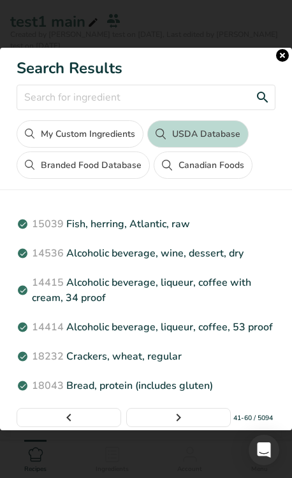
click at [159, 87] on input "Search results modal" at bounding box center [146, 97] width 258 height 25
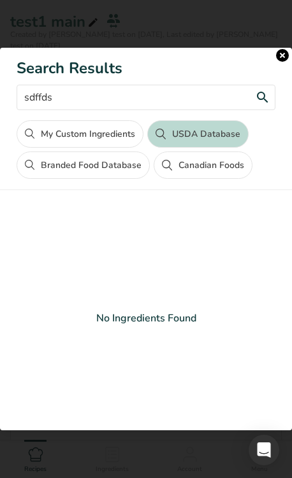
scroll to position [895, 0]
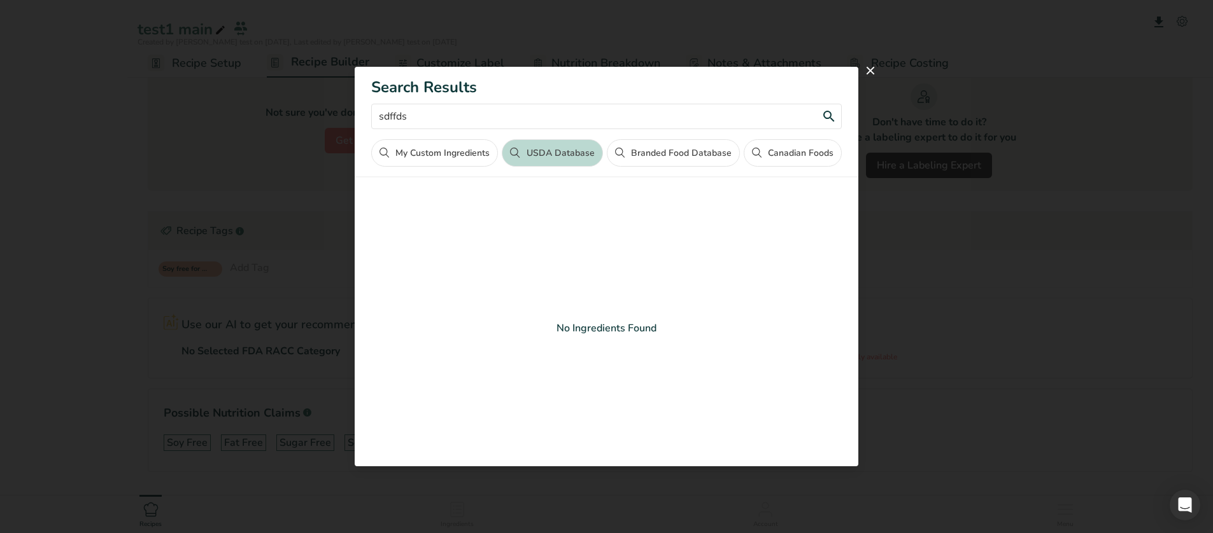
type input "sdffds"
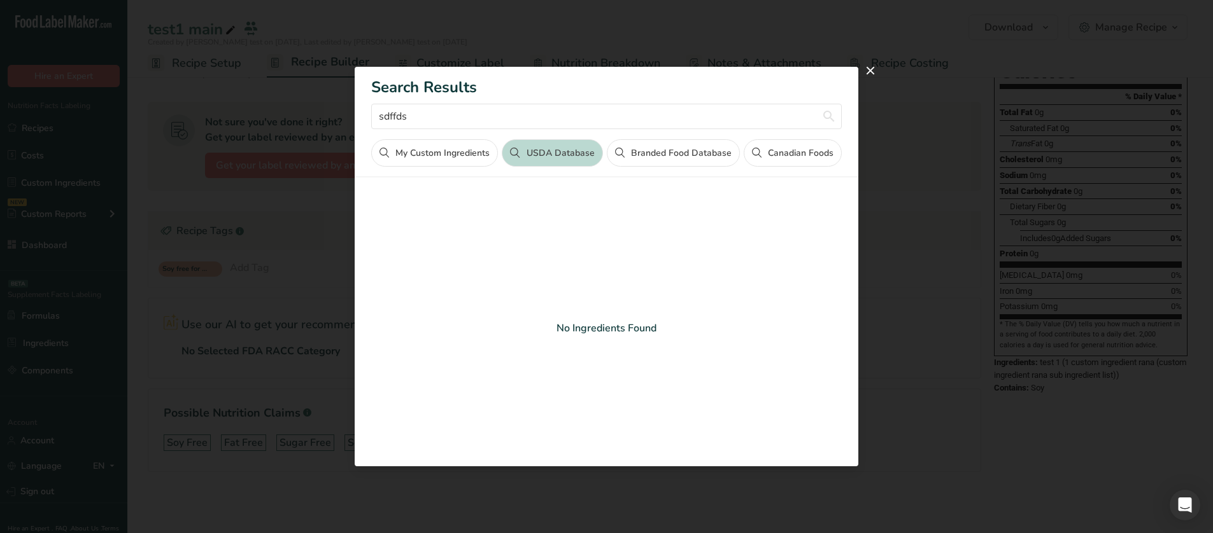
scroll to position [160, 0]
click at [505, 111] on input "sdffds" at bounding box center [606, 116] width 470 height 25
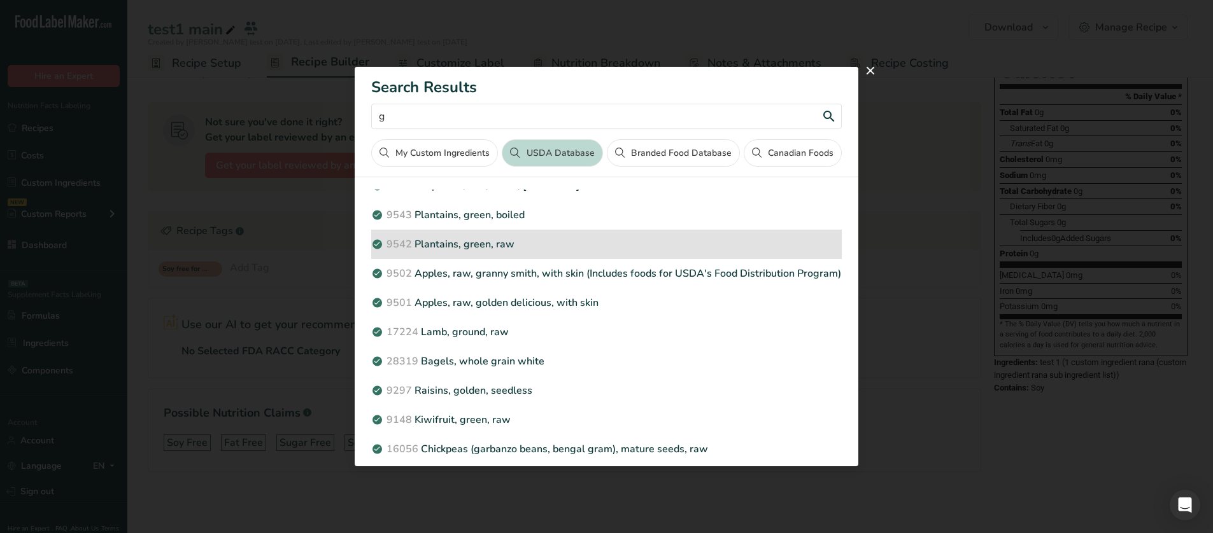
scroll to position [353, 0]
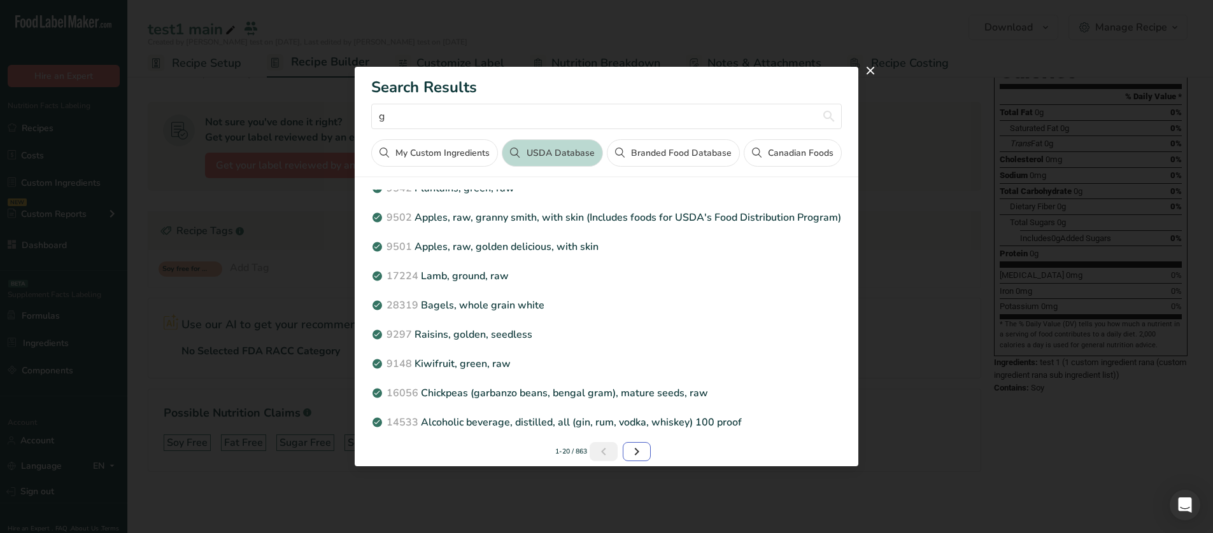
click at [629, 447] on icon "Next page" at bounding box center [636, 452] width 15 height 23
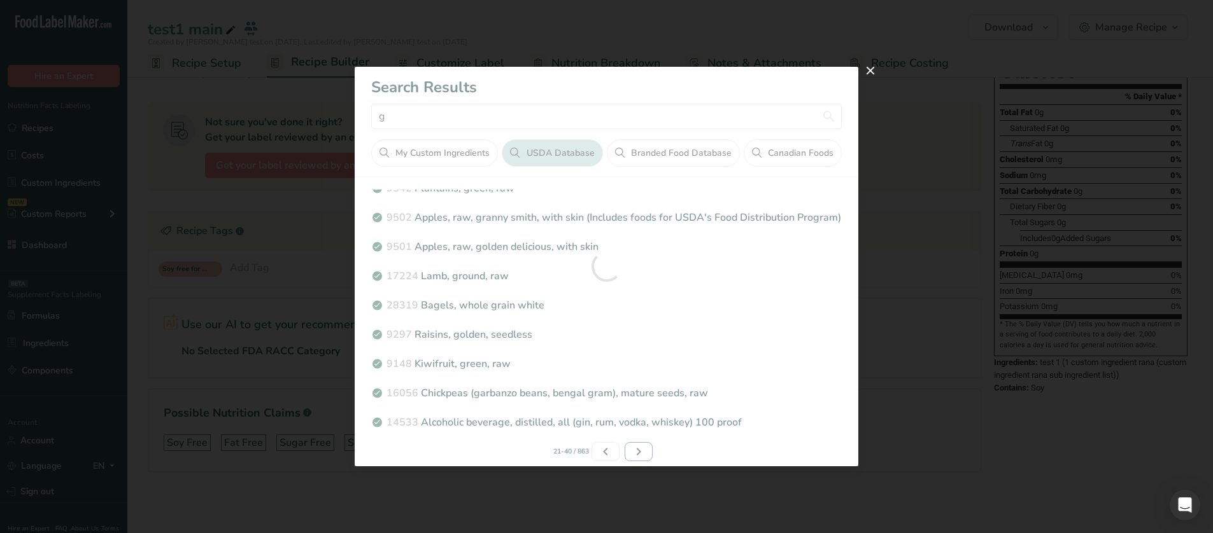
scroll to position [338, 0]
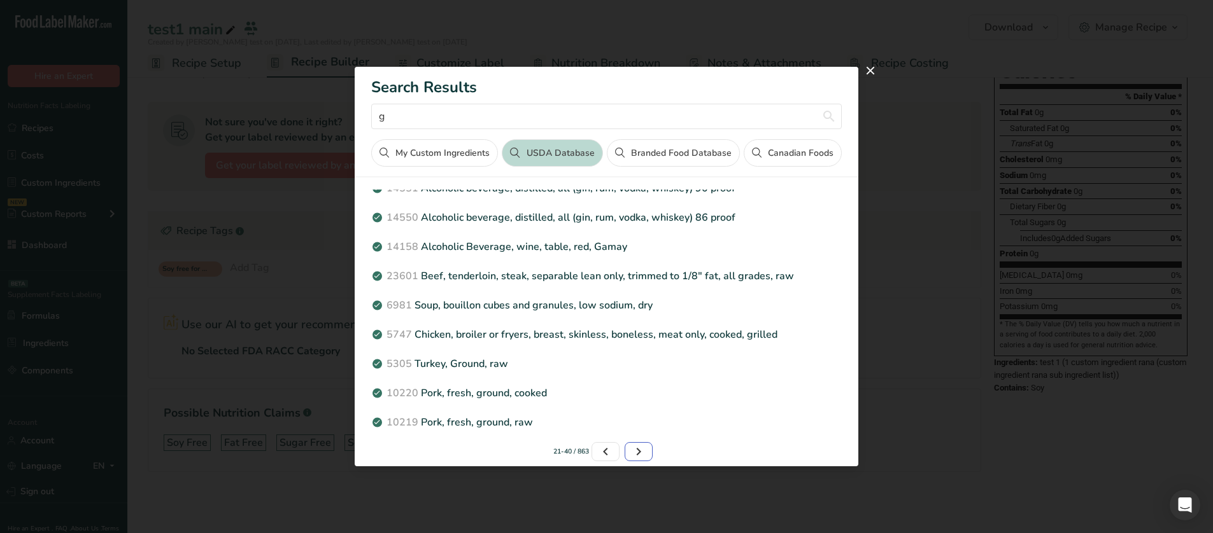
click at [631, 447] on icon "Page 3." at bounding box center [638, 452] width 15 height 23
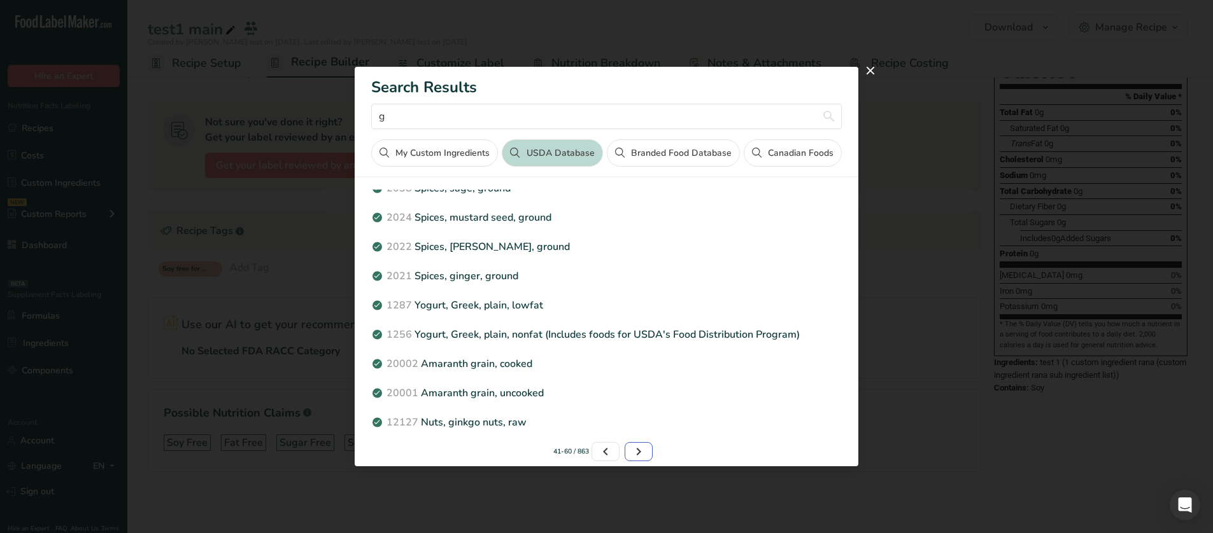
click at [631, 448] on icon "Page 4." at bounding box center [638, 452] width 15 height 23
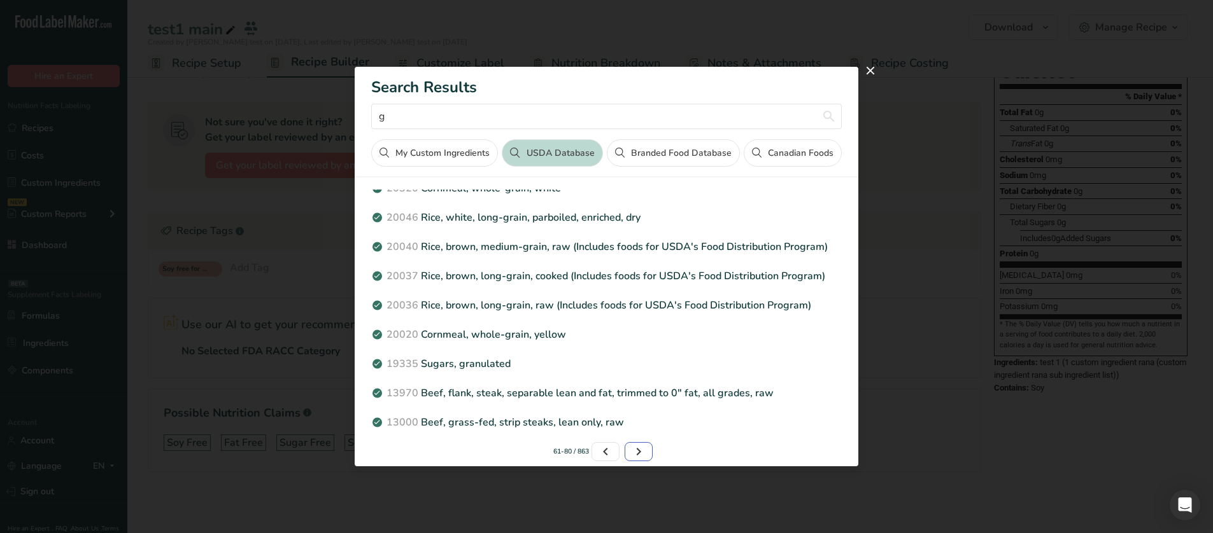
click at [631, 448] on icon "Page 5." at bounding box center [638, 452] width 15 height 23
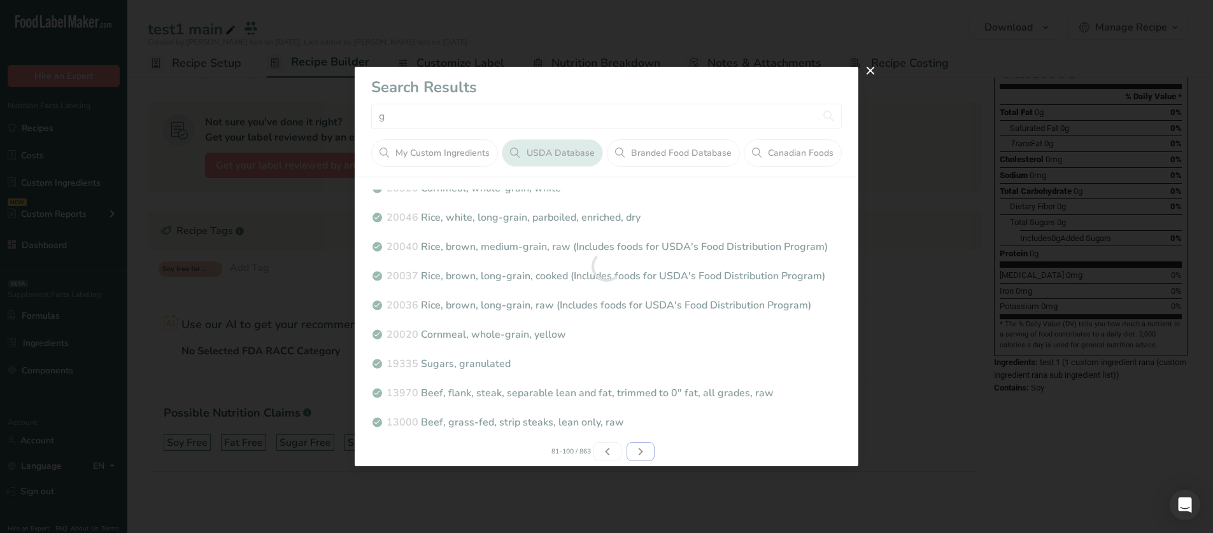
scroll to position [353, 0]
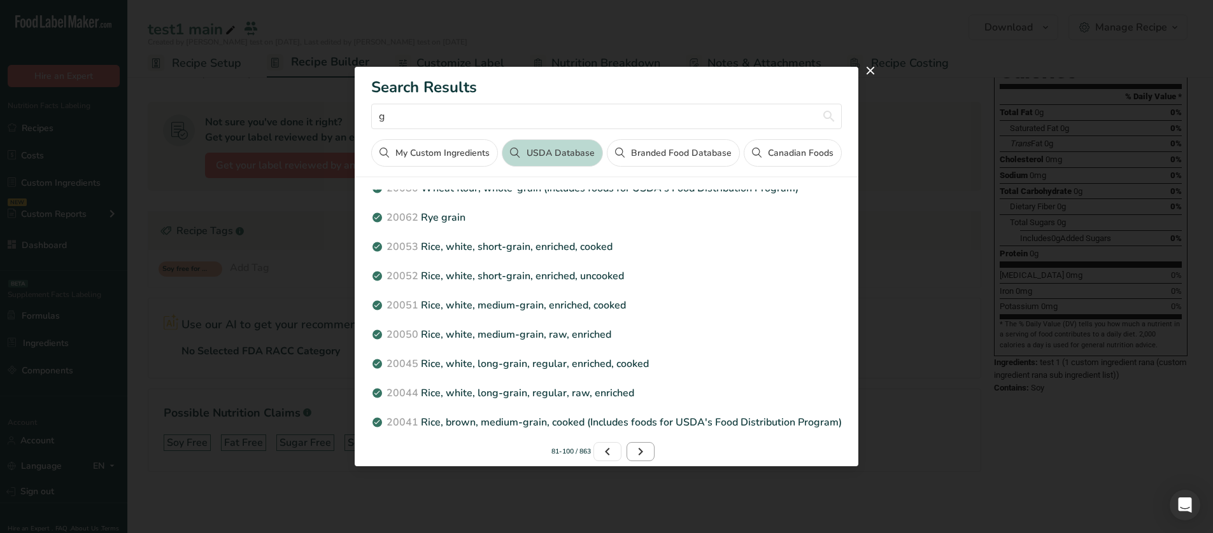
click at [629, 448] on section "Search Results g My Custom Ingredients USDA Database Branded Food Database Cana…" at bounding box center [607, 267] width 504 height 400
click at [640, 460] on icon "Page 6." at bounding box center [640, 452] width 15 height 23
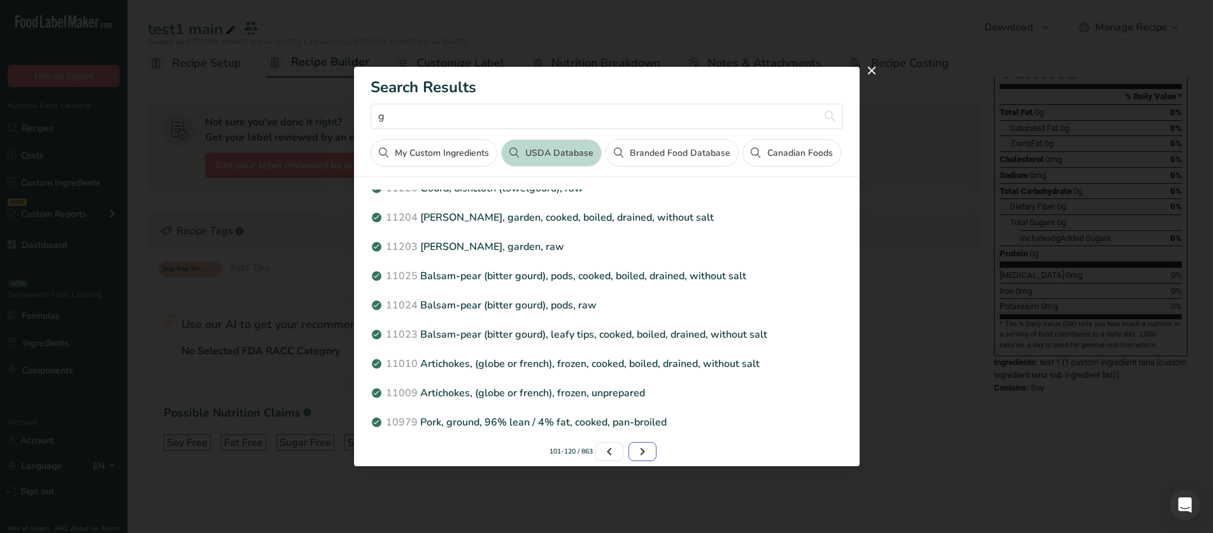
click at [640, 460] on icon "Page 7." at bounding box center [642, 452] width 15 height 23
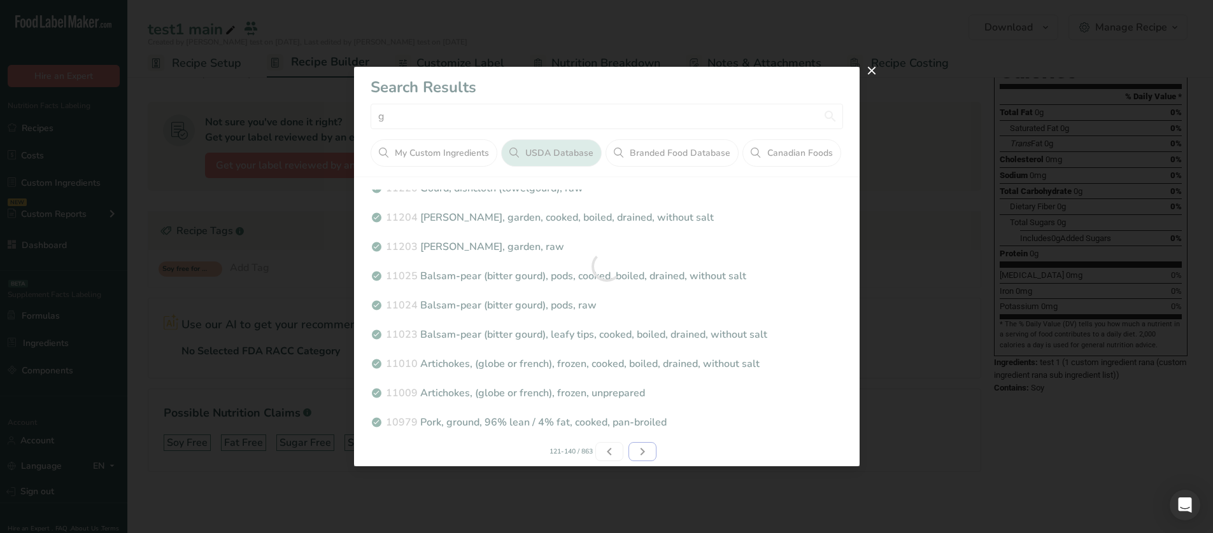
scroll to position [338, 0]
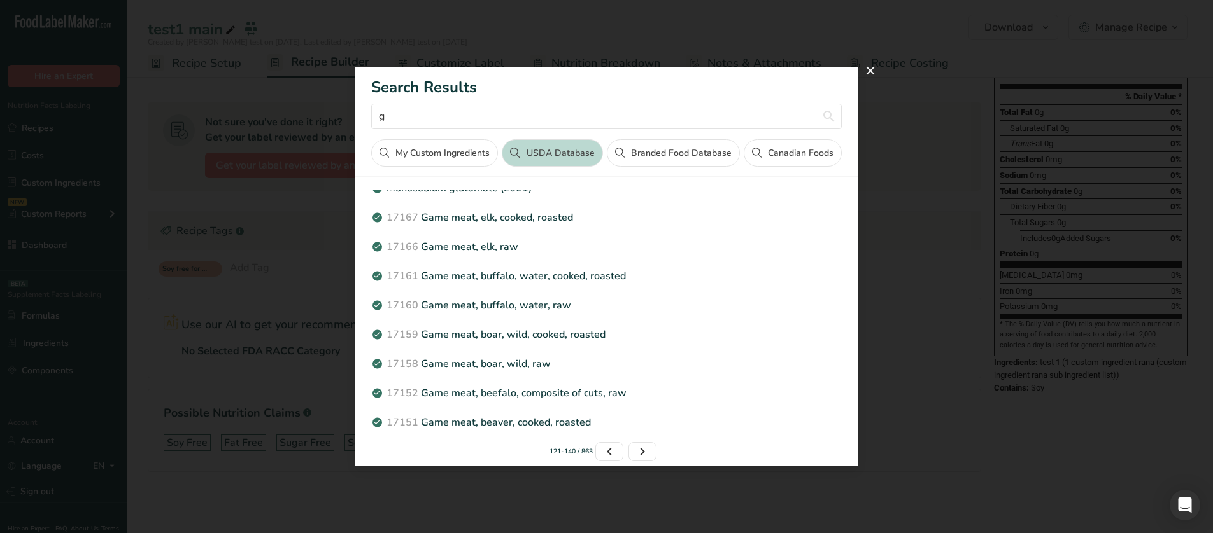
click at [661, 455] on nav "121-140 / 863" at bounding box center [604, 451] width 470 height 19
click at [528, 120] on input "g" at bounding box center [606, 116] width 470 height 25
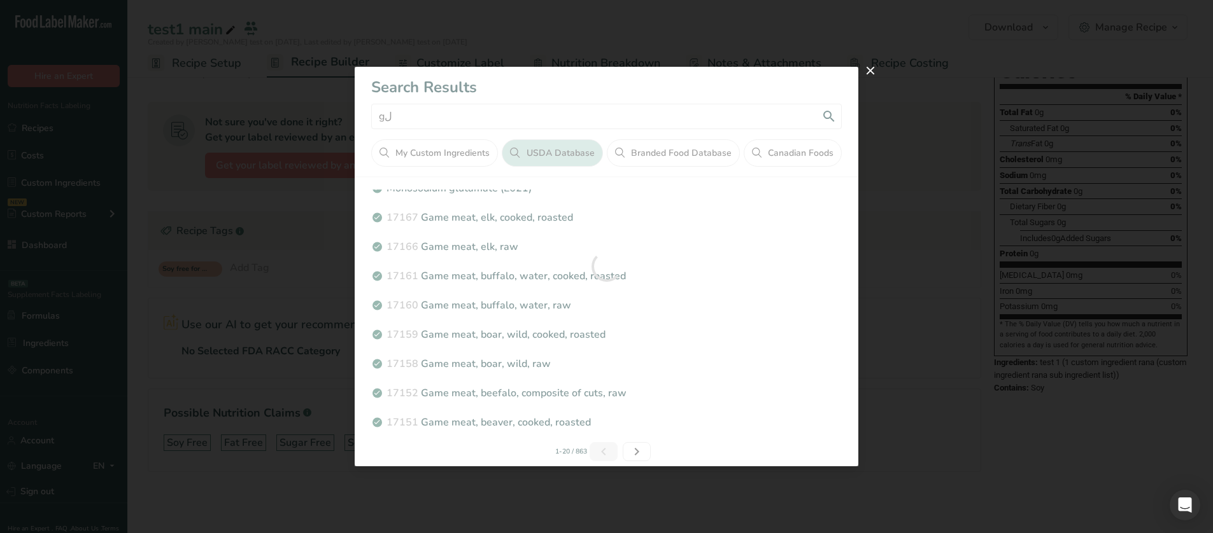
scroll to position [0, 0]
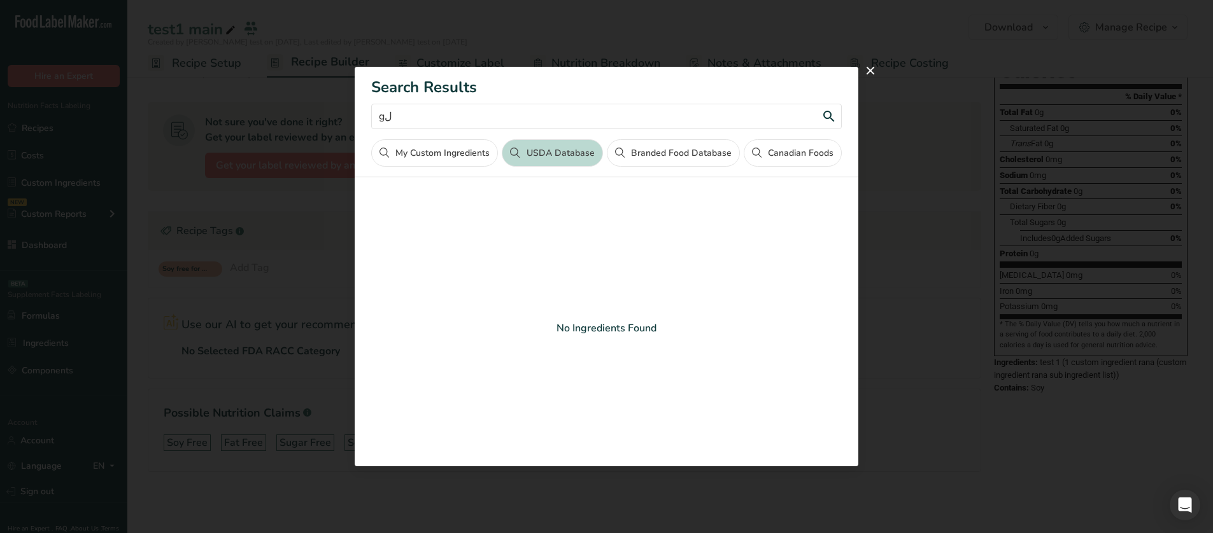
click at [528, 120] on input "gل" at bounding box center [606, 116] width 470 height 25
type input "g"
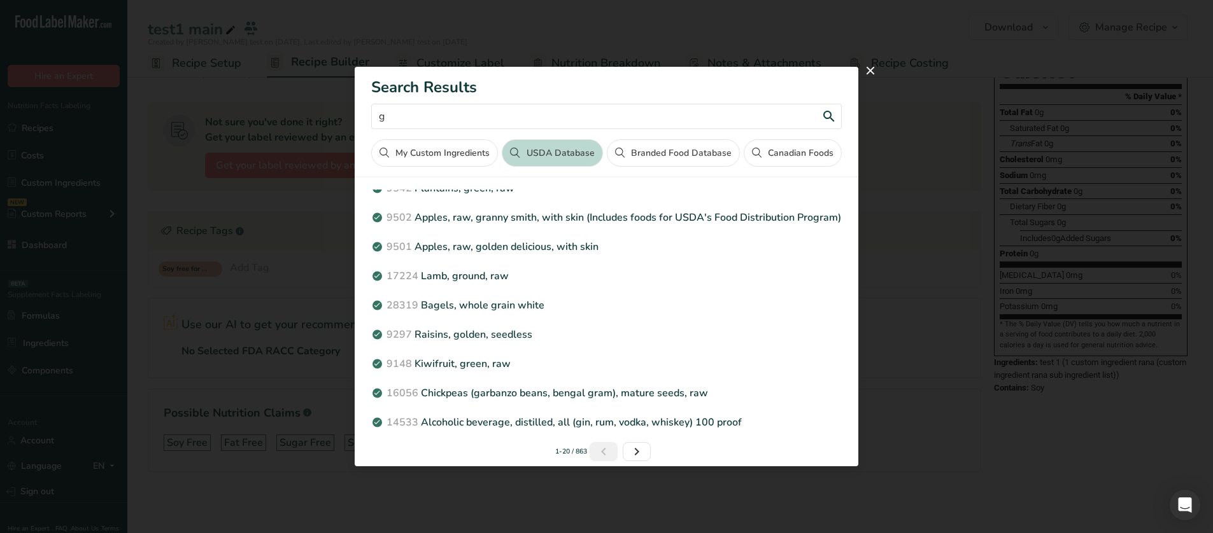
scroll to position [353, 0]
click at [630, 448] on icon "Next page" at bounding box center [636, 452] width 15 height 23
